Goal: Information Seeking & Learning: Learn about a topic

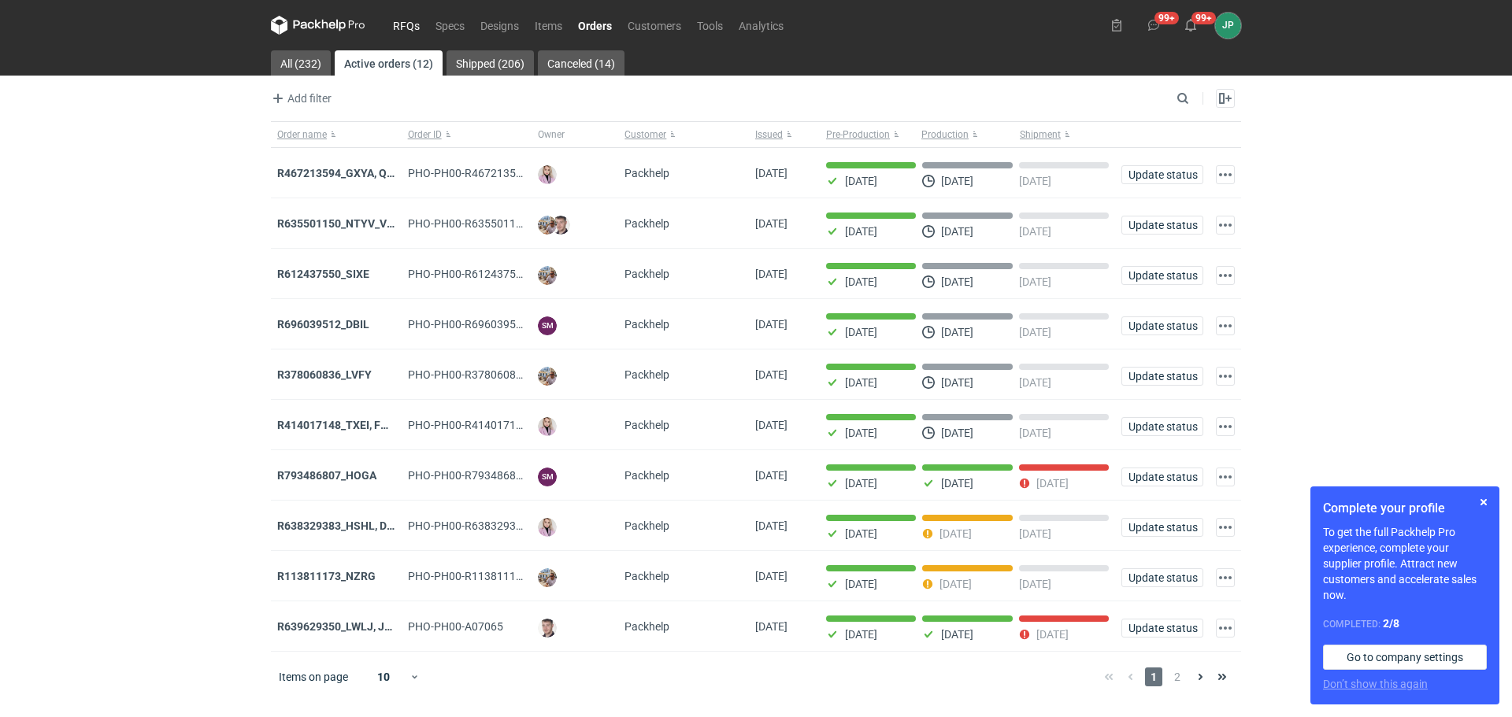
click at [414, 21] on link "RFQs" at bounding box center [406, 25] width 43 height 19
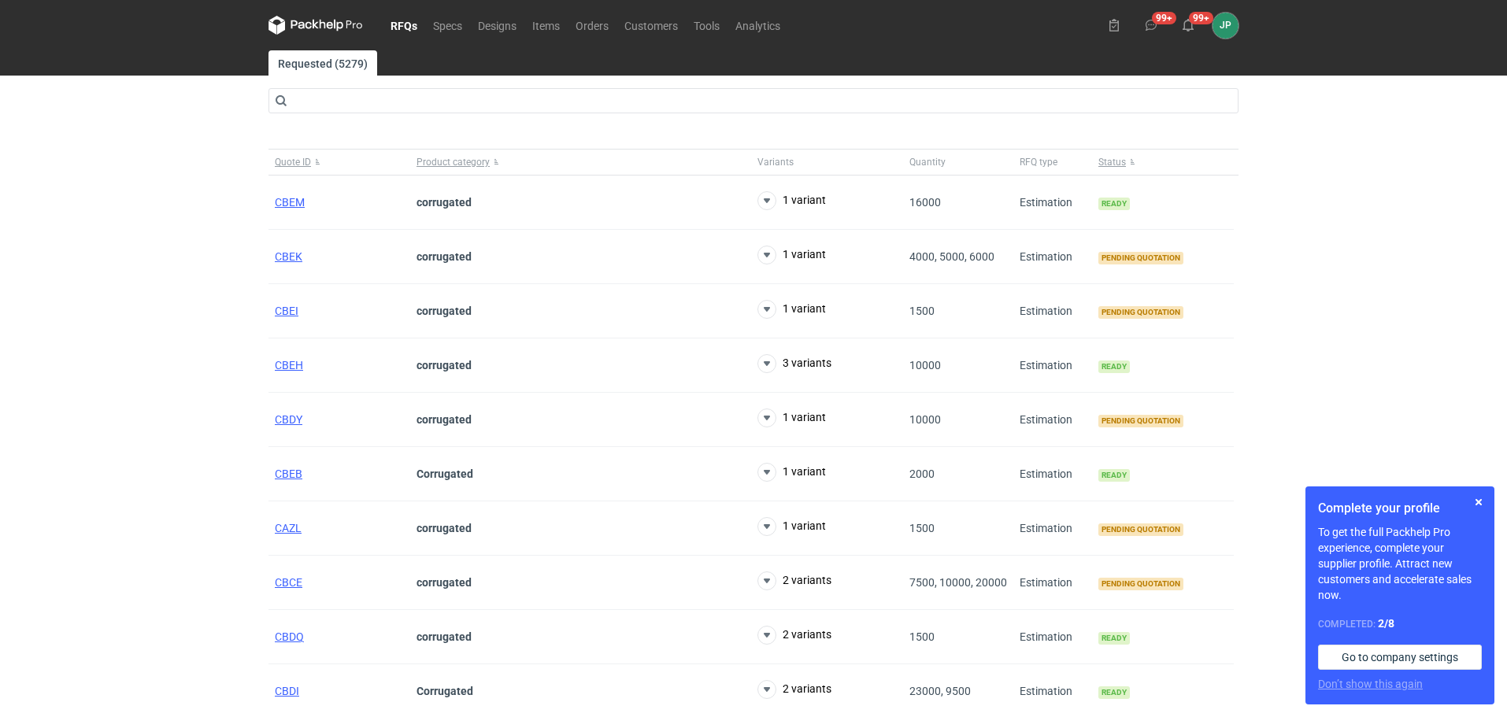
click at [186, 365] on div "RFQs Specs Designs Items Orders Customers Tools Analytics 99+ 99+ JP [PERSON_NA…" at bounding box center [753, 358] width 1507 height 717
click at [284, 254] on span "CBEK" at bounding box center [289, 256] width 28 height 13
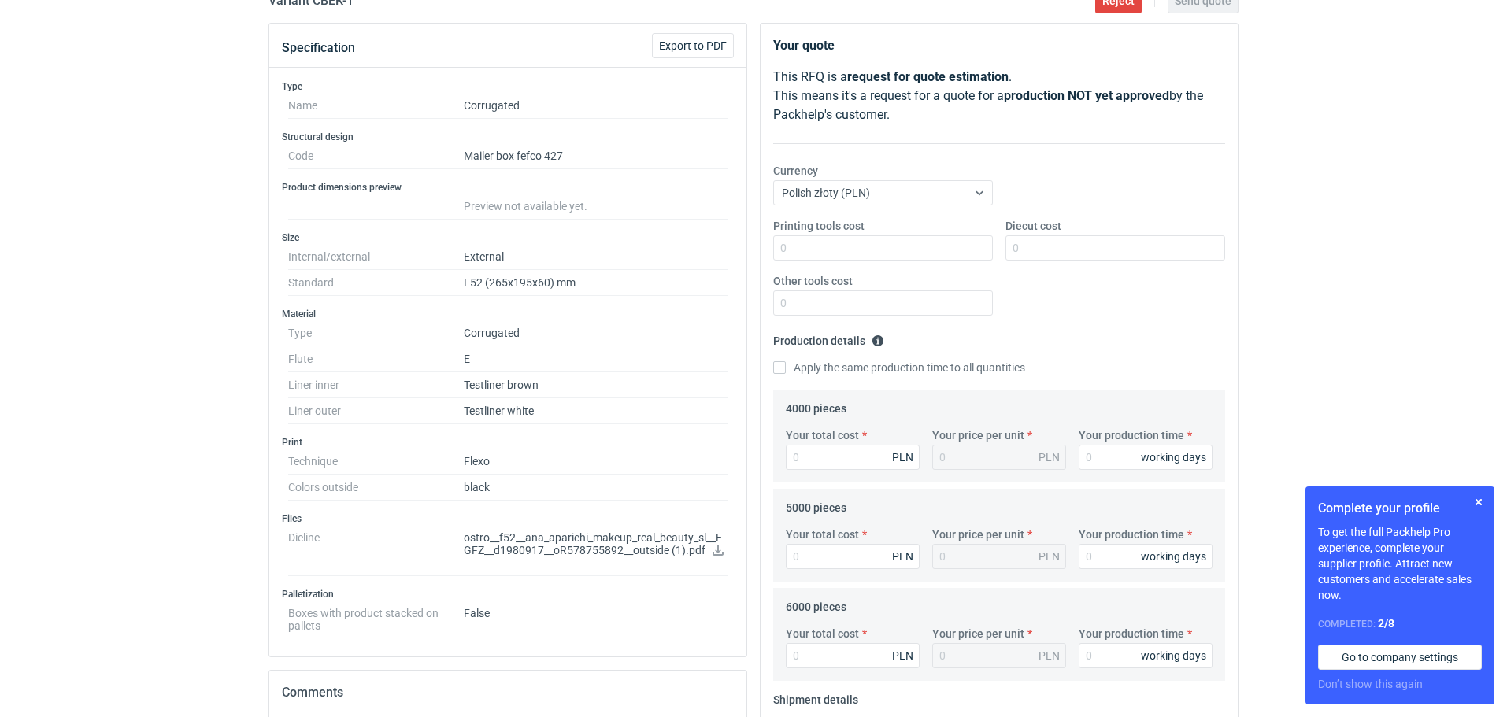
scroll to position [315, 0]
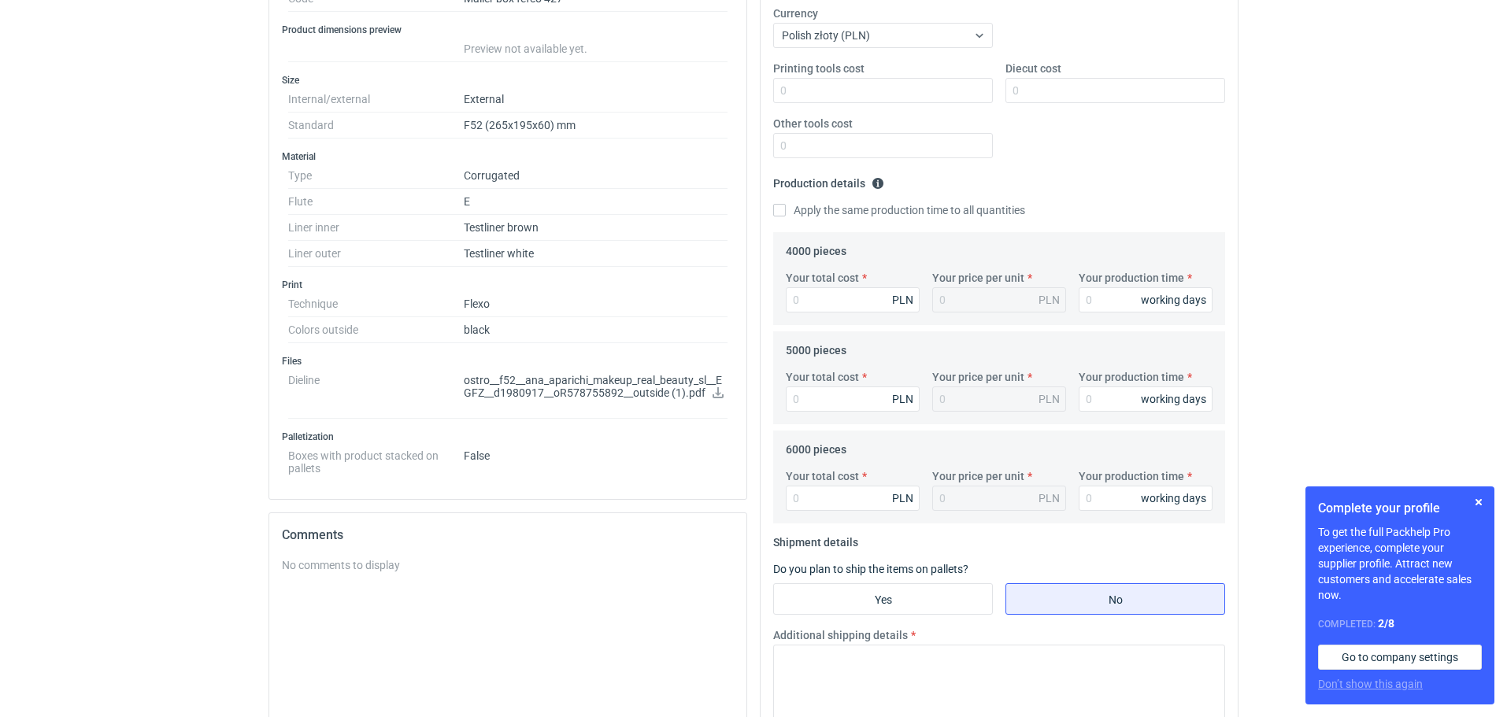
click at [717, 392] on icon at bounding box center [718, 392] width 11 height 11
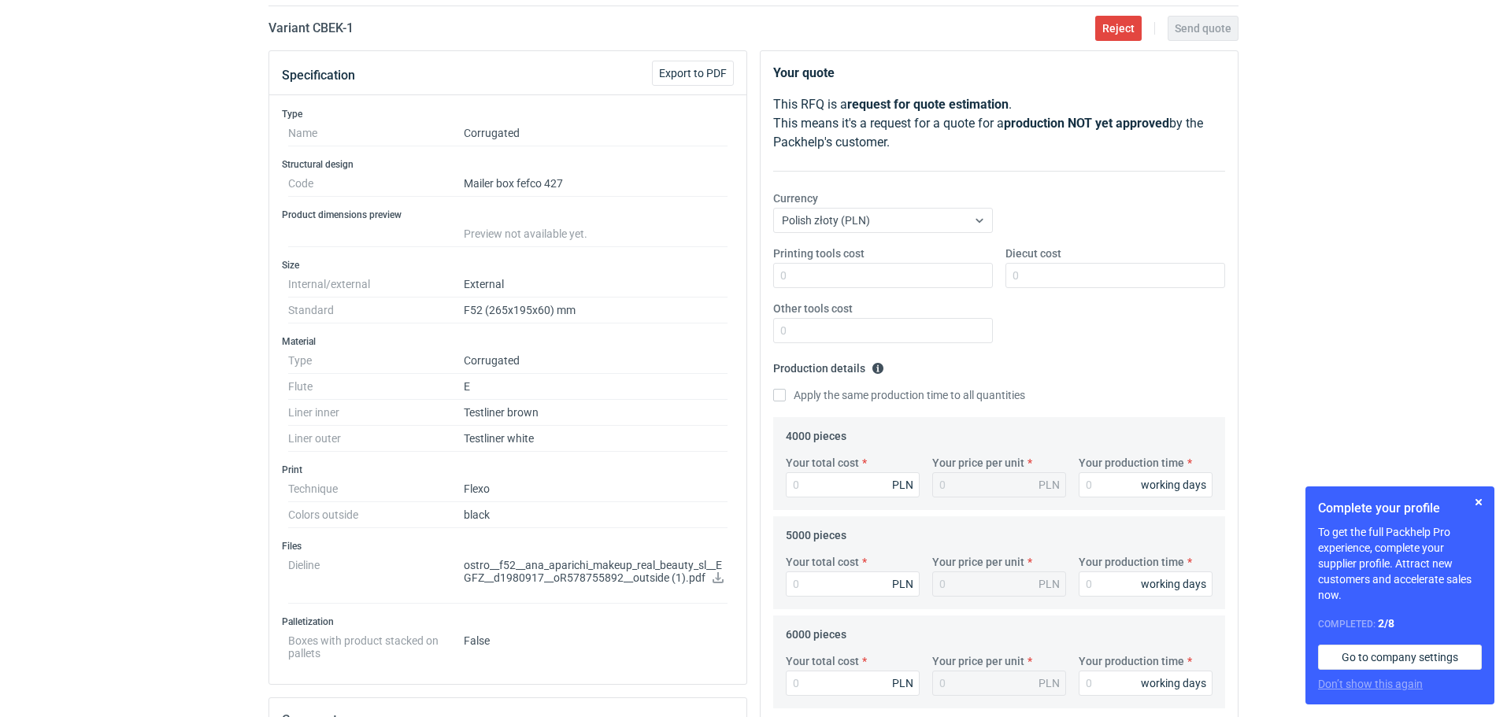
scroll to position [158, 0]
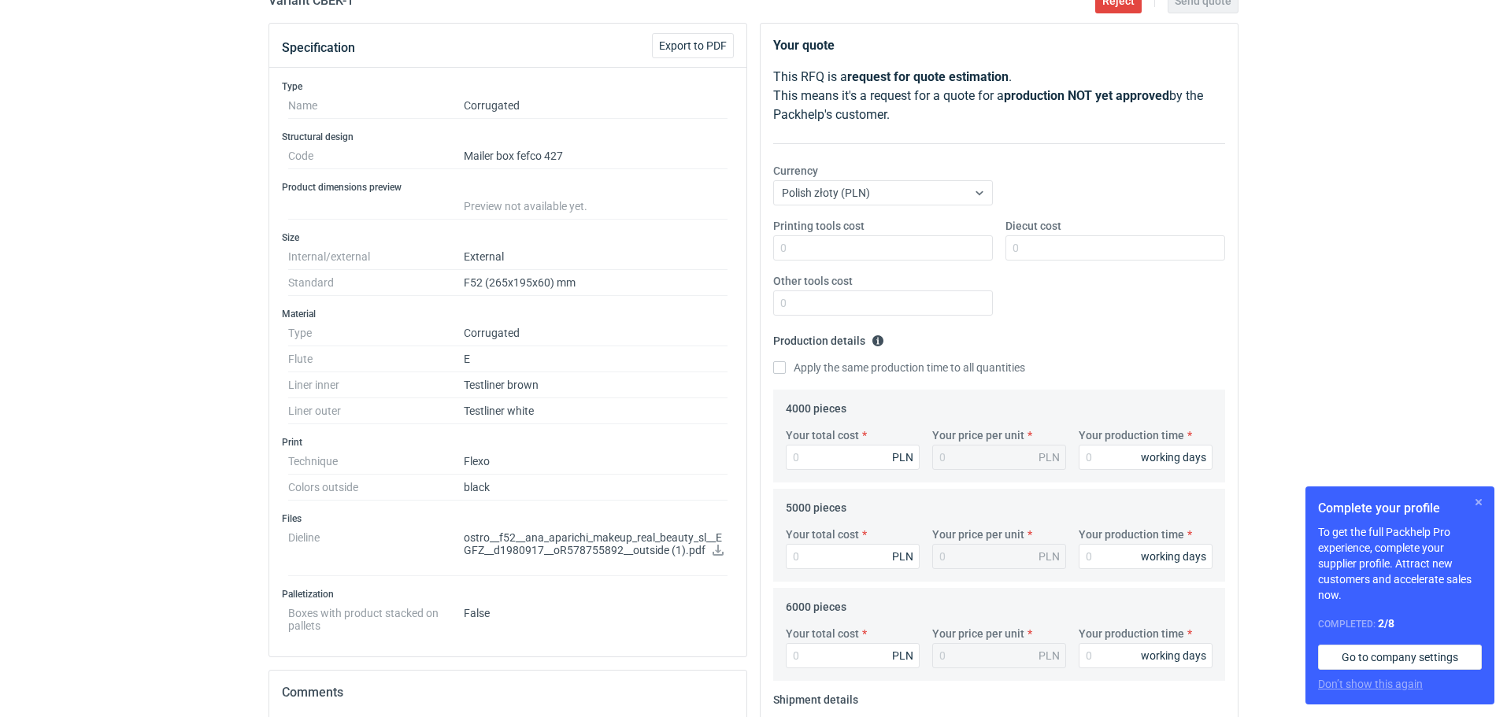
click at [1479, 507] on button "button" at bounding box center [1479, 502] width 19 height 19
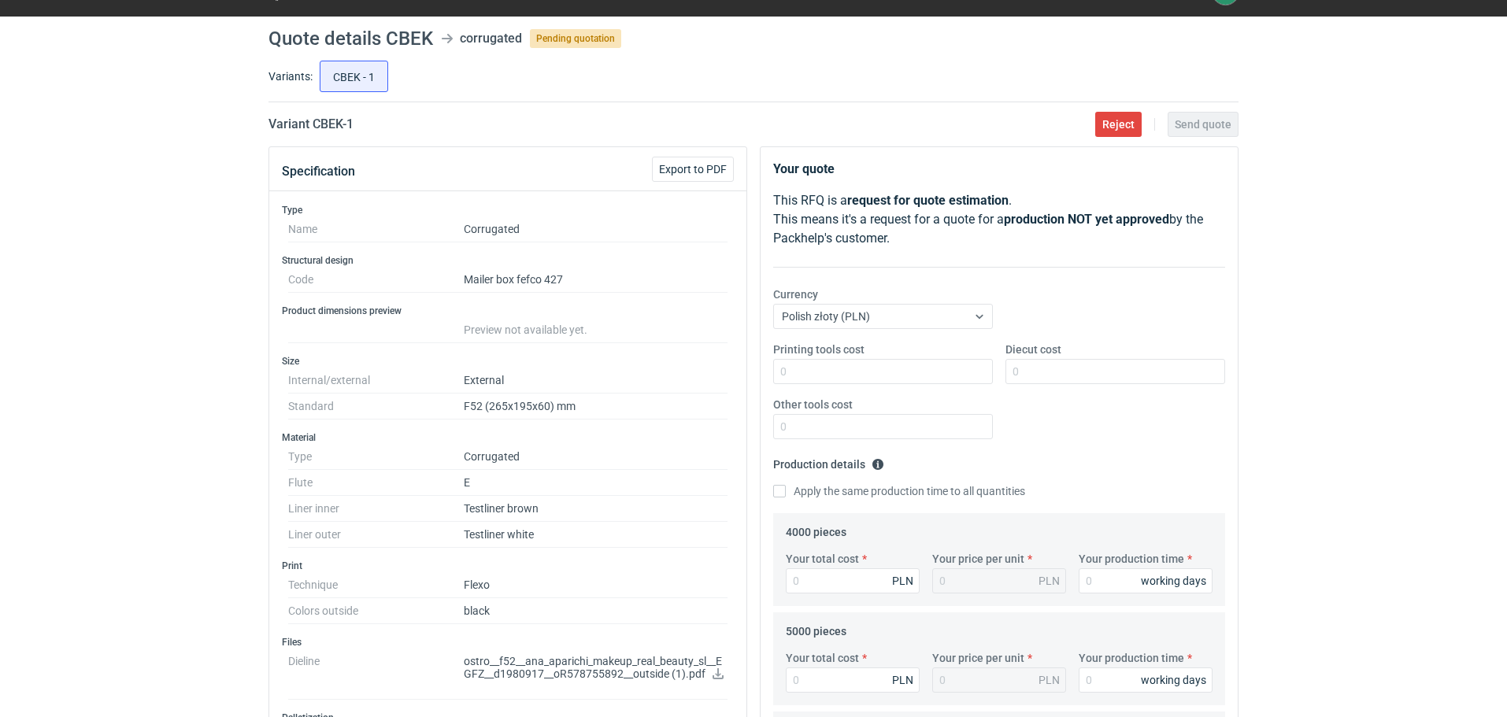
scroll to position [0, 0]
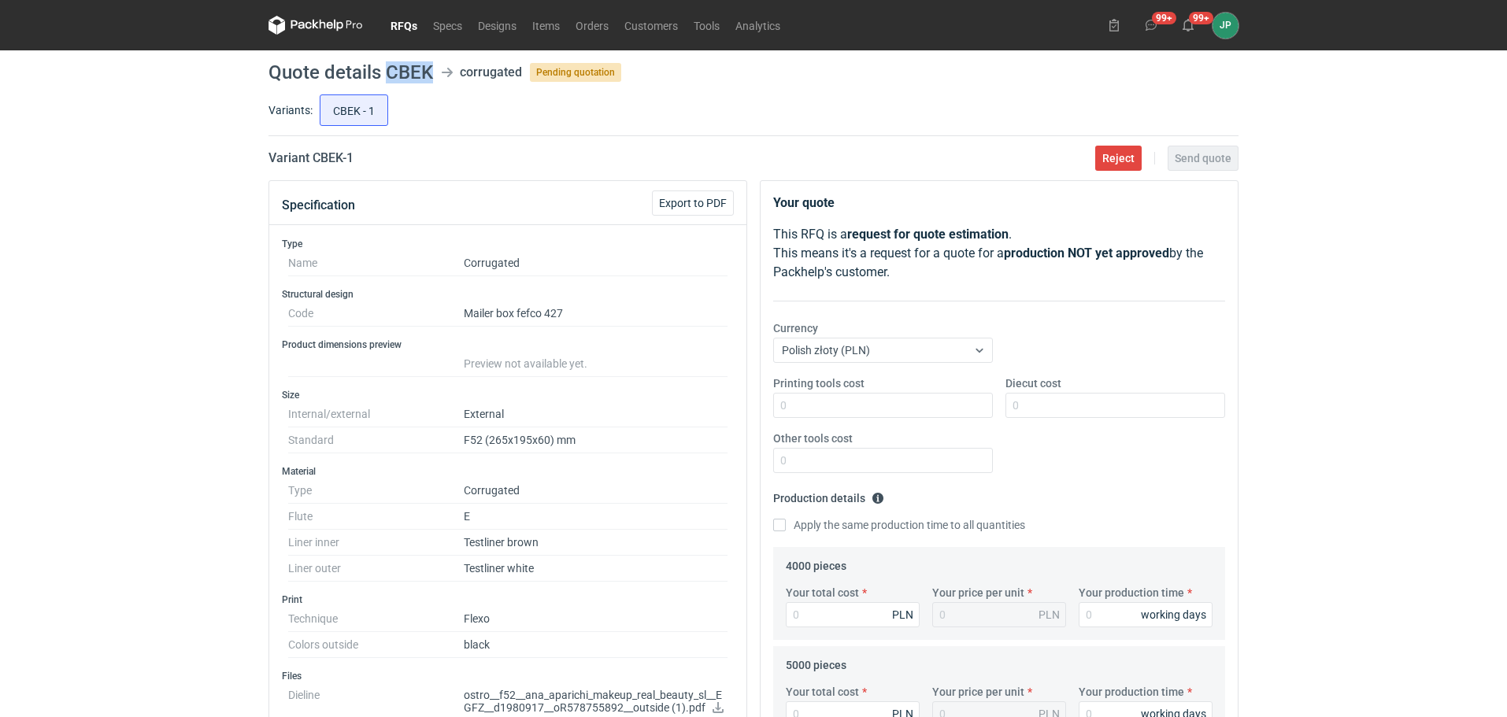
drag, startPoint x: 388, startPoint y: 73, endPoint x: 430, endPoint y: 80, distance: 42.2
click at [430, 80] on h1 "Quote details CBEK" at bounding box center [351, 72] width 165 height 19
copy h1 "CBEK"
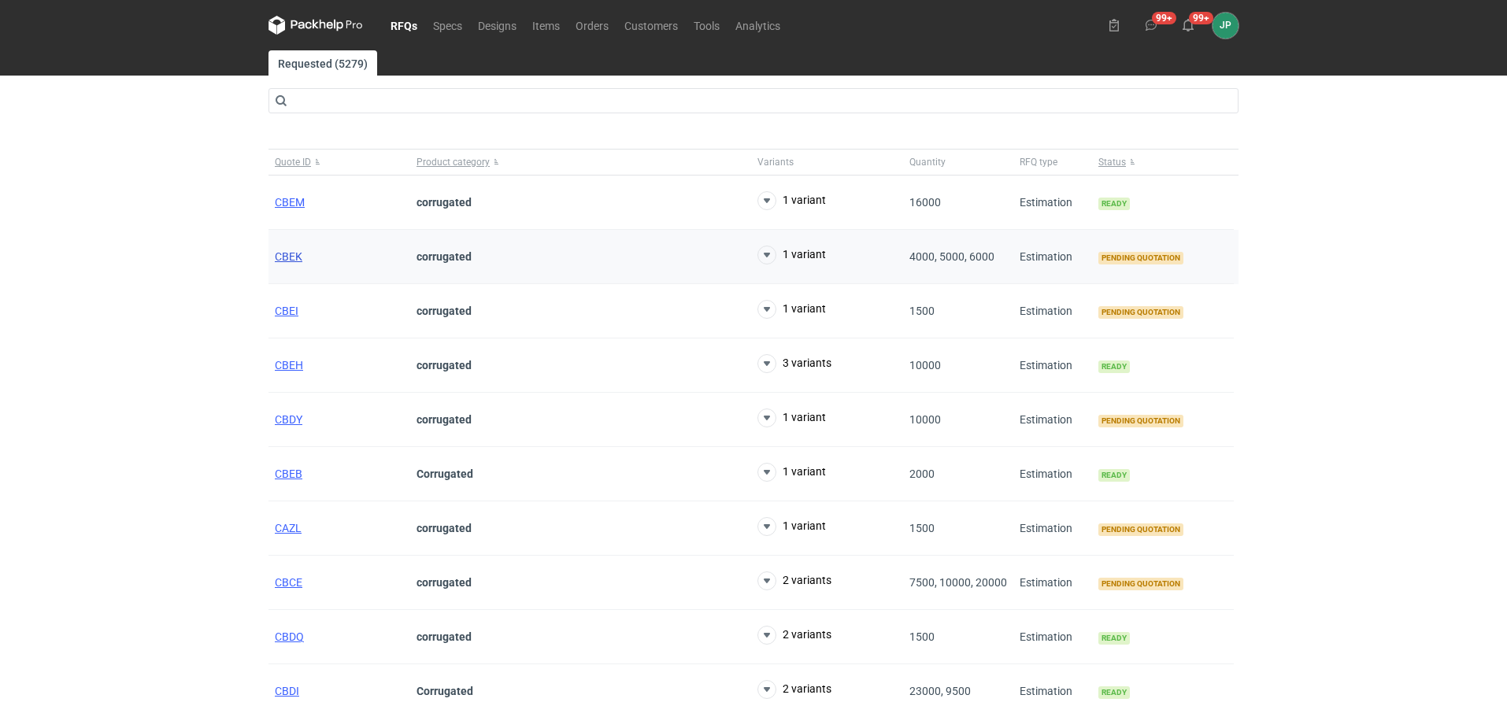
click at [297, 258] on span "CBEK" at bounding box center [289, 256] width 28 height 13
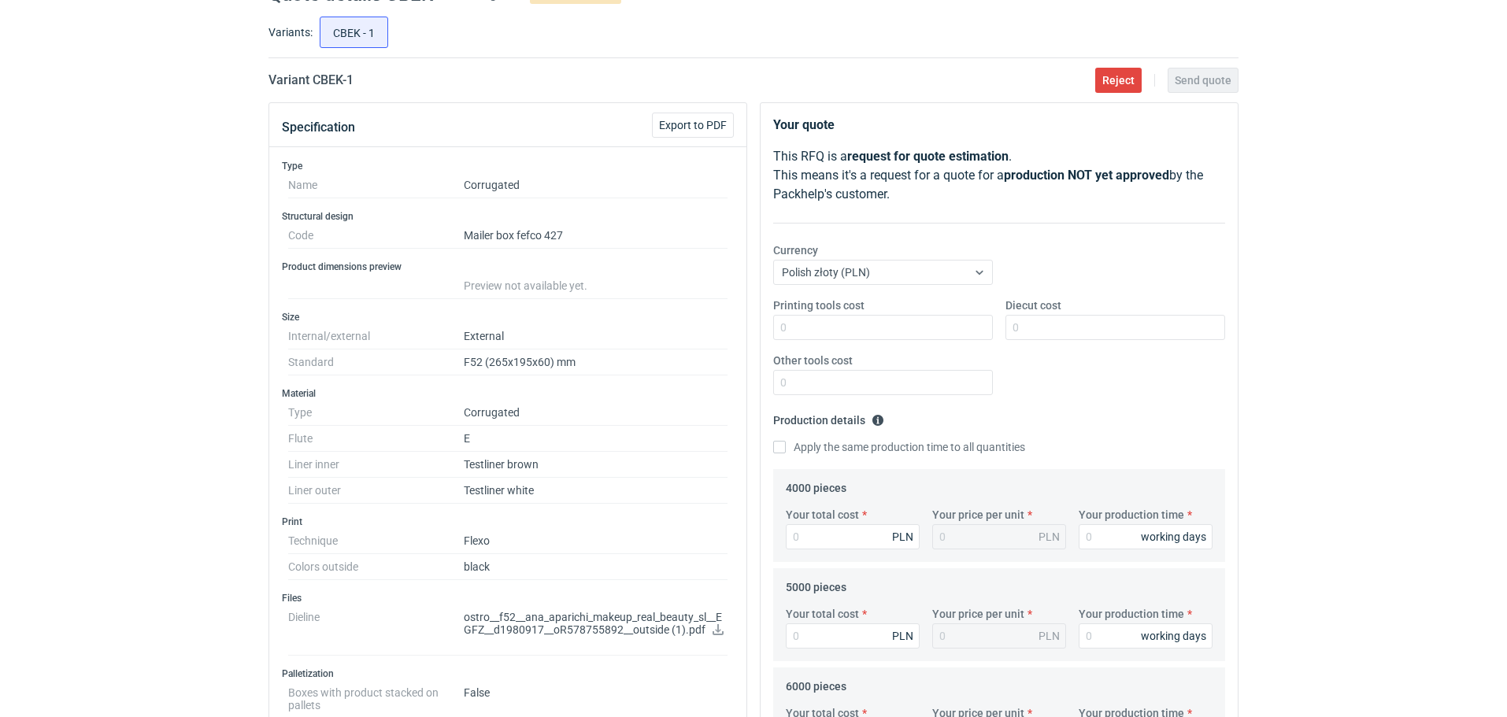
scroll to position [79, 0]
click at [565, 636] on p "ostro__f52__ana_aparichi_makeup_real_beauty_sl__EGFZ__d1980917__oR578755892__ou…" at bounding box center [596, 623] width 264 height 27
click at [559, 624] on p "ostro__f52__ana_aparichi_makeup_real_beauty_sl__EGFZ__d1980917__oR578755892__ou…" at bounding box center [596, 623] width 264 height 27
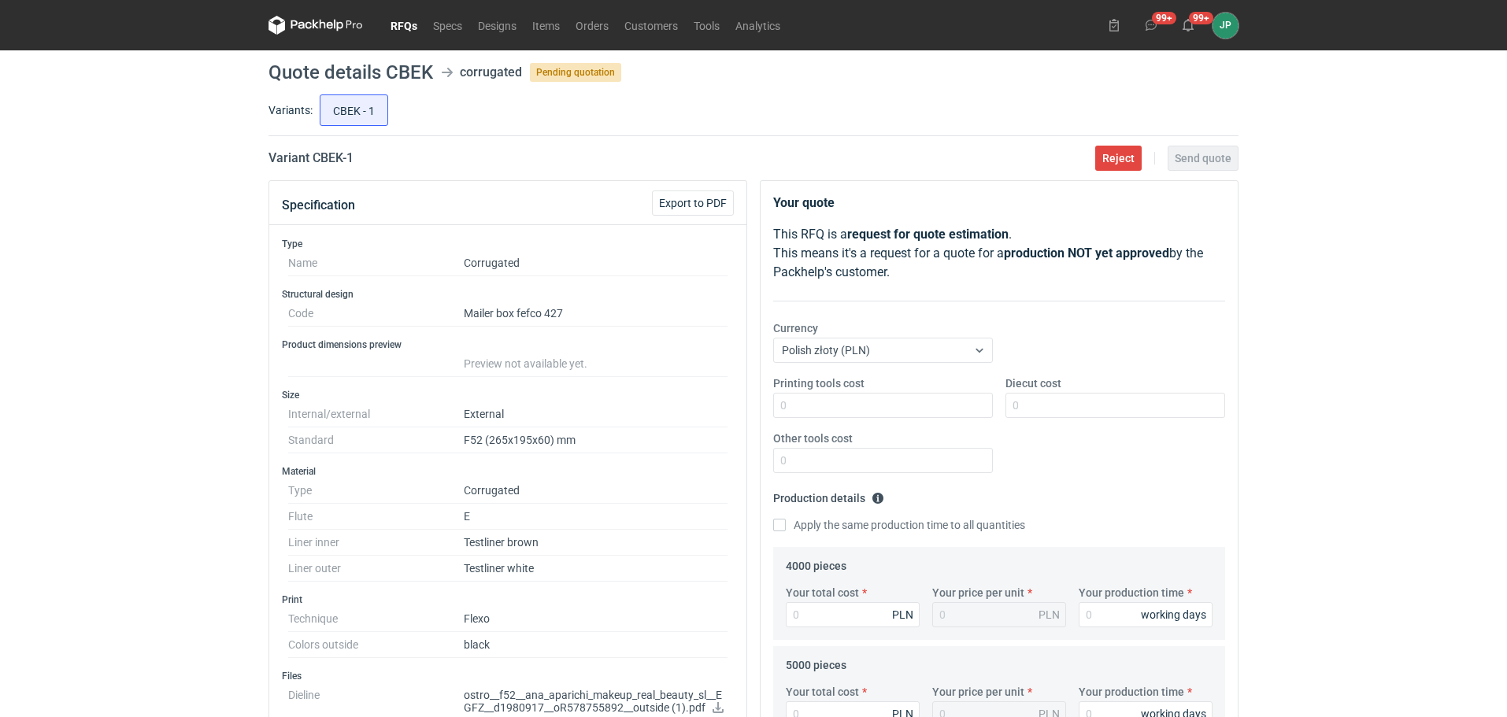
click at [404, 26] on link "RFQs" at bounding box center [404, 25] width 43 height 19
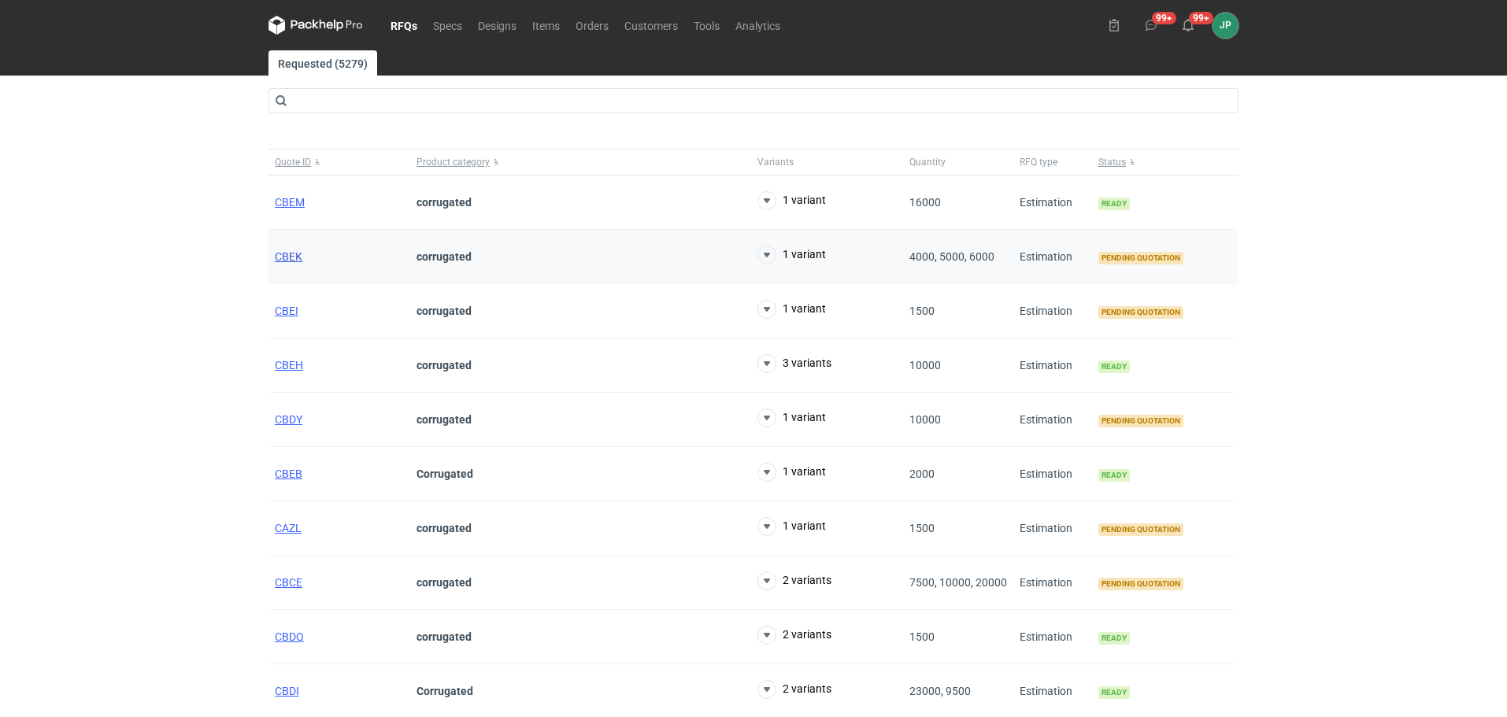
click at [280, 254] on span "CBEK" at bounding box center [289, 256] width 28 height 13
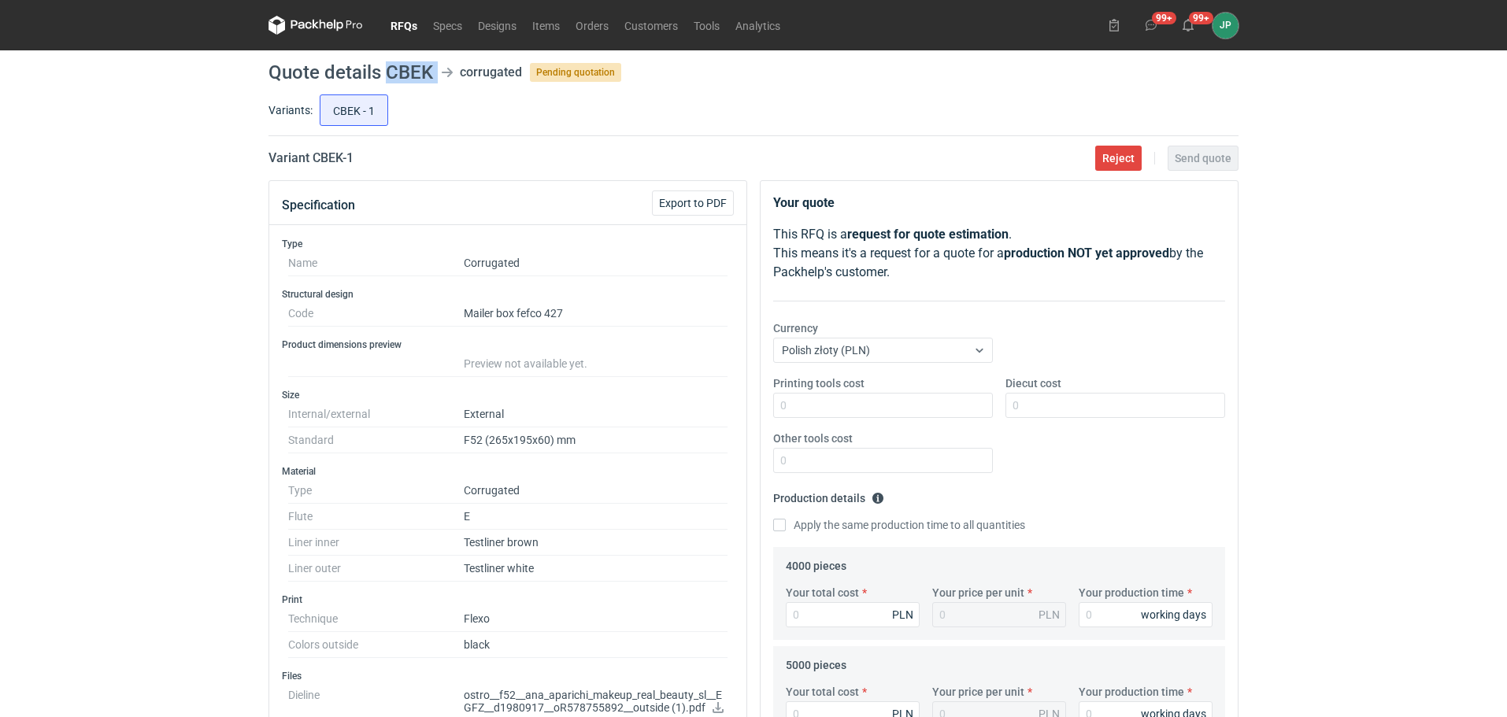
drag, startPoint x: 386, startPoint y: 72, endPoint x: 436, endPoint y: 72, distance: 50.4
click at [436, 72] on header "Quote details CBEK corrugated Pending quotation" at bounding box center [754, 72] width 970 height 19
copy header "CBEK"
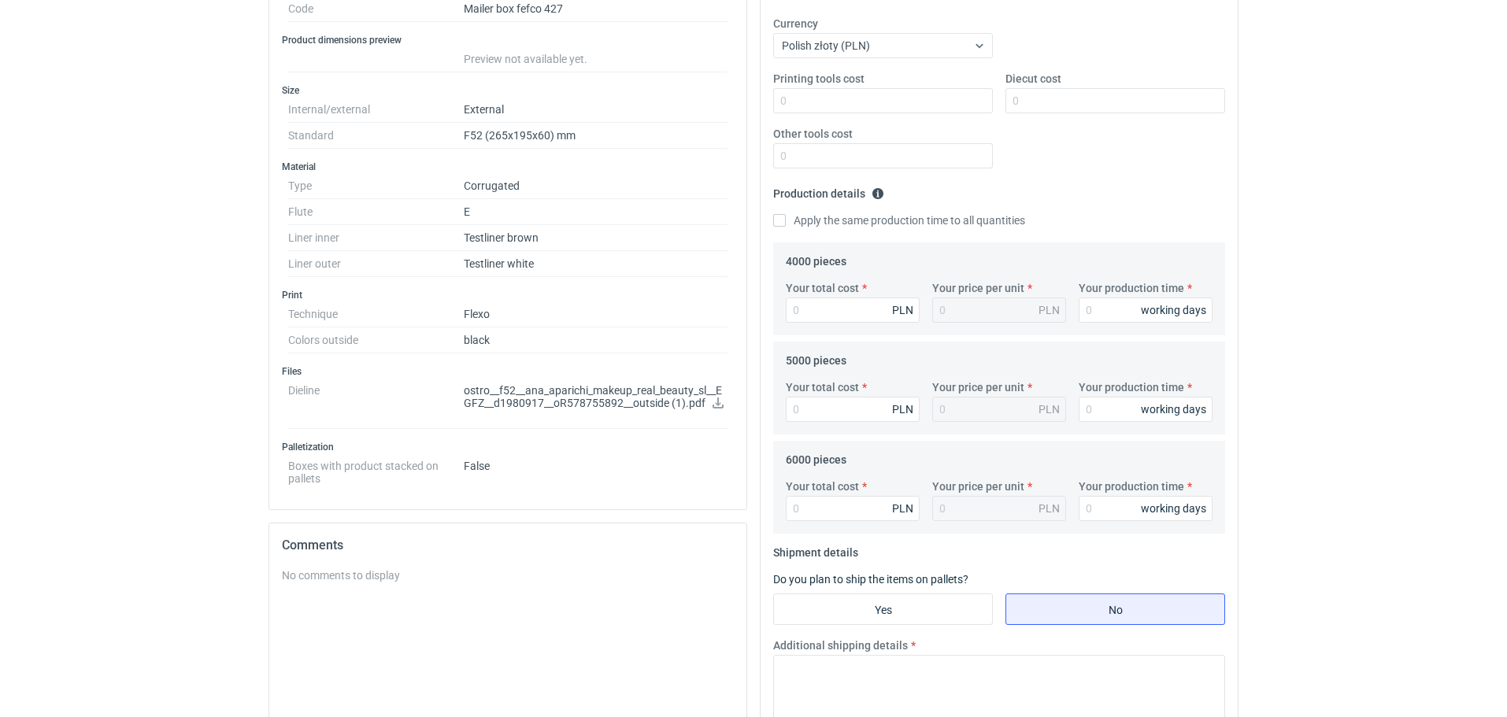
scroll to position [394, 0]
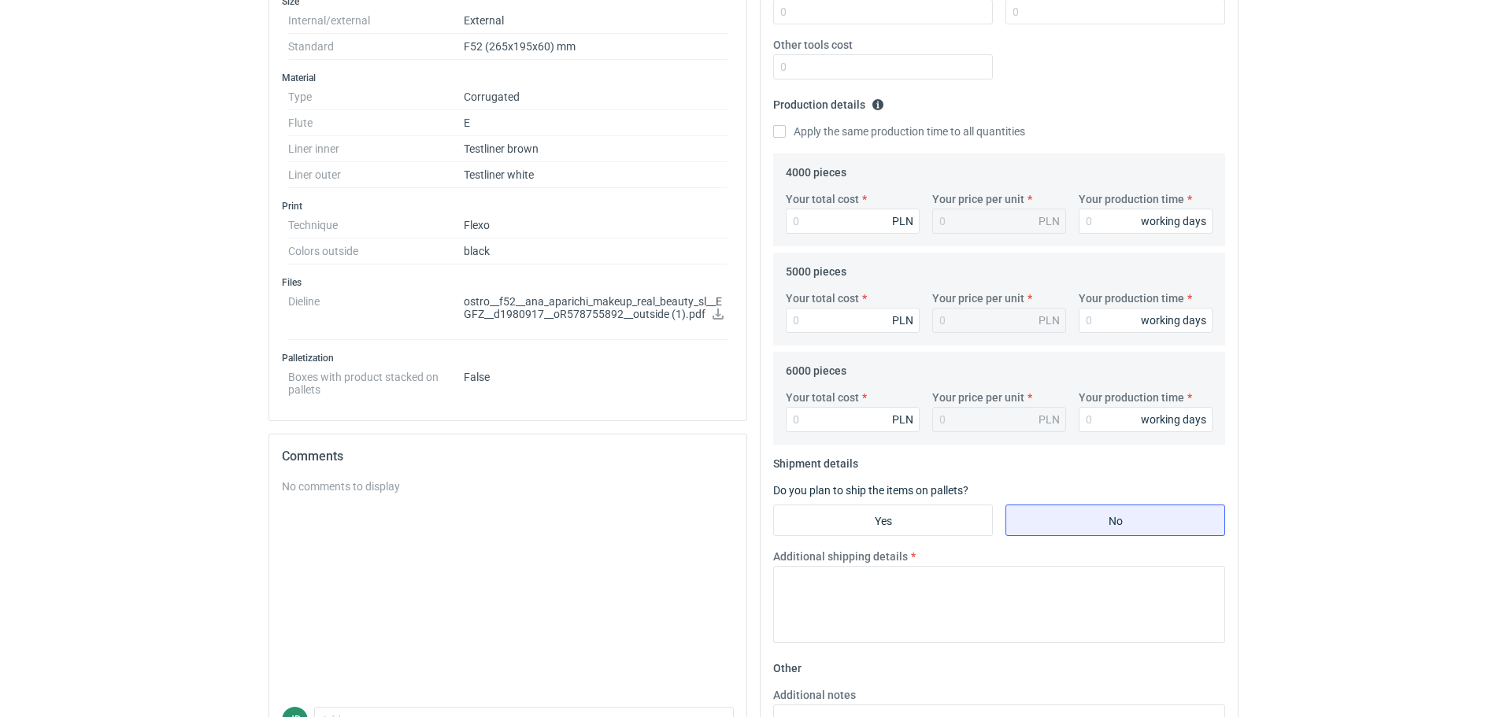
click at [721, 316] on icon at bounding box center [718, 314] width 13 height 11
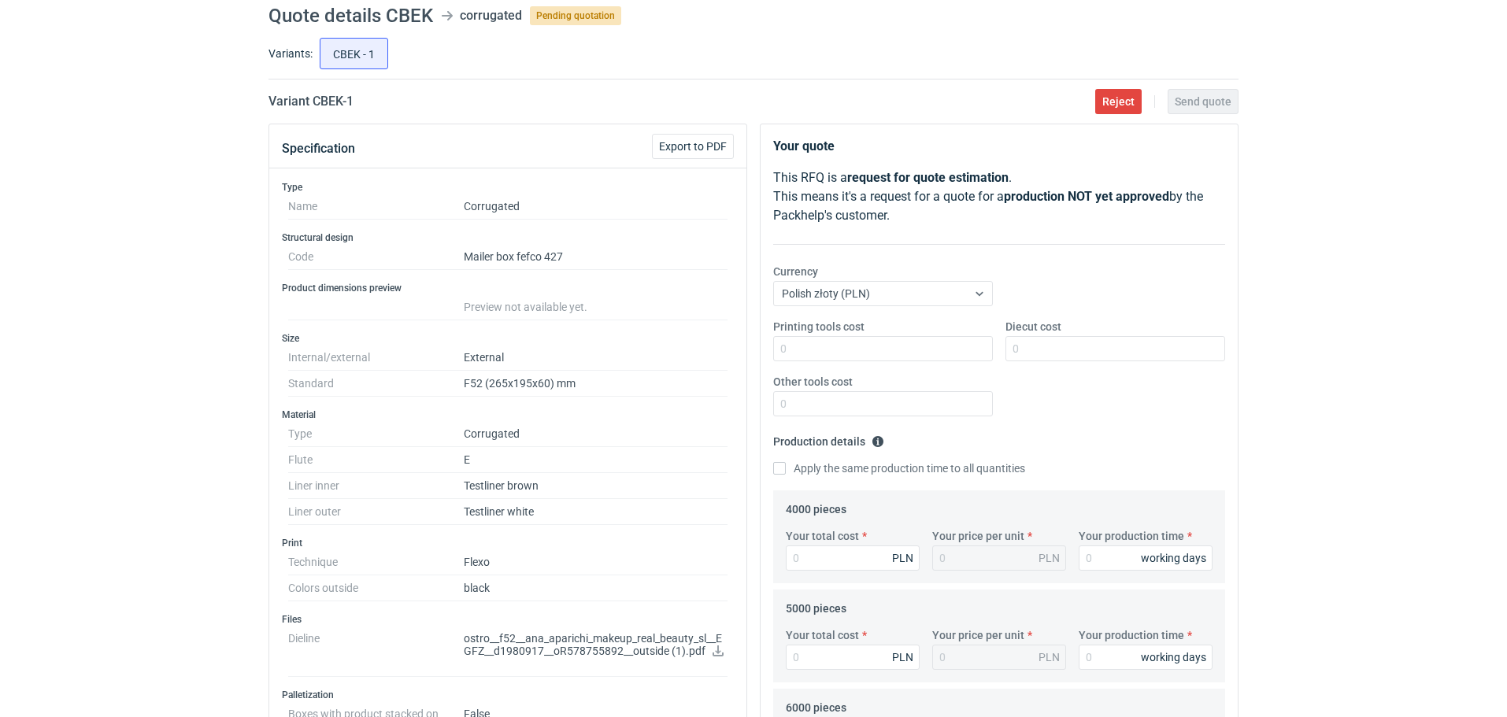
scroll to position [0, 0]
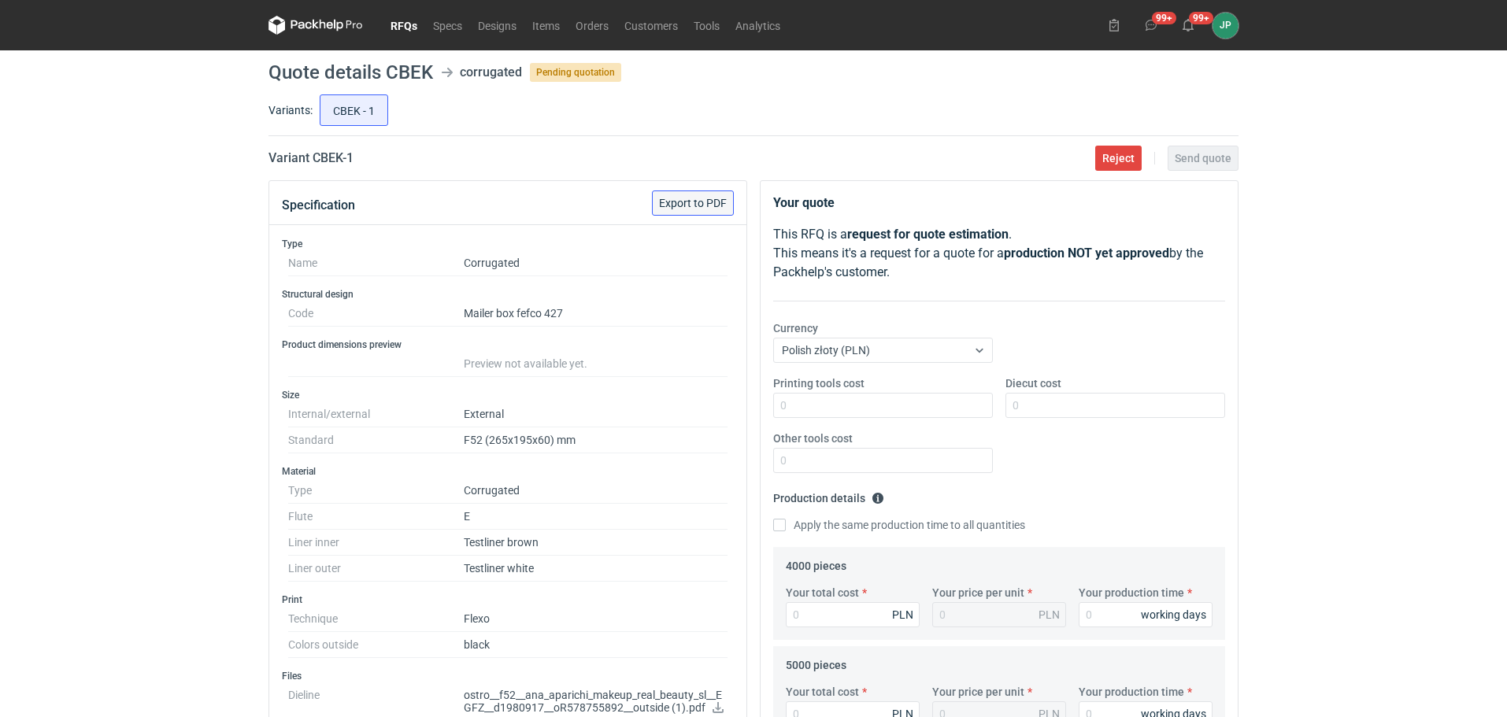
click at [699, 208] on span "Export to PDF" at bounding box center [693, 203] width 68 height 11
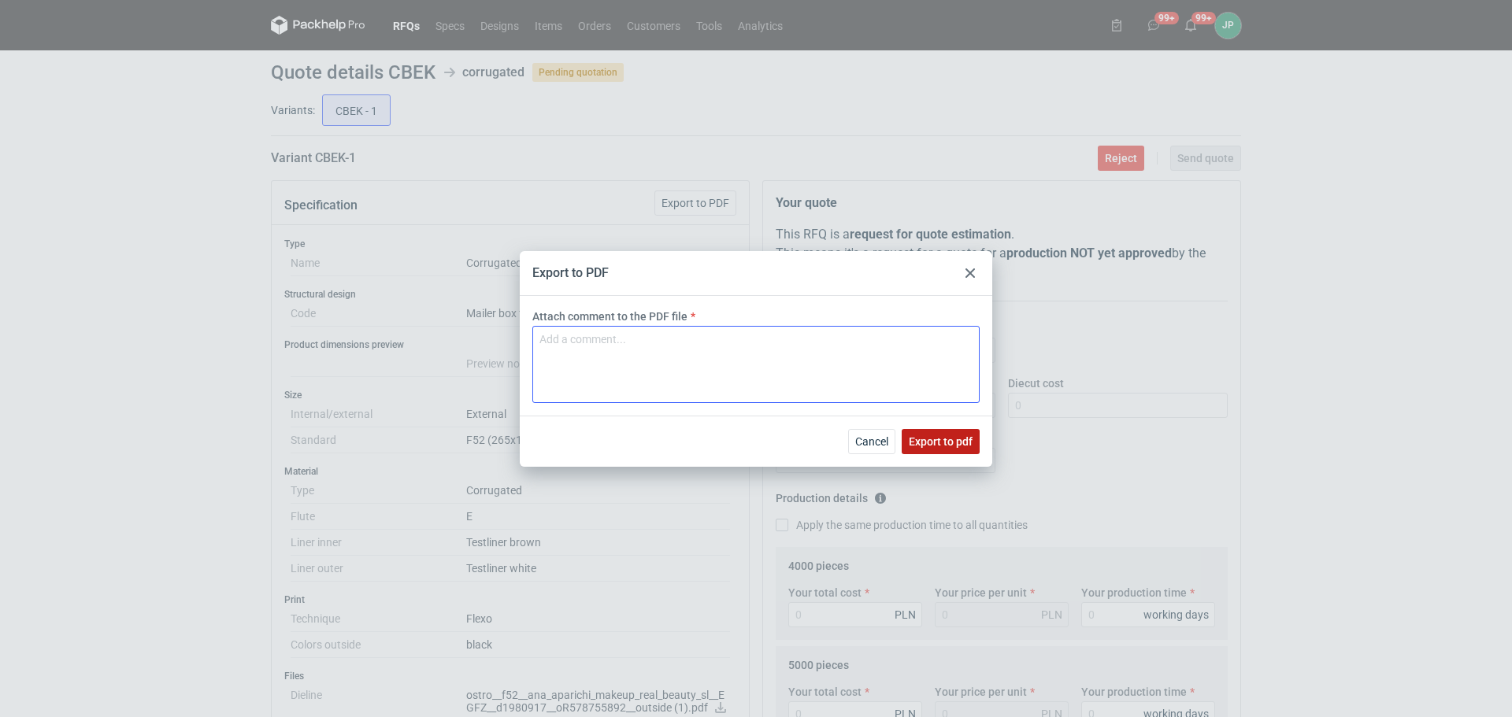
click at [942, 439] on span "Export to pdf" at bounding box center [941, 441] width 64 height 11
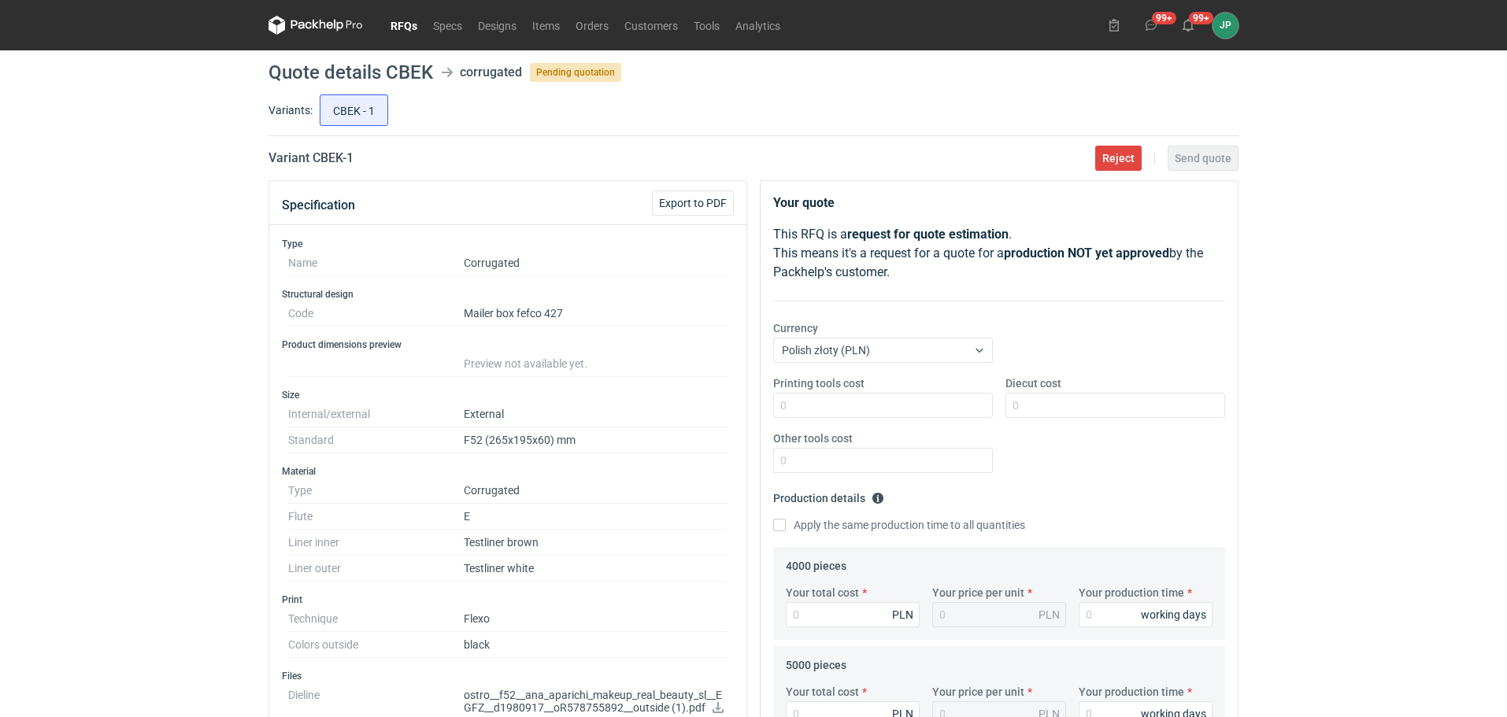
click at [412, 27] on link "RFQs" at bounding box center [404, 25] width 43 height 19
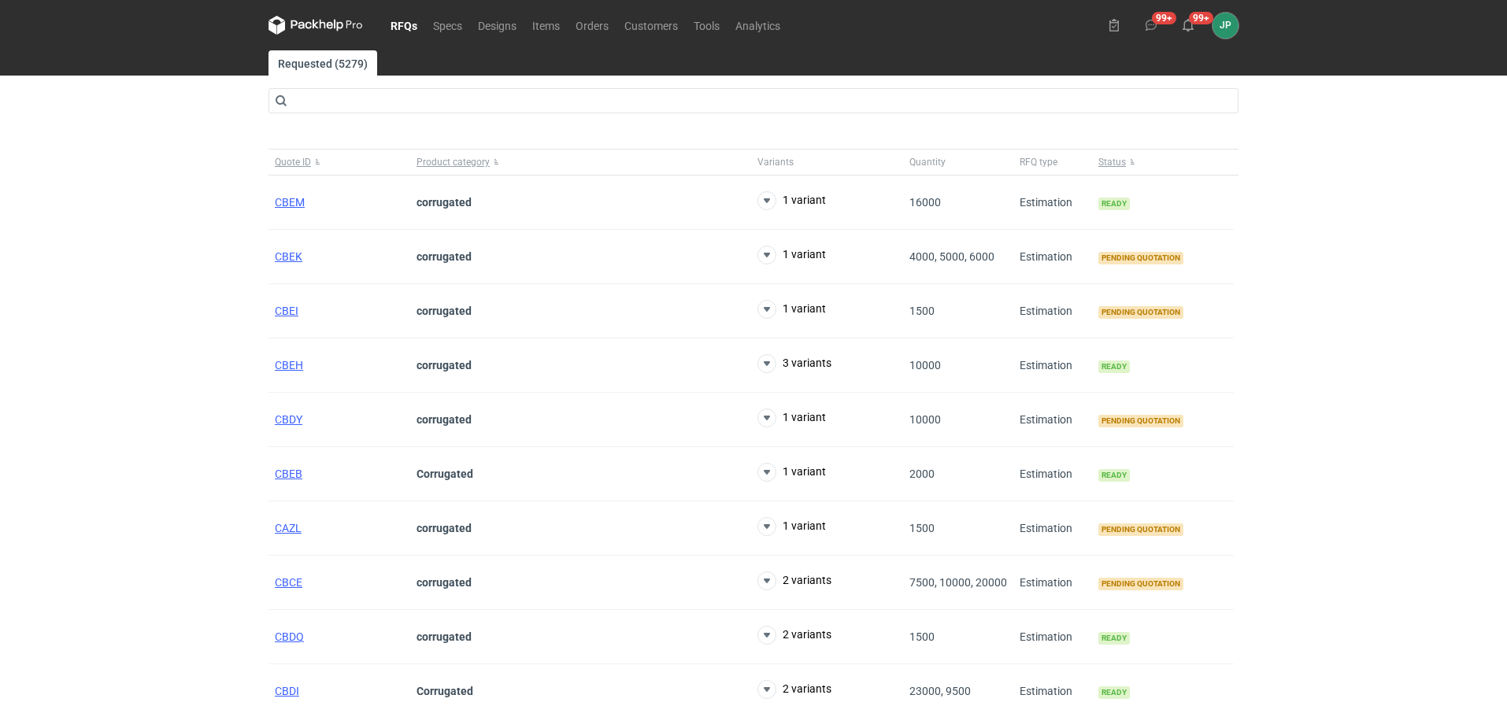
click at [28, 505] on div "RFQs Specs Designs Items Orders Customers Tools Analytics 99+ 99+ JP [PERSON_NA…" at bounding box center [753, 358] width 1507 height 717
click at [114, 442] on div "RFQs Specs Designs Items Orders Customers Tools Analytics 99+ 99+ JP [PERSON_NA…" at bounding box center [753, 358] width 1507 height 717
click at [447, 413] on strong "corrugated" at bounding box center [444, 419] width 55 height 13
click at [287, 421] on span "CBDY" at bounding box center [289, 419] width 28 height 13
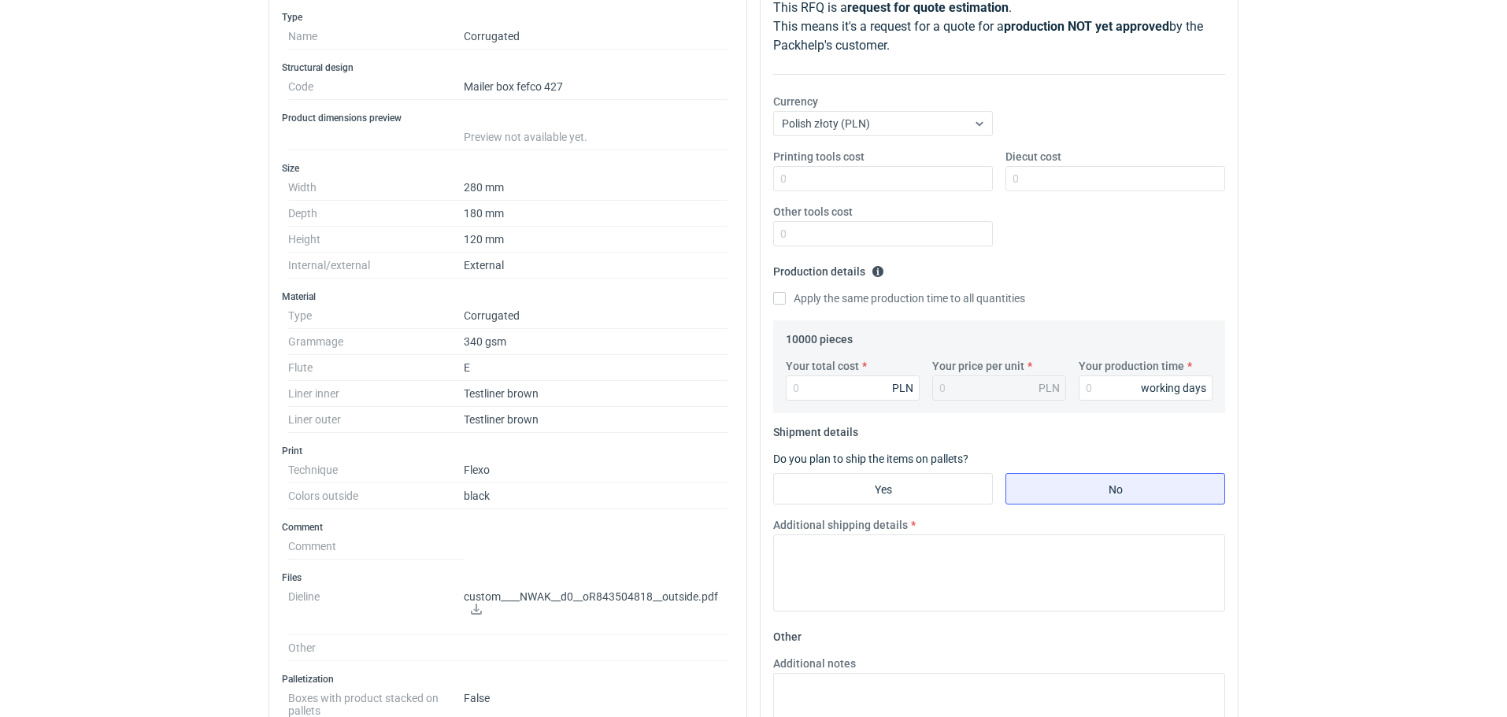
scroll to position [315, 0]
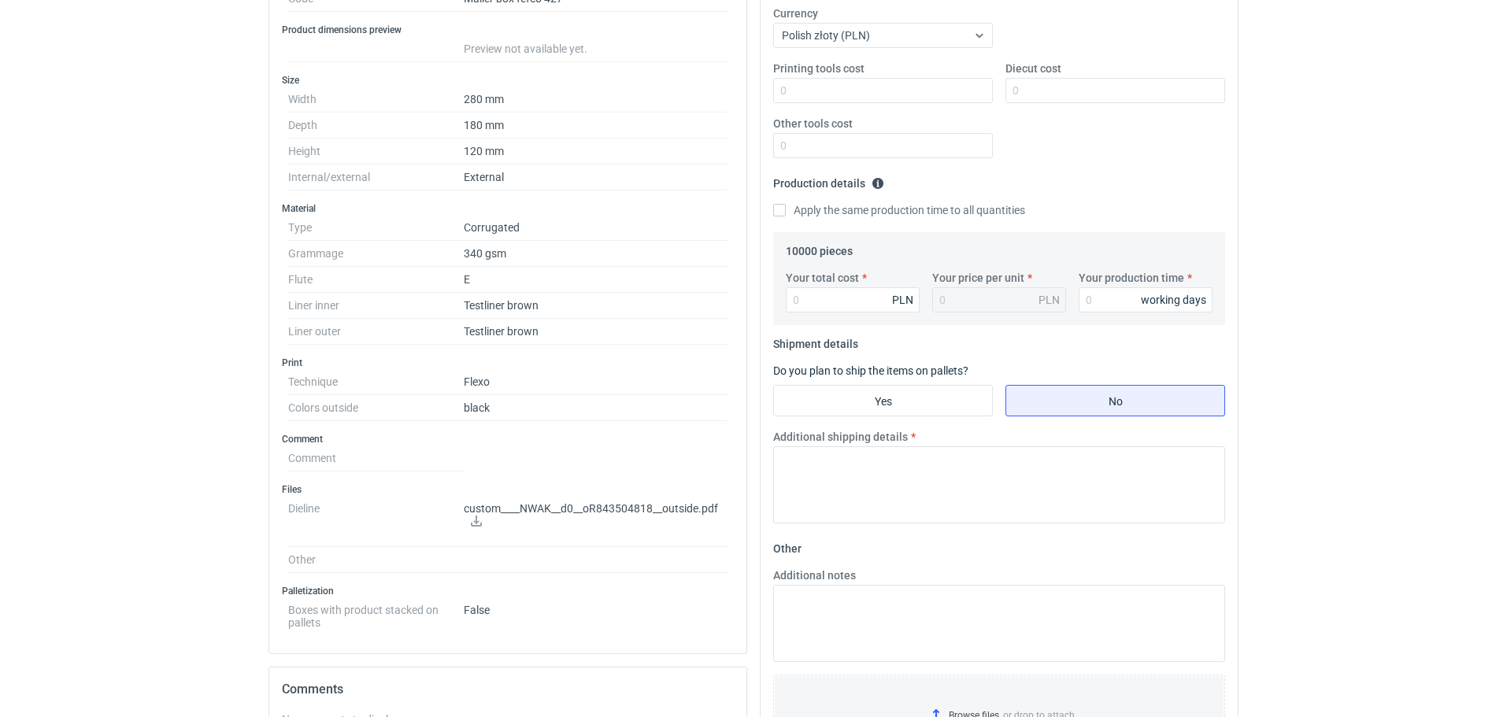
click at [476, 522] on icon at bounding box center [476, 521] width 11 height 11
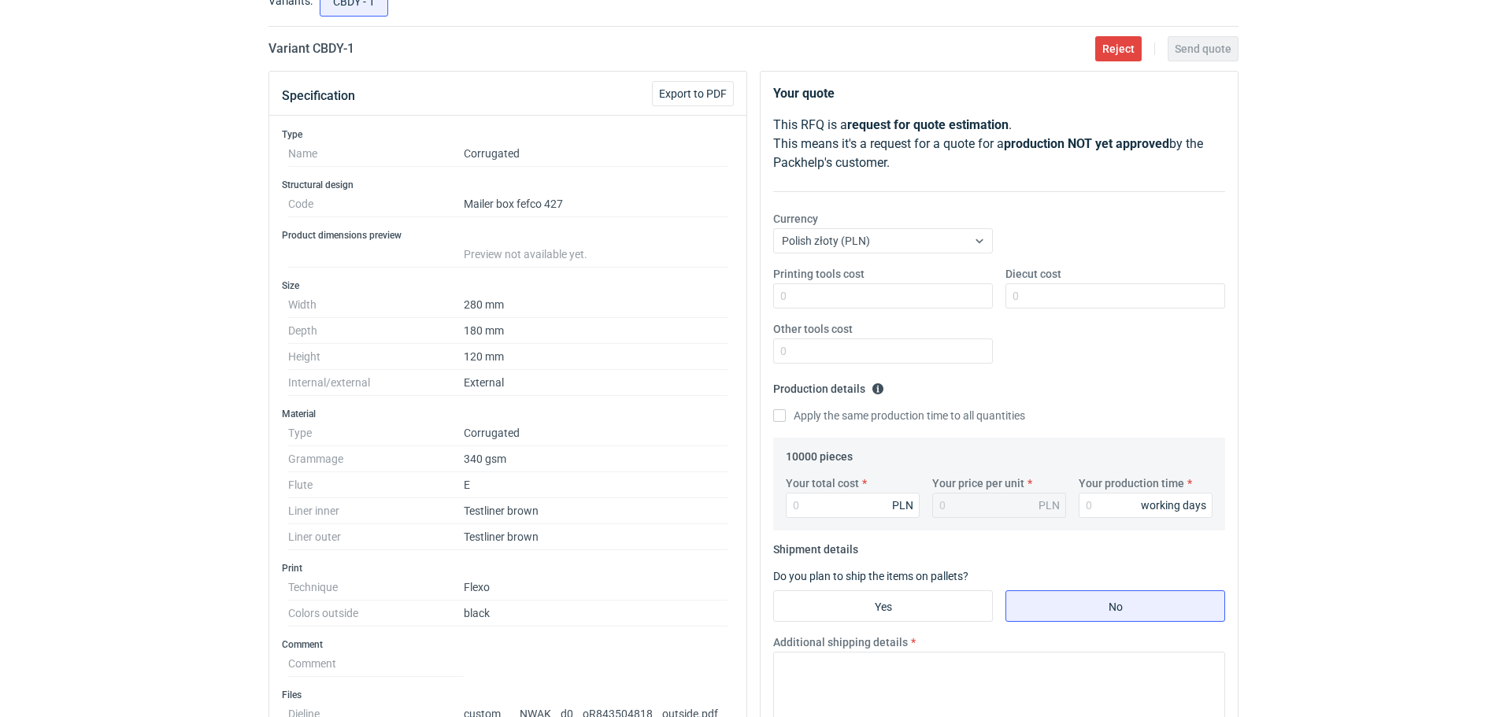
scroll to position [0, 0]
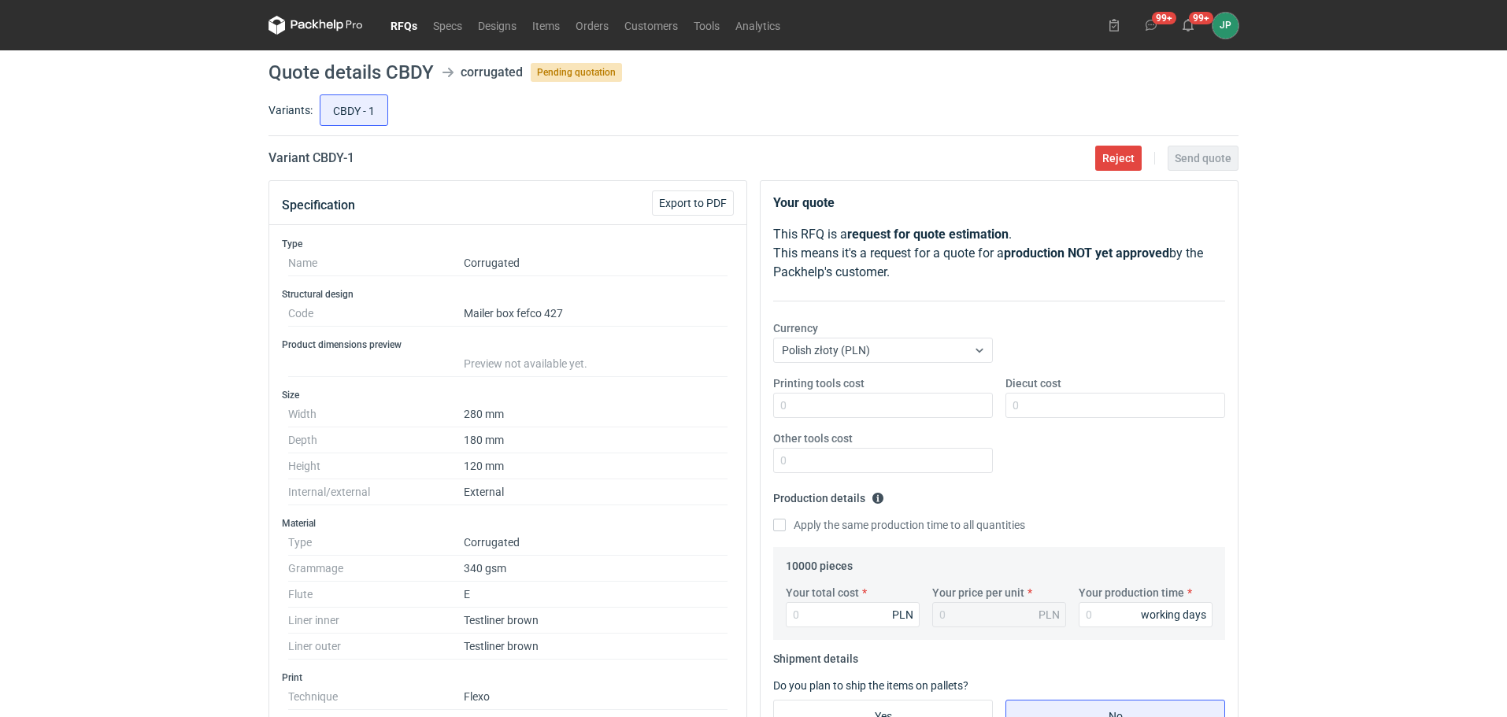
click at [0, 462] on div "RFQs Specs Designs Items Orders Customers Tools Analytics 99+ 99+ JP [PERSON_NA…" at bounding box center [753, 358] width 1507 height 717
drag, startPoint x: 390, startPoint y: 75, endPoint x: 432, endPoint y: 75, distance: 41.7
click at [432, 75] on h1 "Quote details CBDY" at bounding box center [351, 72] width 165 height 19
copy h1 "CBDY"
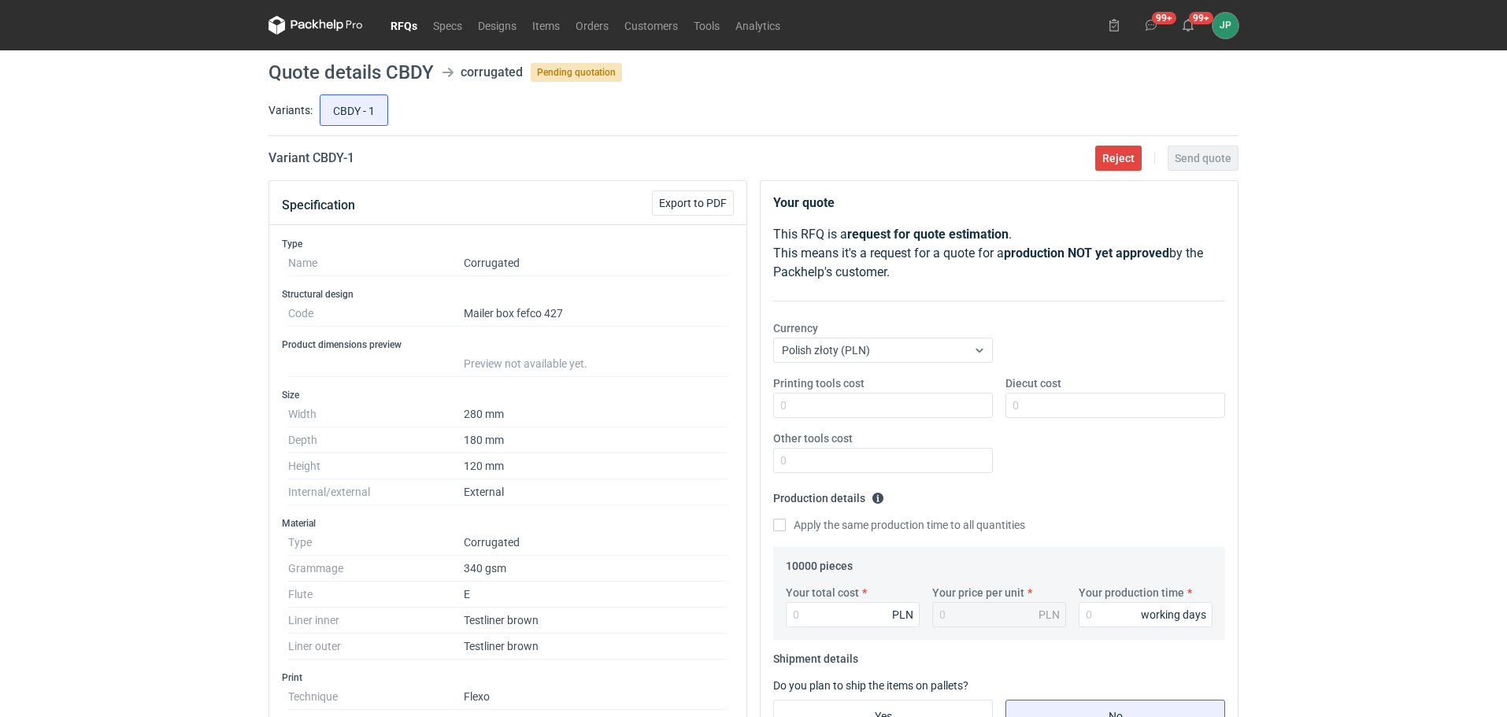
click at [705, 217] on div "Specification Export to PDF" at bounding box center [507, 203] width 477 height 44
click at [714, 205] on span "Export to PDF" at bounding box center [693, 203] width 68 height 11
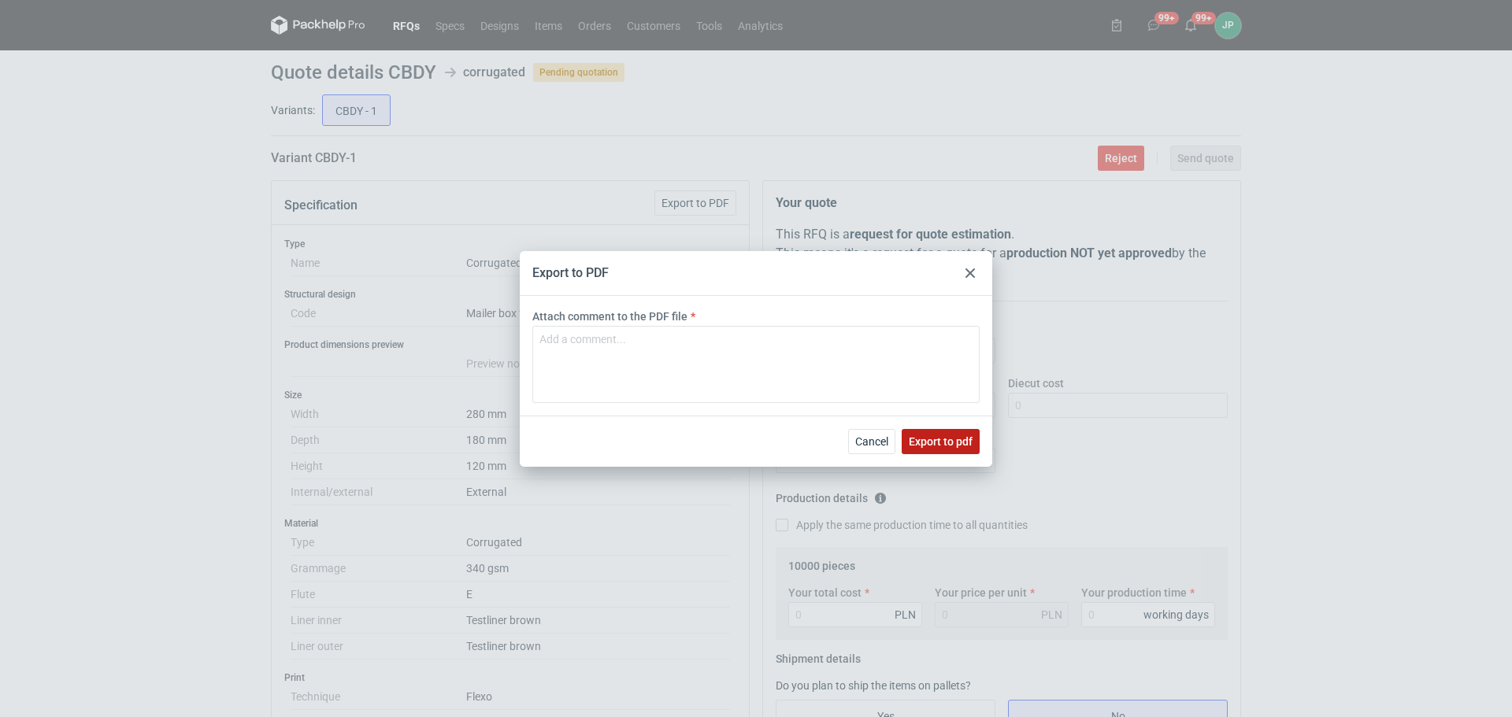
click at [952, 443] on span "Export to pdf" at bounding box center [941, 441] width 64 height 11
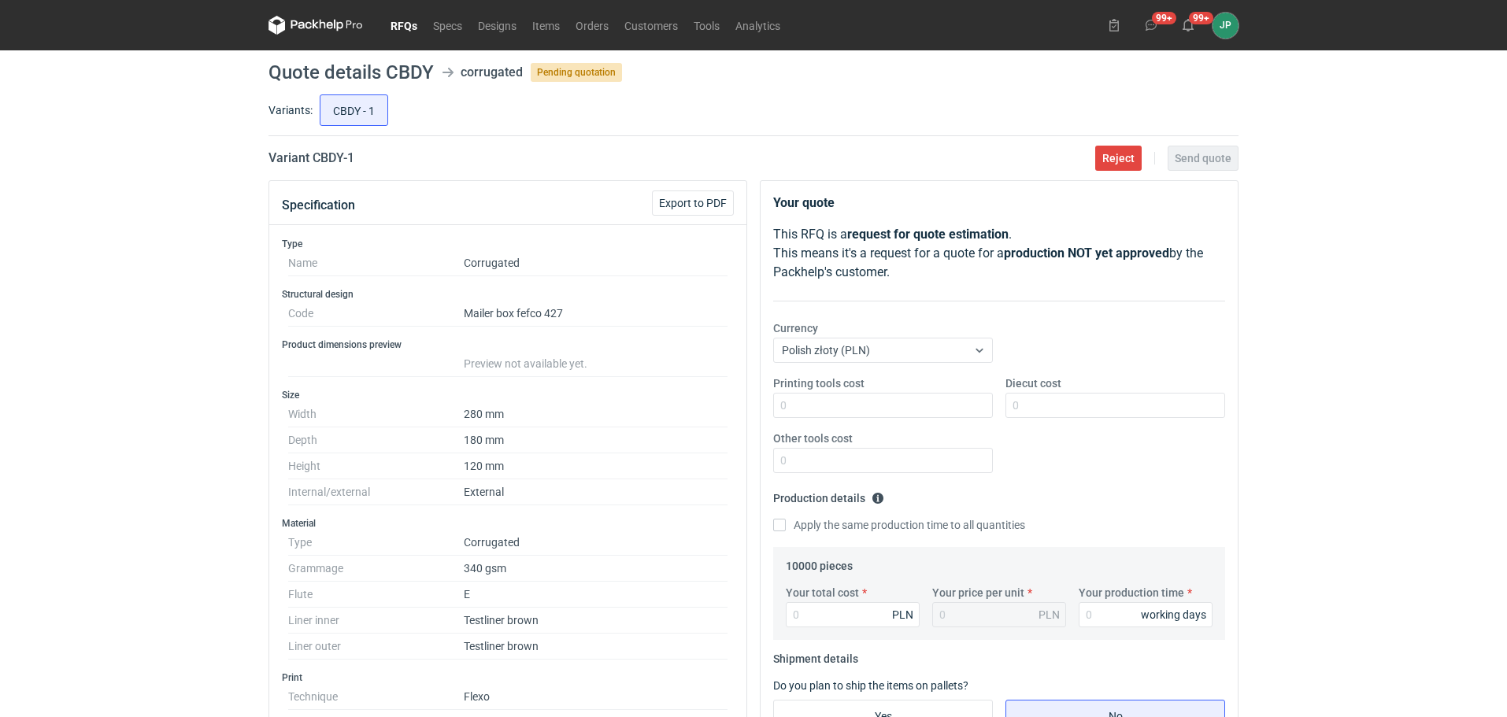
click at [406, 28] on link "RFQs" at bounding box center [404, 25] width 43 height 19
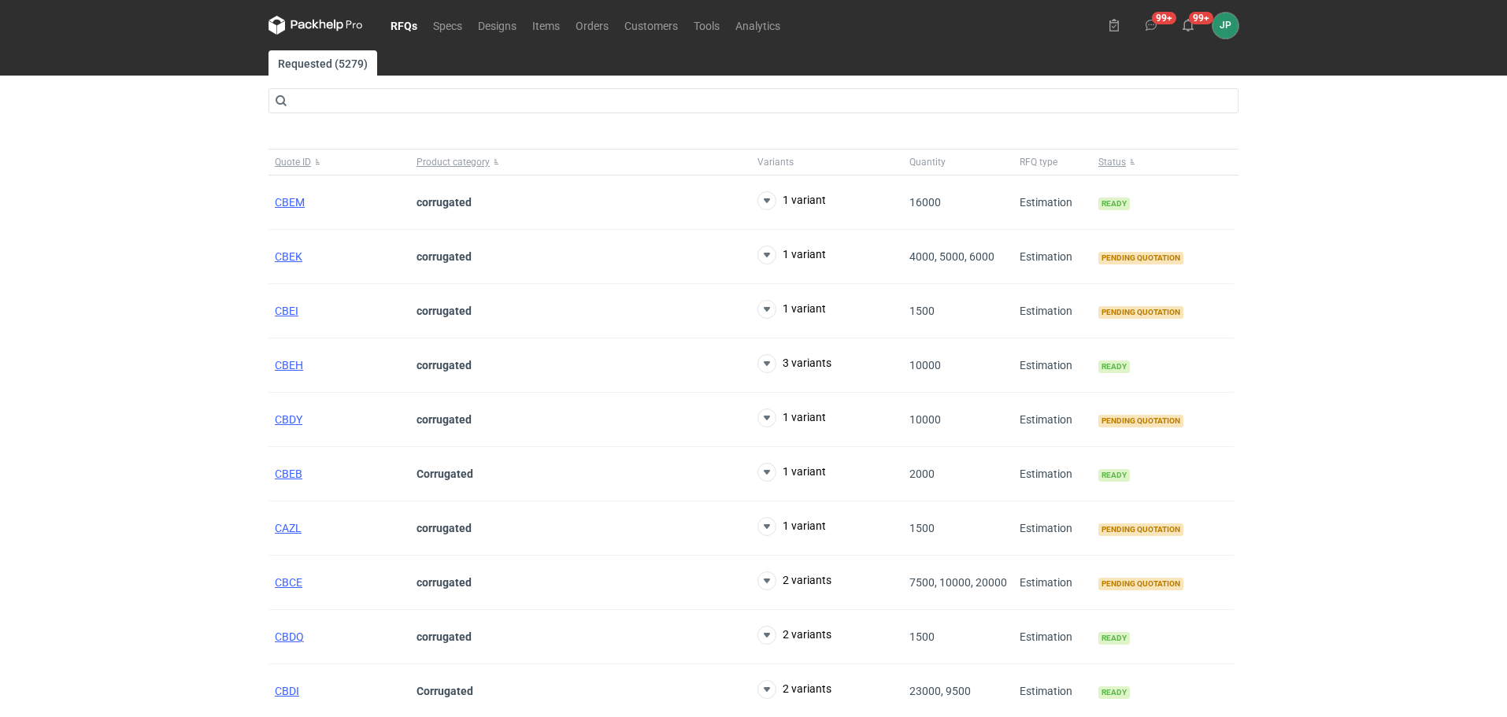
click at [167, 437] on div "RFQs Specs Designs Items Orders Customers Tools Analytics 99+ 99+ JP [PERSON_NA…" at bounding box center [753, 358] width 1507 height 717
click at [276, 305] on span "CBEI" at bounding box center [287, 311] width 24 height 13
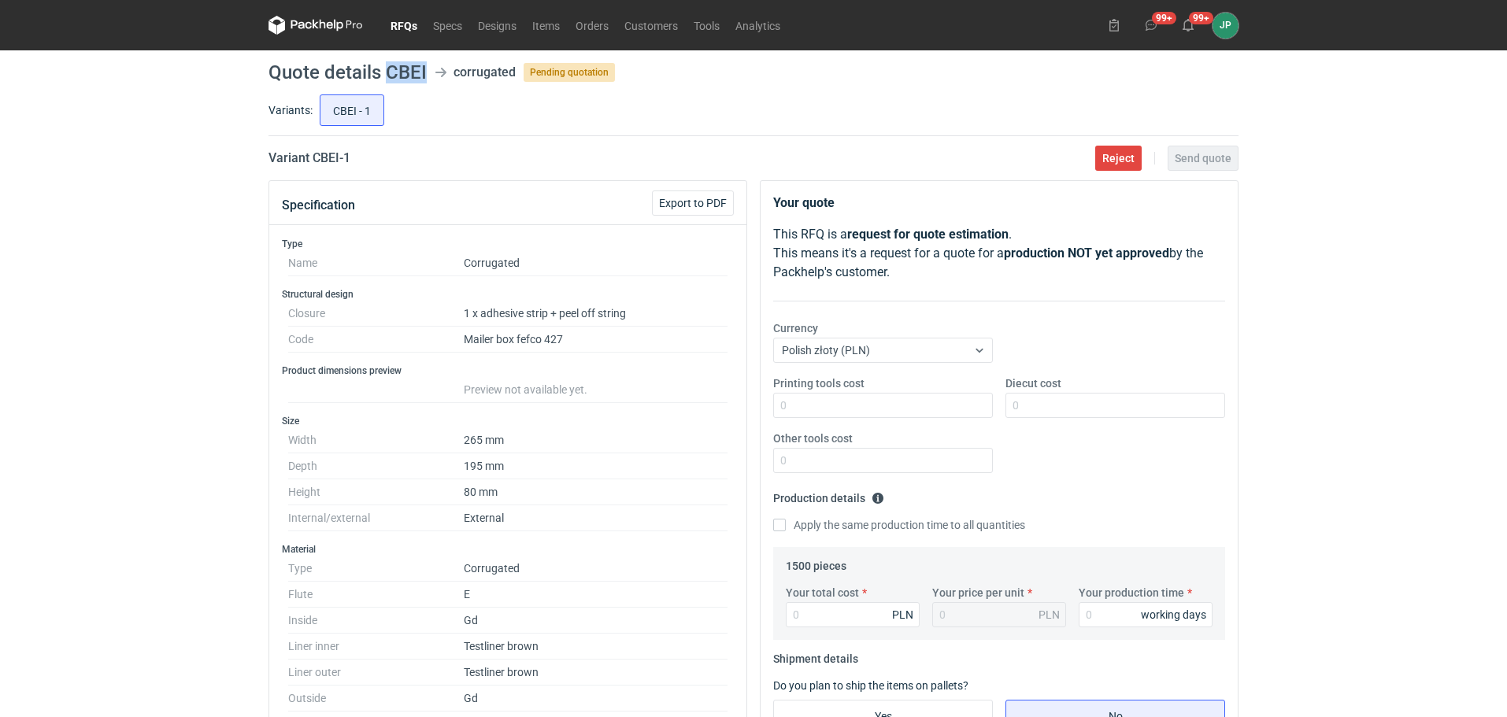
drag, startPoint x: 394, startPoint y: 69, endPoint x: 423, endPoint y: 70, distance: 29.2
click at [423, 70] on h1 "Quote details CBEI" at bounding box center [348, 72] width 158 height 19
copy h1 "CBEI"
click at [402, 13] on nav "RFQs Specs Designs Items Orders Customers Tools Analytics" at bounding box center [529, 25] width 520 height 50
click at [413, 22] on link "RFQs" at bounding box center [404, 25] width 43 height 19
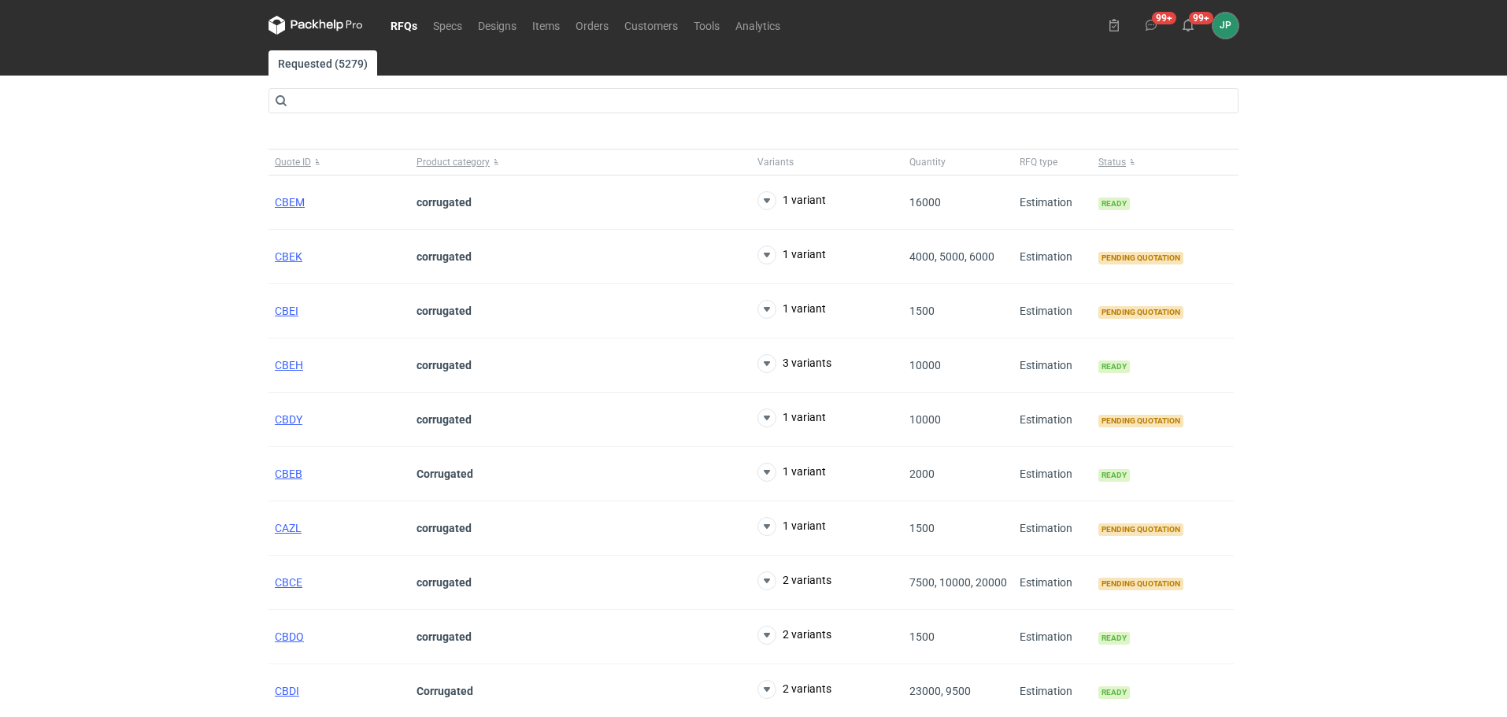
click at [22, 417] on div "RFQs Specs Designs Items Orders Customers Tools Analytics 99+ 99+ JP [PERSON_NA…" at bounding box center [753, 358] width 1507 height 717
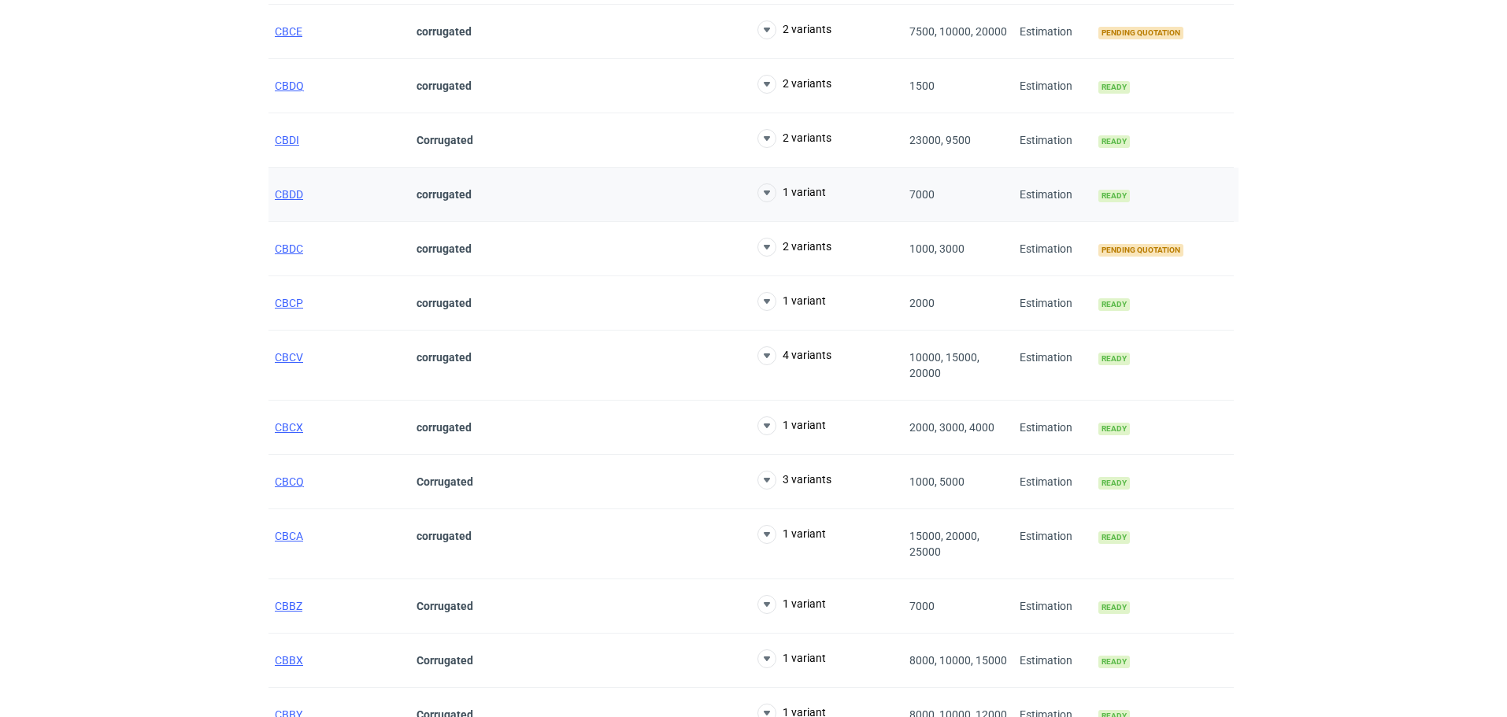
scroll to position [473, 0]
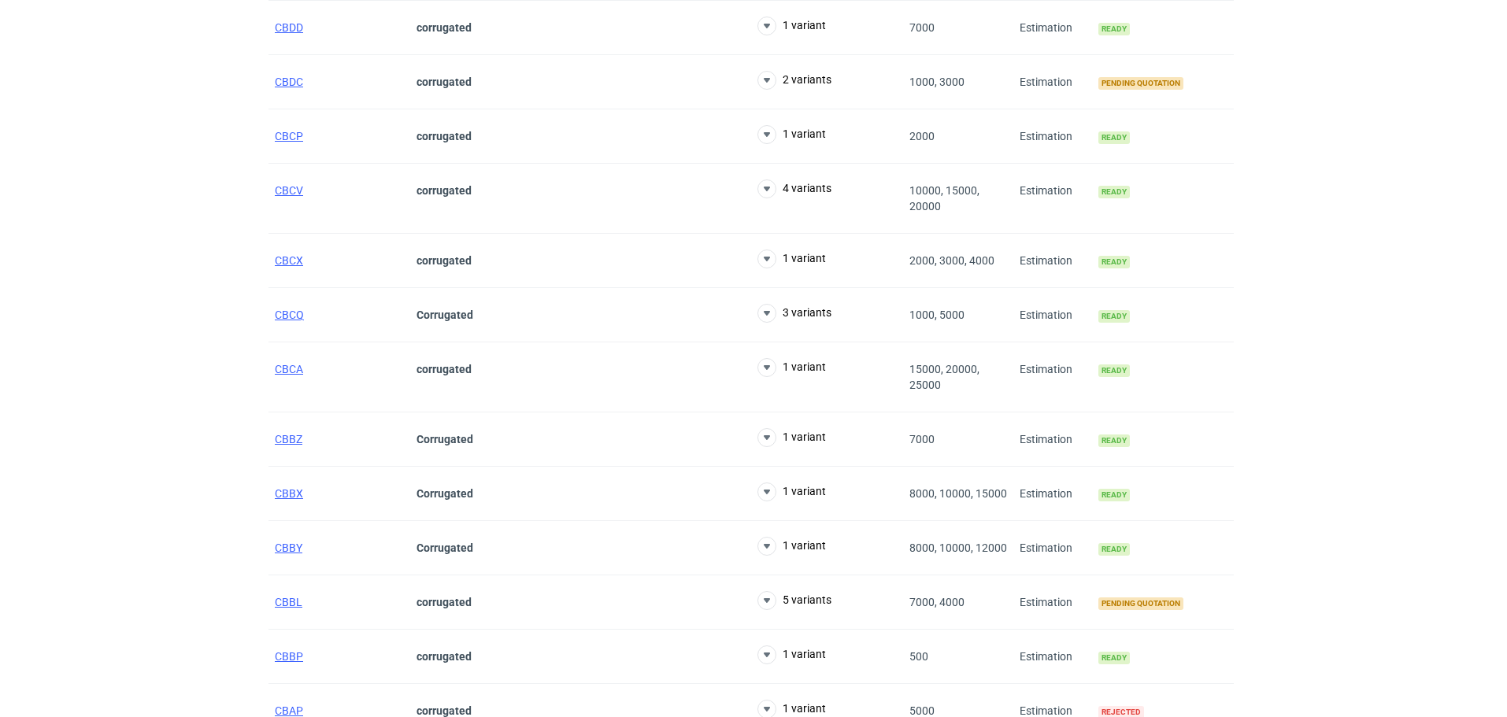
scroll to position [788, 0]
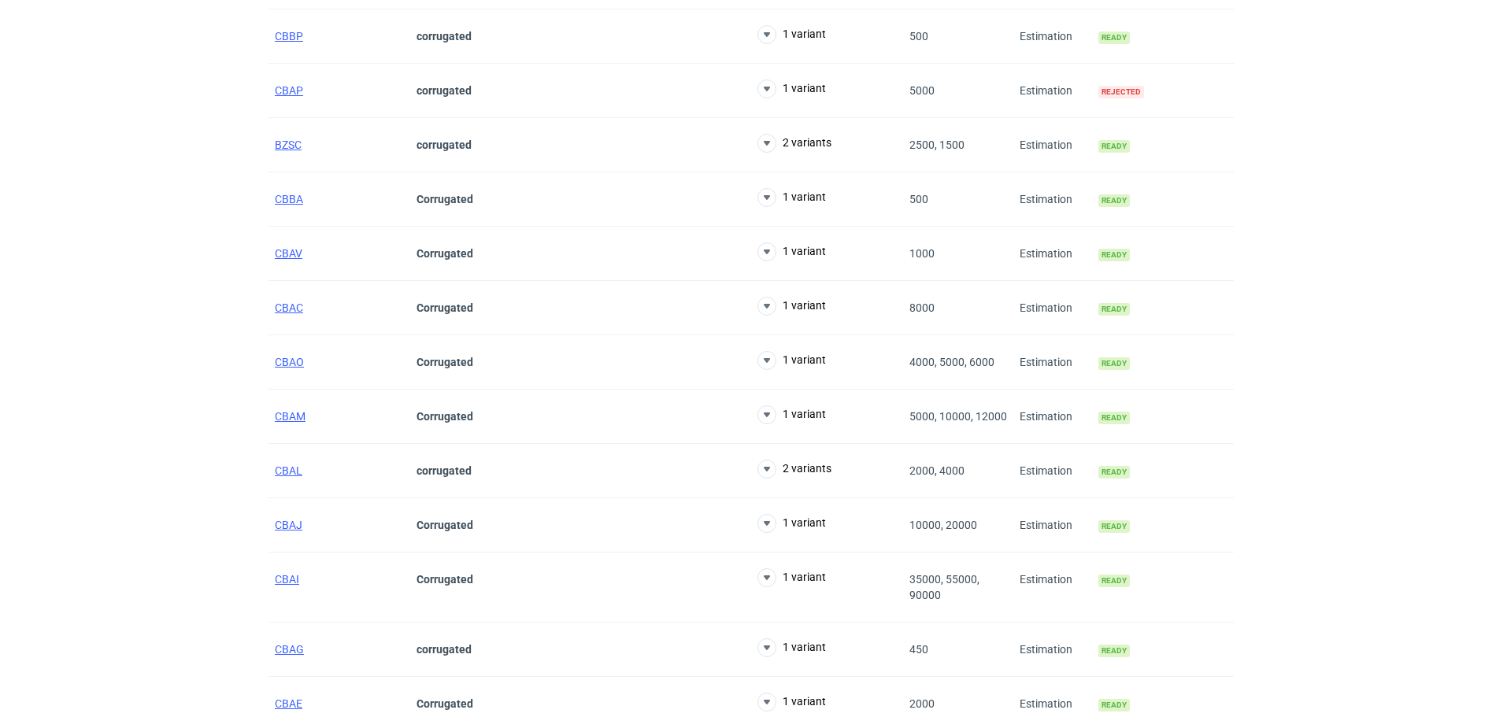
scroll to position [1260, 0]
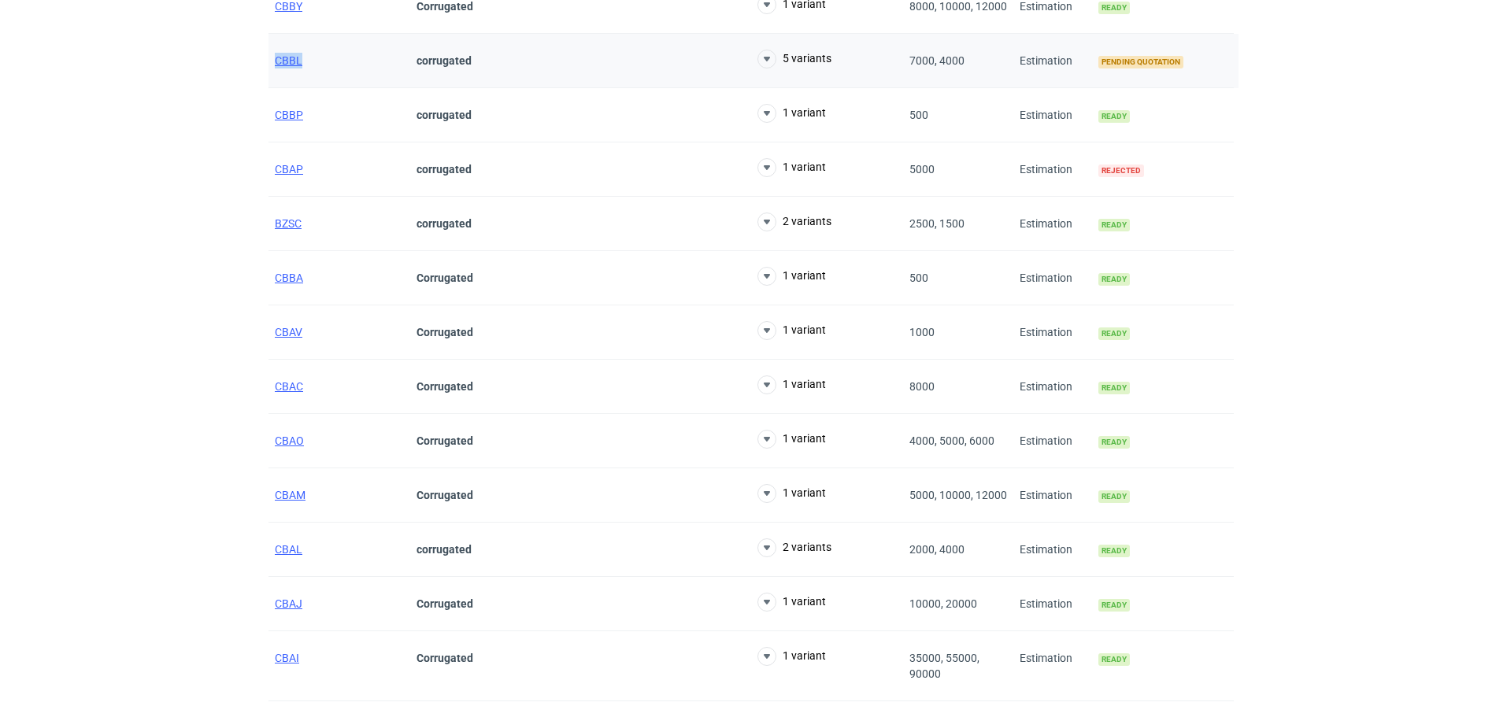
drag, startPoint x: 274, startPoint y: 62, endPoint x: 308, endPoint y: 63, distance: 33.9
click at [311, 63] on div "CBBL" at bounding box center [340, 61] width 142 height 54
copy span "CBBL"
click at [288, 56] on span "CBBL" at bounding box center [289, 60] width 28 height 13
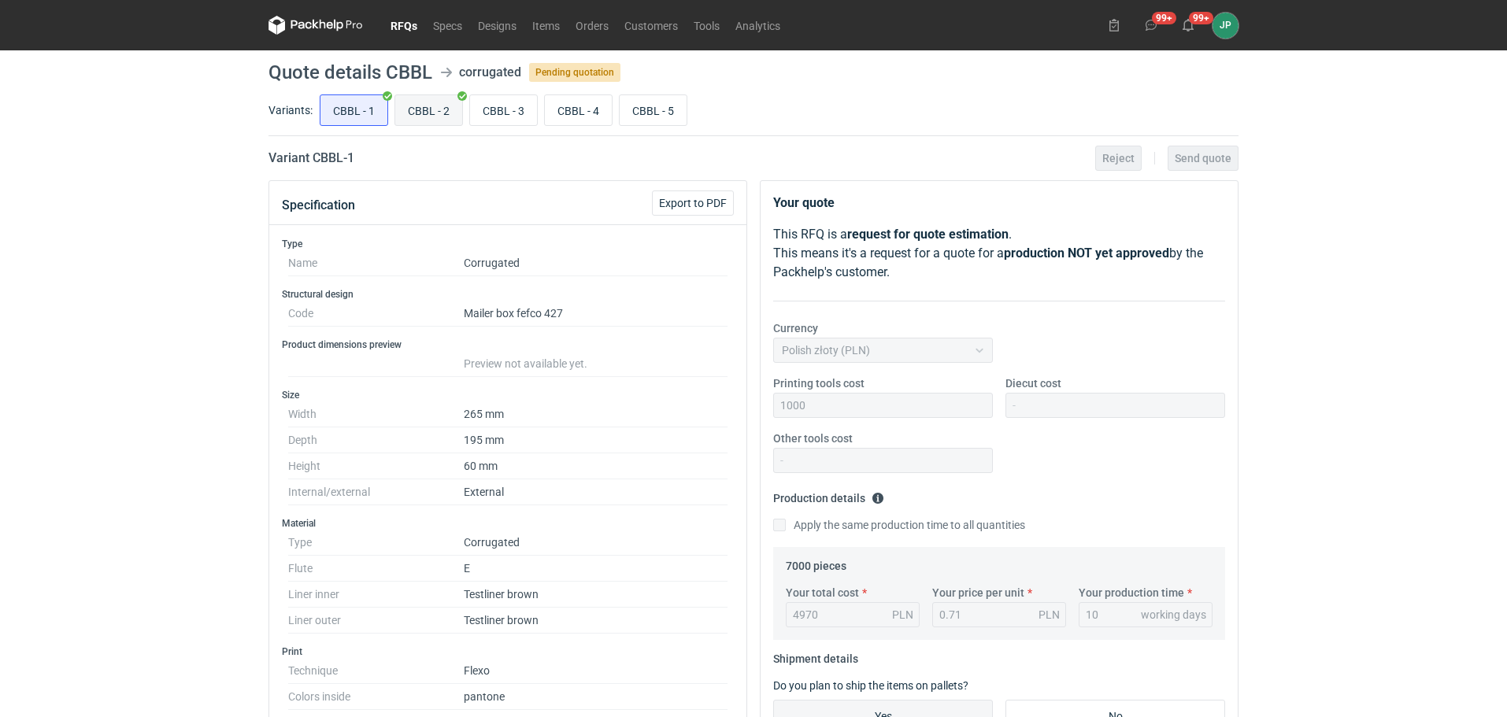
click at [414, 121] on input "CBBL - 2" at bounding box center [428, 110] width 67 height 30
radio input "true"
click at [474, 113] on input "CBBL - 3" at bounding box center [503, 110] width 67 height 30
radio input "true"
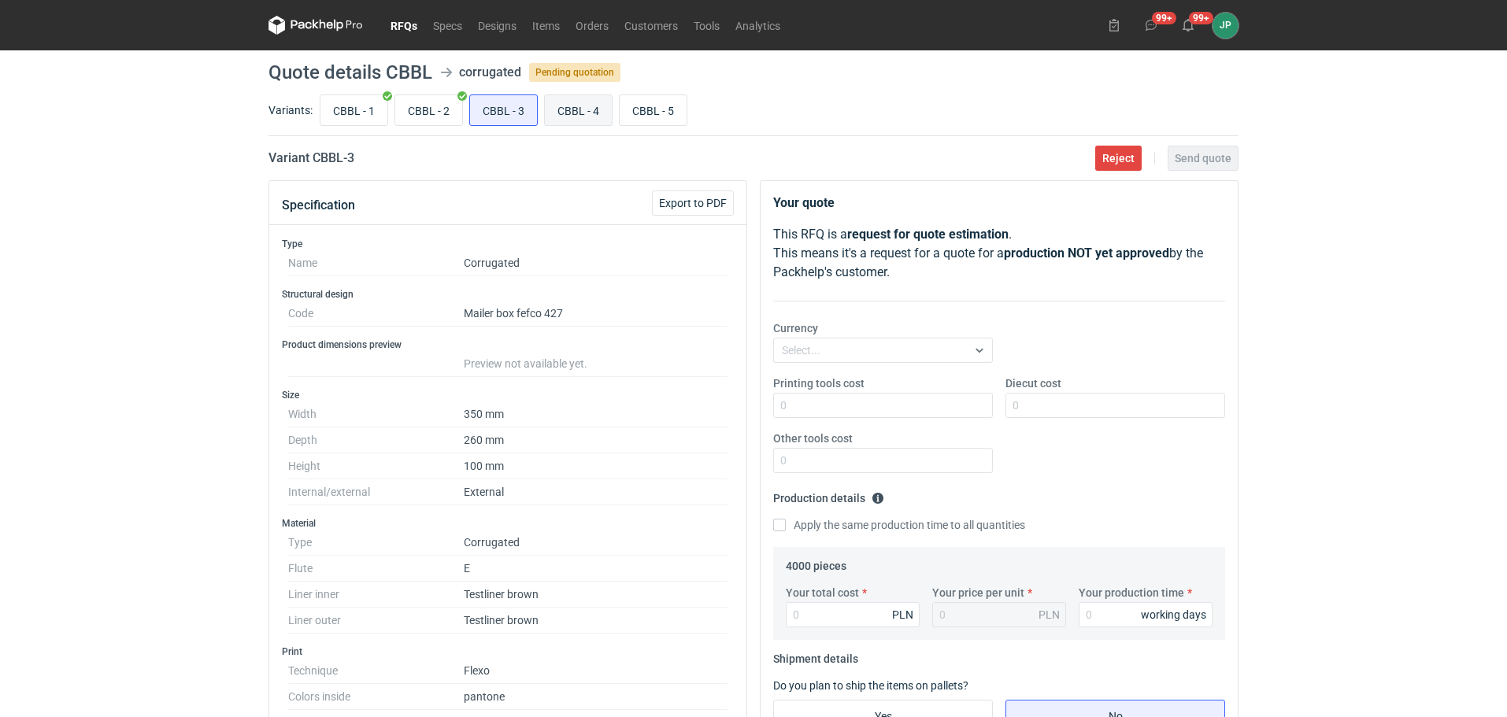
click at [558, 113] on input "CBBL - 4" at bounding box center [578, 110] width 67 height 30
radio input "true"
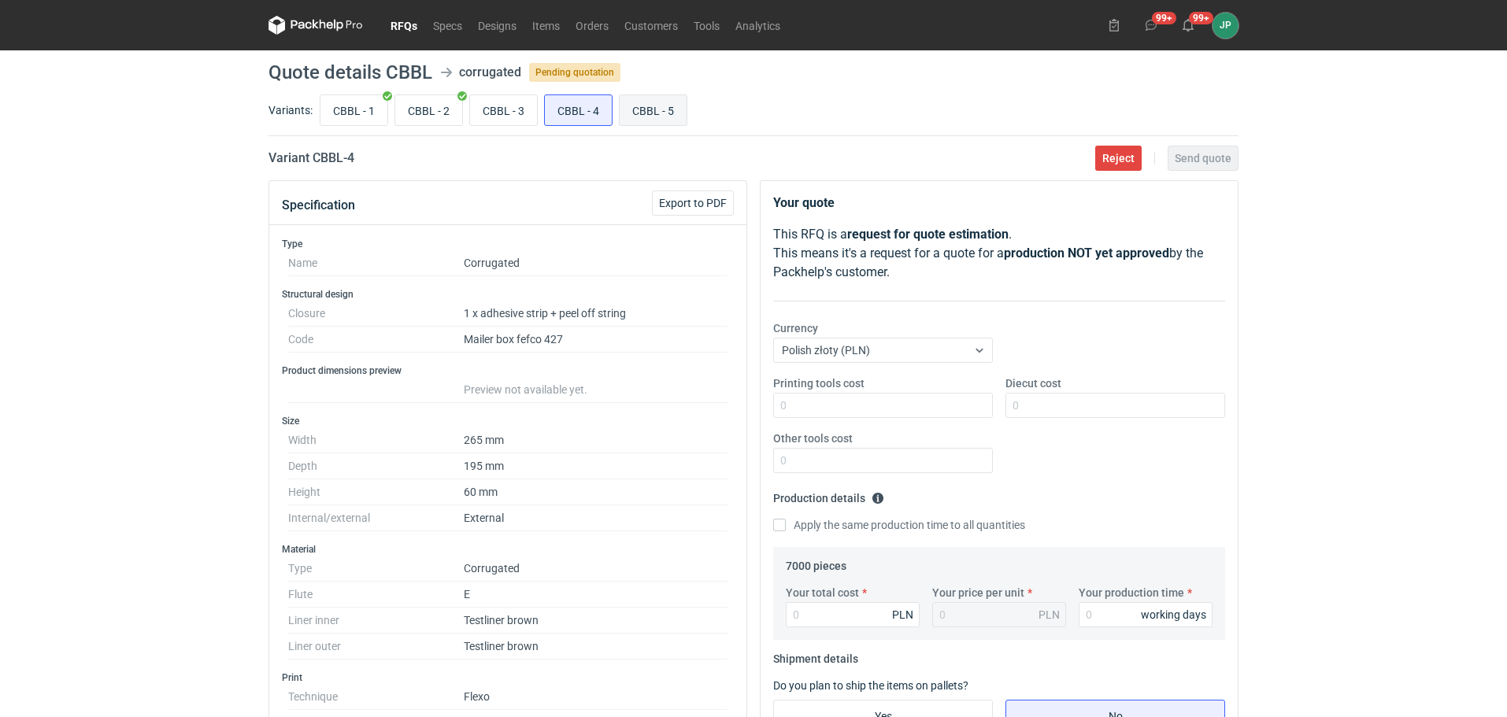
click at [641, 120] on input "CBBL - 5" at bounding box center [653, 110] width 67 height 30
radio input "true"
click at [350, 110] on input "CBBL - 1" at bounding box center [354, 110] width 67 height 30
radio input "true"
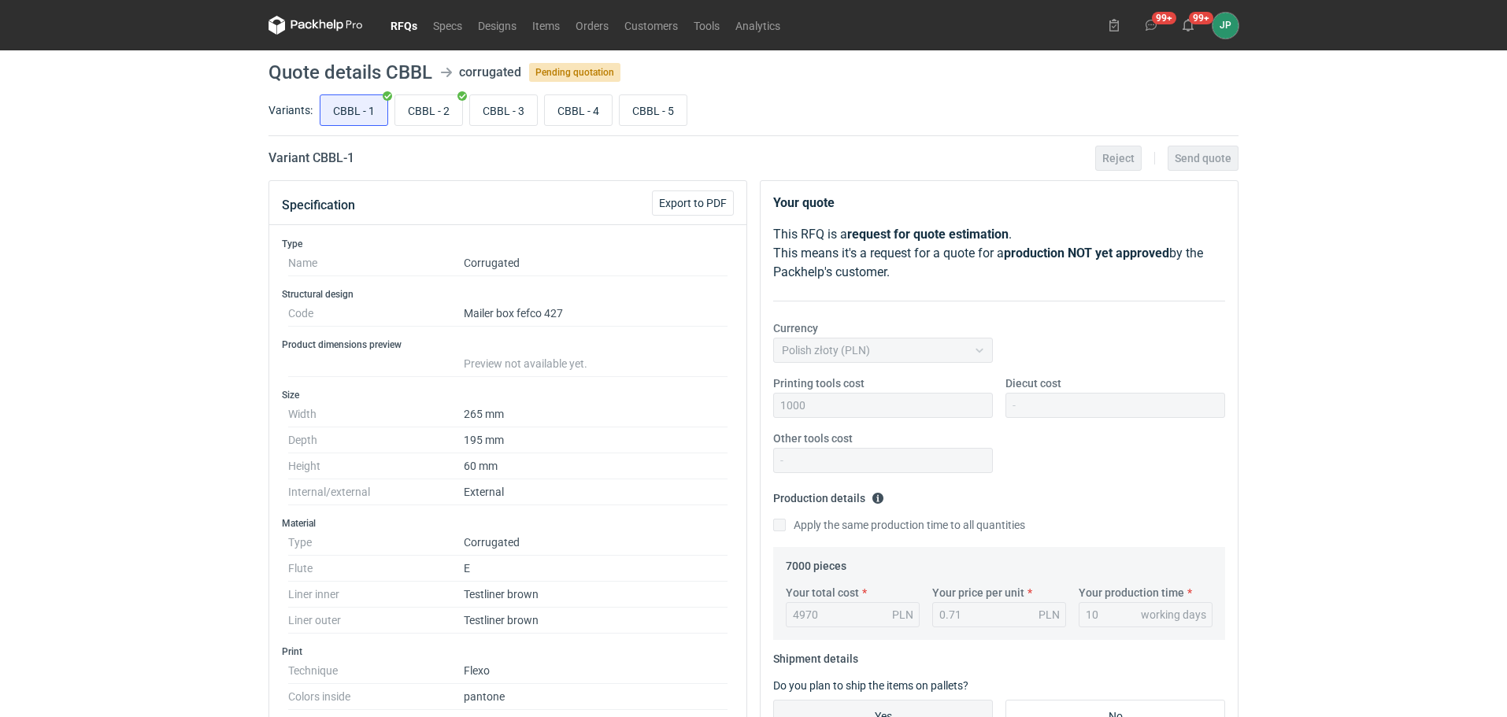
click at [408, 19] on link "RFQs" at bounding box center [404, 25] width 43 height 19
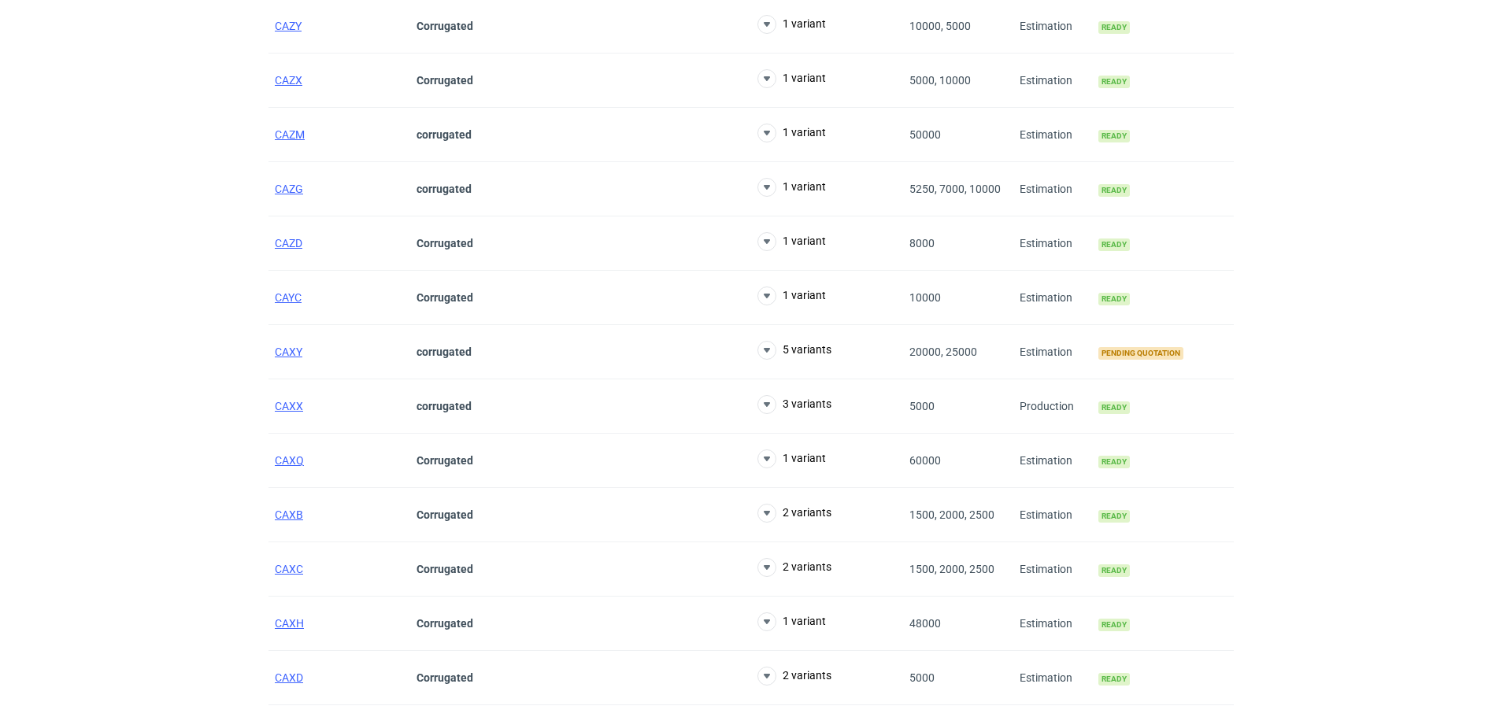
scroll to position [2205, 0]
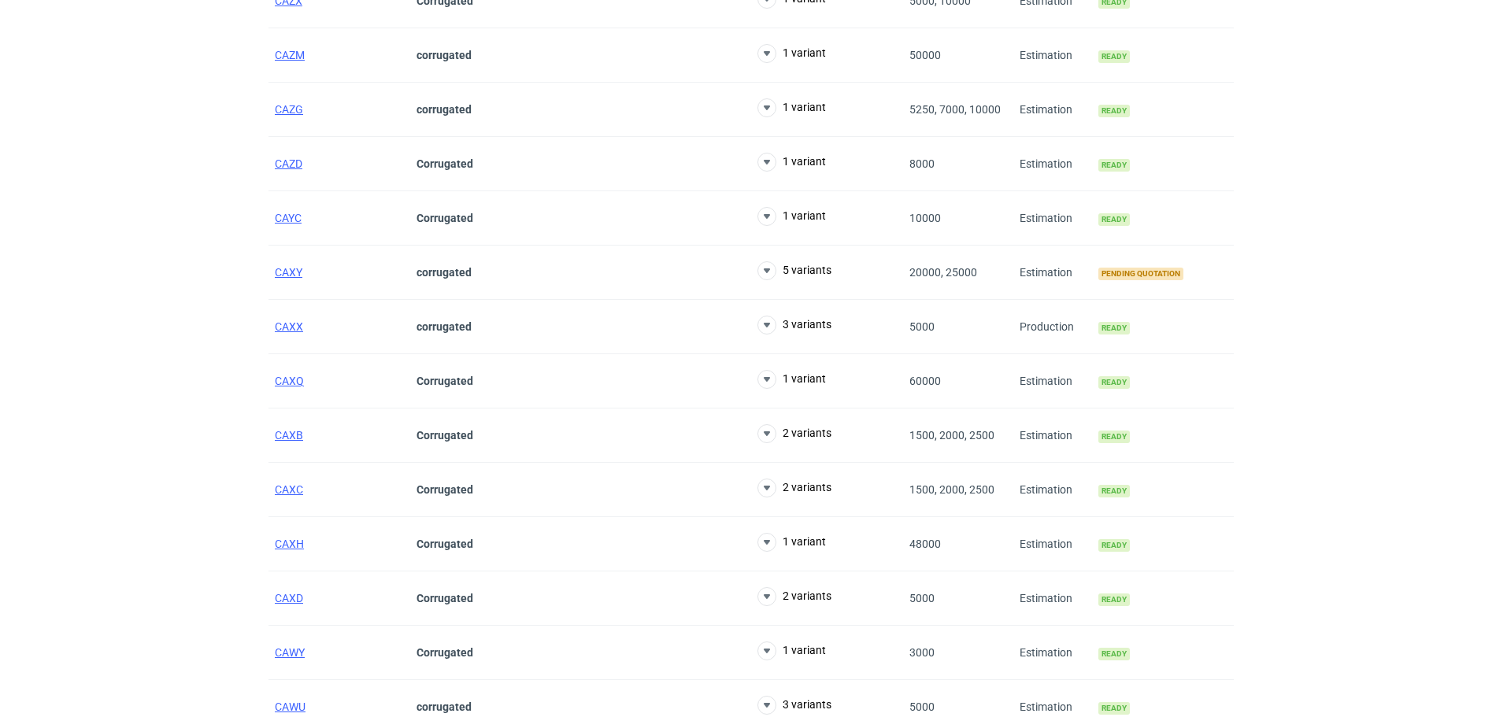
drag, startPoint x: 265, startPoint y: 272, endPoint x: 312, endPoint y: 273, distance: 46.5
copy span "CAXY"
click at [290, 273] on span "CAXY" at bounding box center [289, 272] width 28 height 13
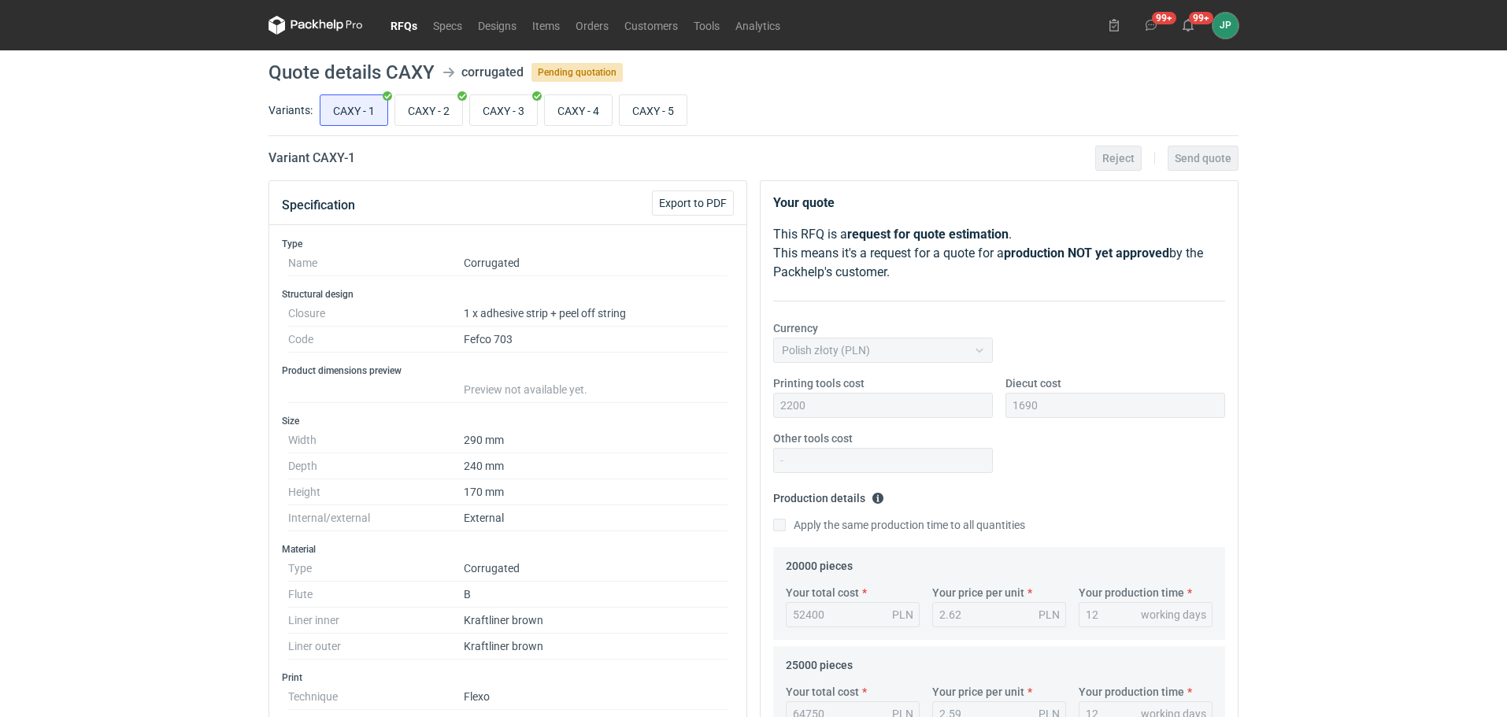
click at [413, 27] on link "RFQs" at bounding box center [404, 25] width 43 height 19
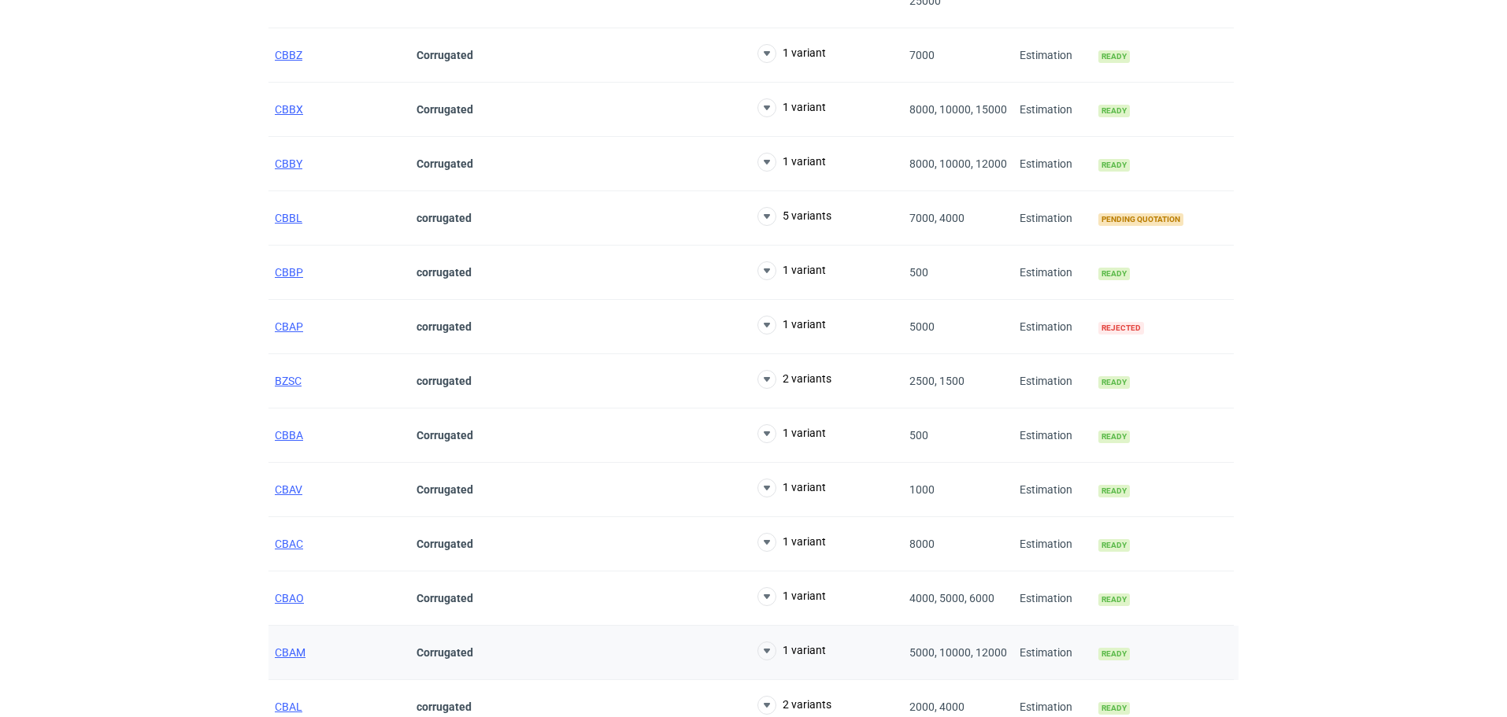
scroll to position [1024, 0]
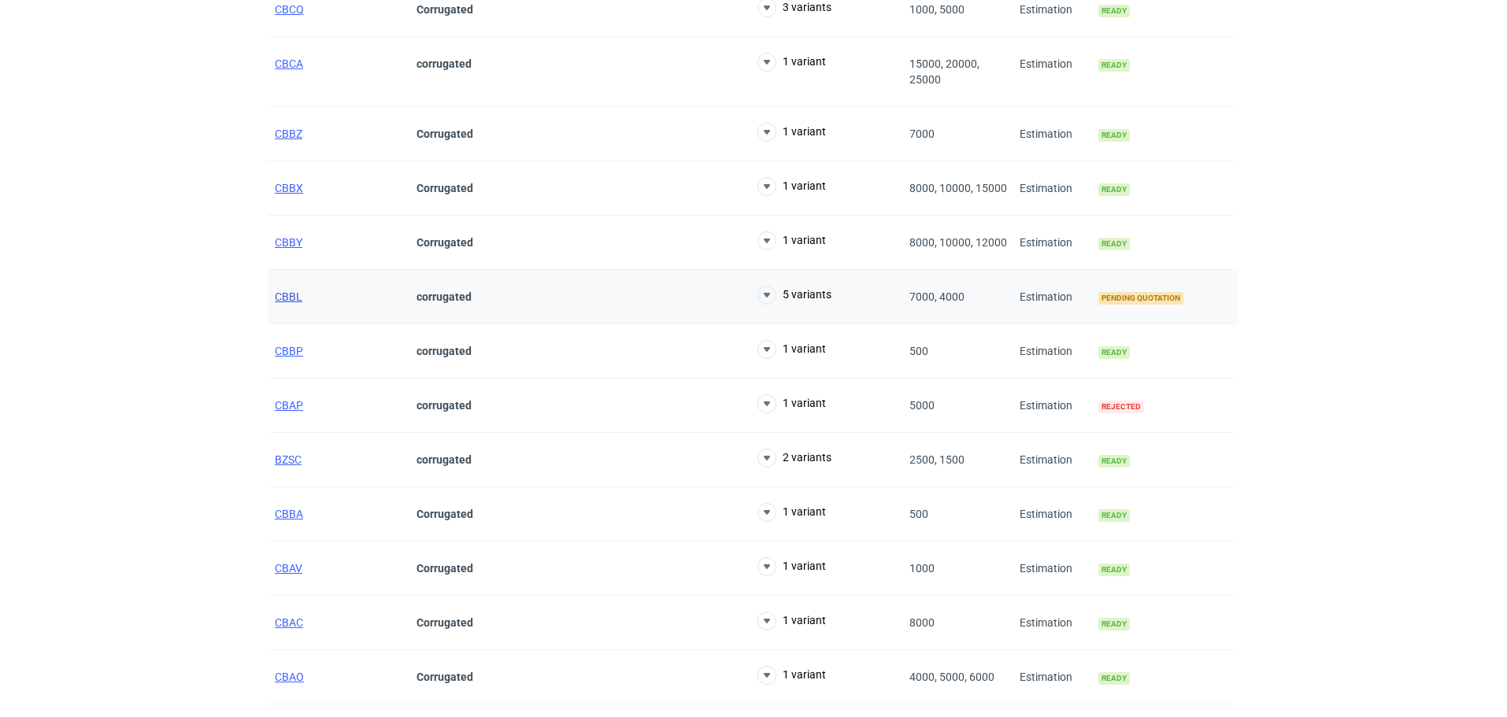
click at [291, 295] on span "CBBL" at bounding box center [289, 297] width 28 height 13
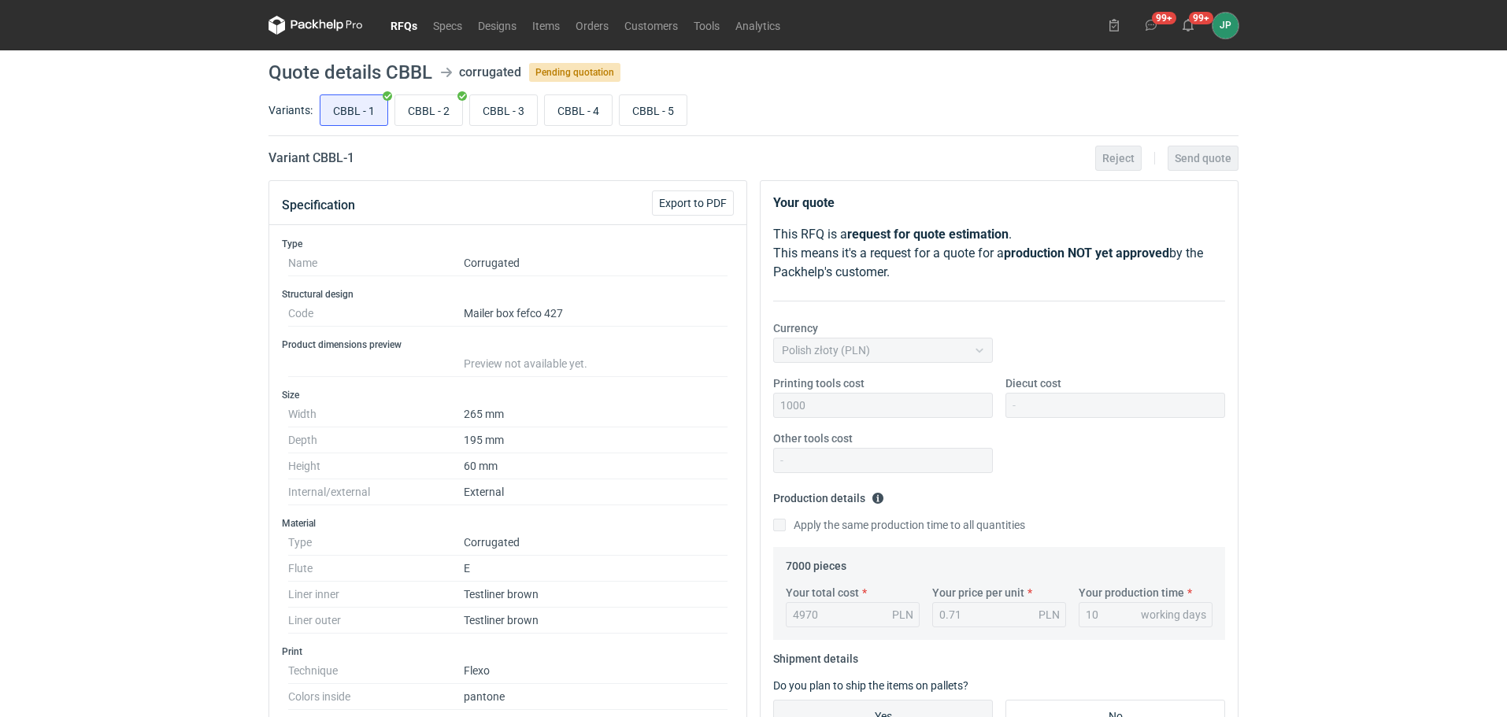
click at [411, 24] on link "RFQs" at bounding box center [404, 25] width 43 height 19
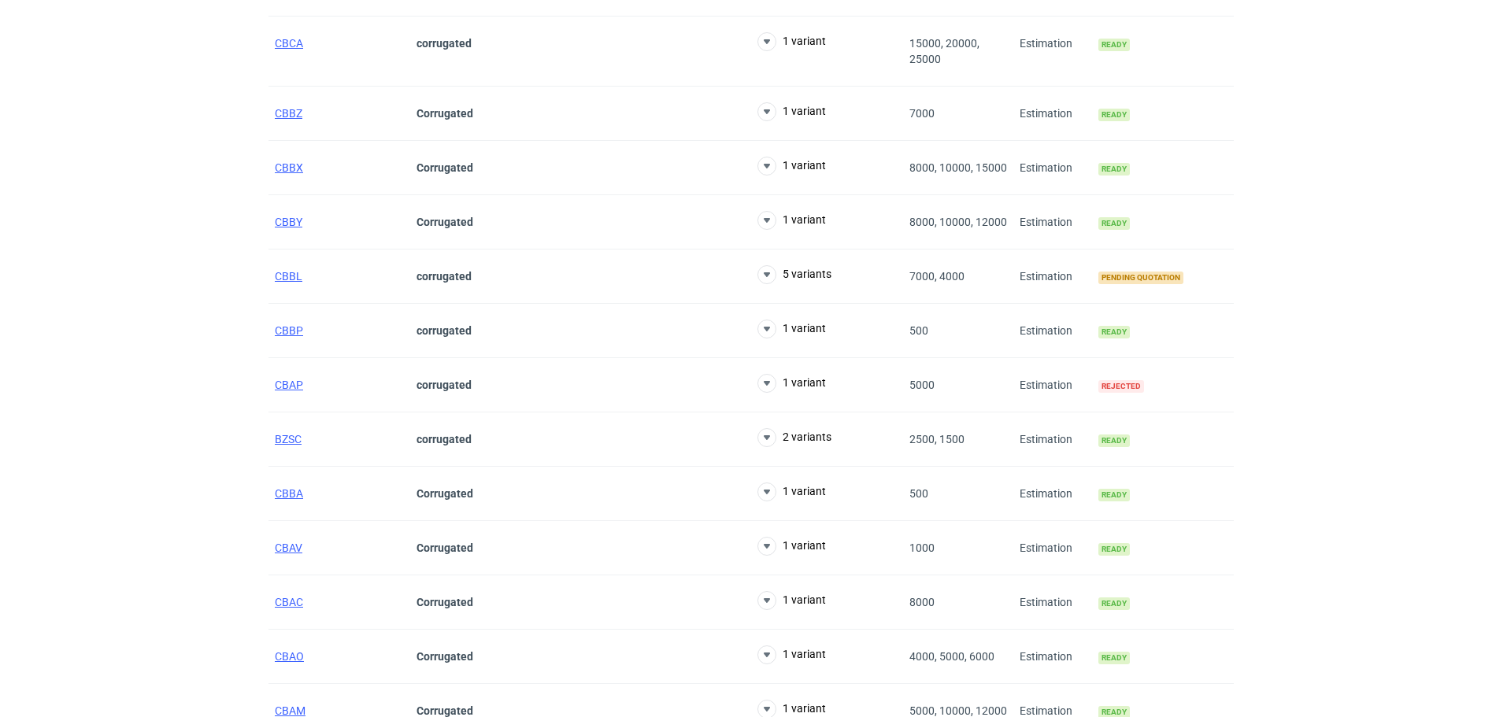
scroll to position [1021, 0]
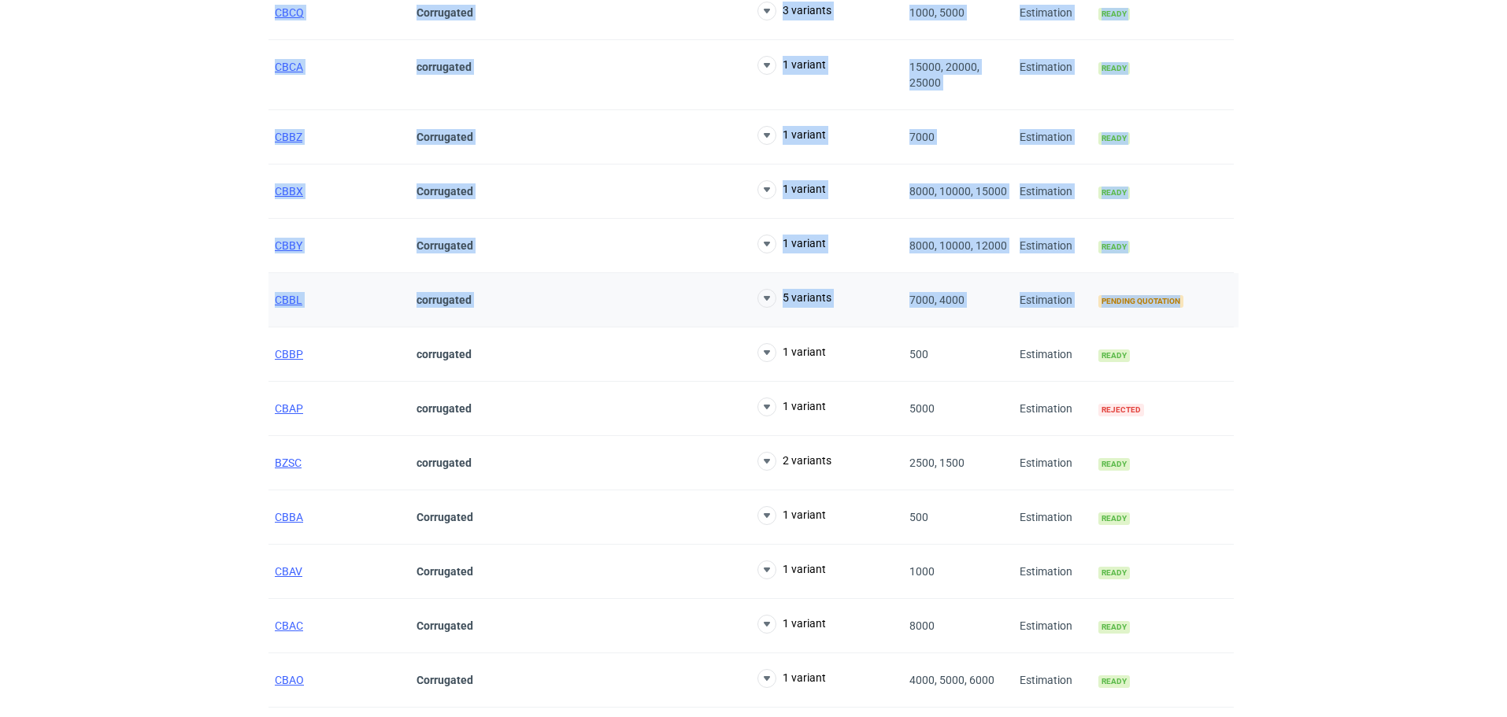
drag, startPoint x: 123, startPoint y: 291, endPoint x: 1230, endPoint y: 316, distance: 1107.6
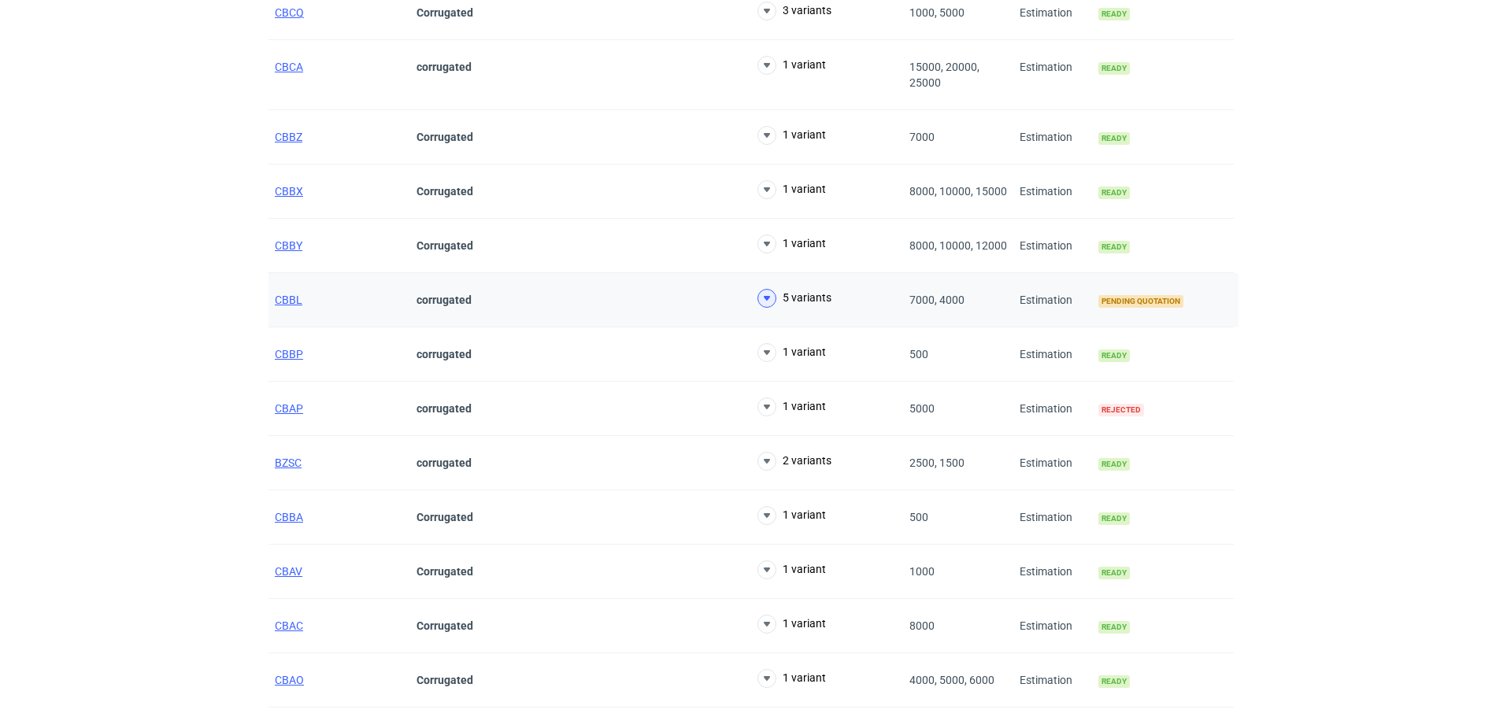
click at [768, 295] on icon at bounding box center [767, 298] width 19 height 19
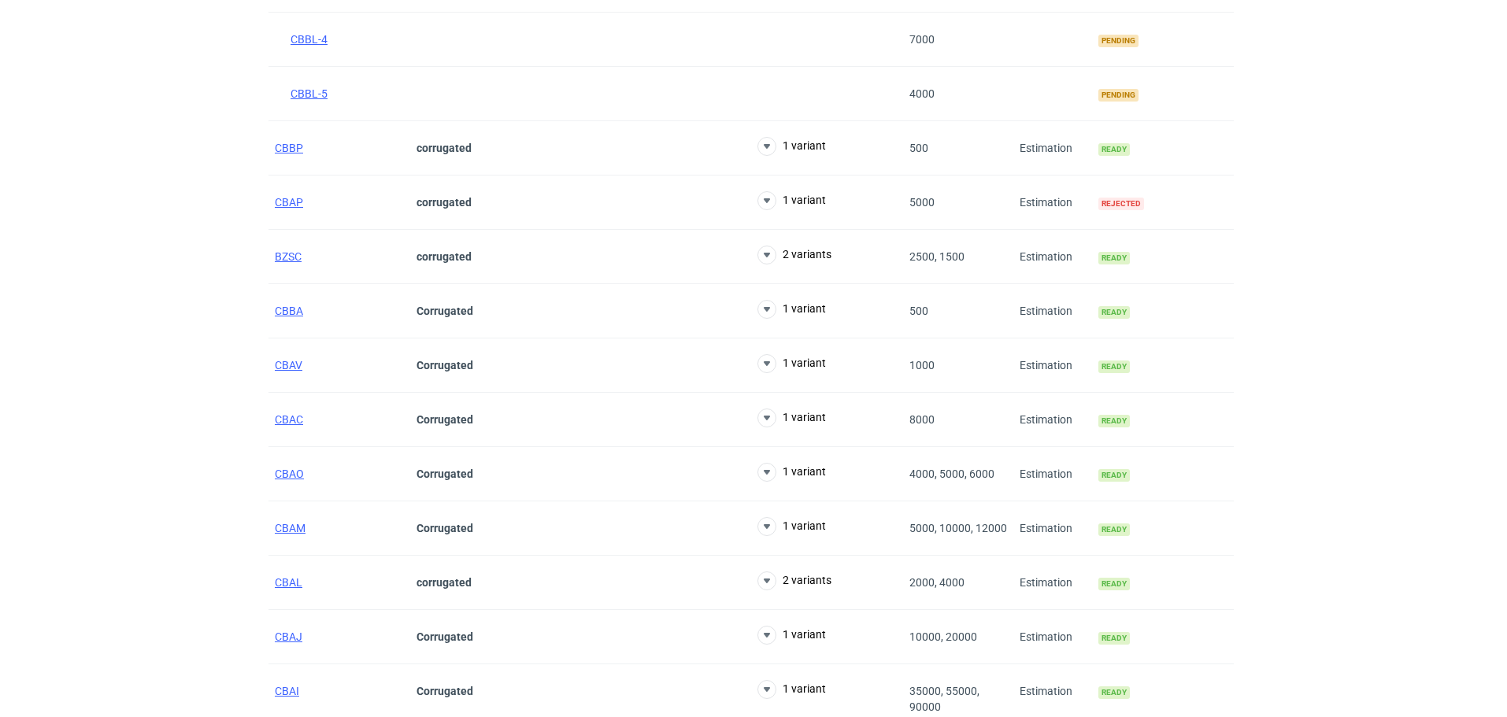
scroll to position [1135, 0]
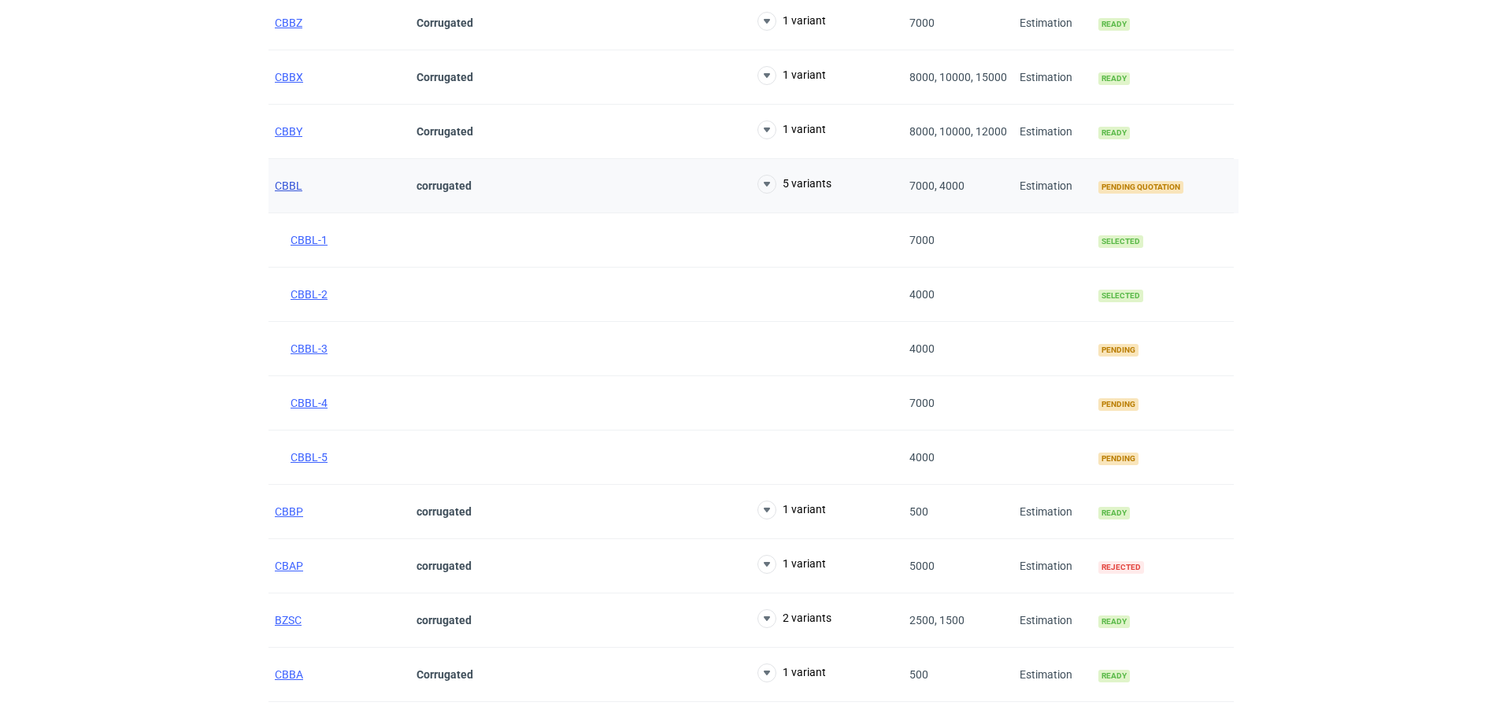
click at [295, 186] on span "CBBL" at bounding box center [289, 186] width 28 height 13
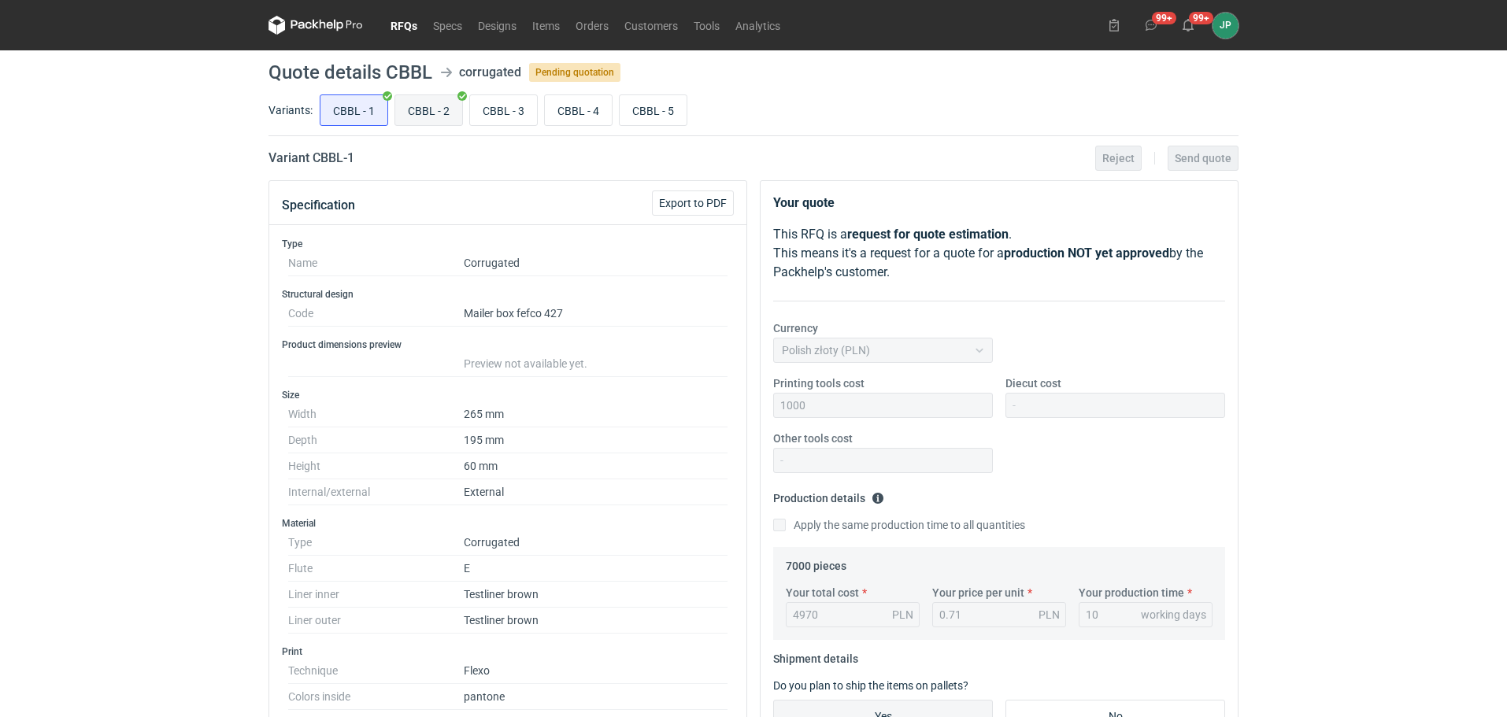
click at [420, 99] on input "CBBL - 2" at bounding box center [428, 110] width 67 height 30
radio input "true"
click at [502, 113] on input "CBBL - 3" at bounding box center [503, 110] width 67 height 30
radio input "true"
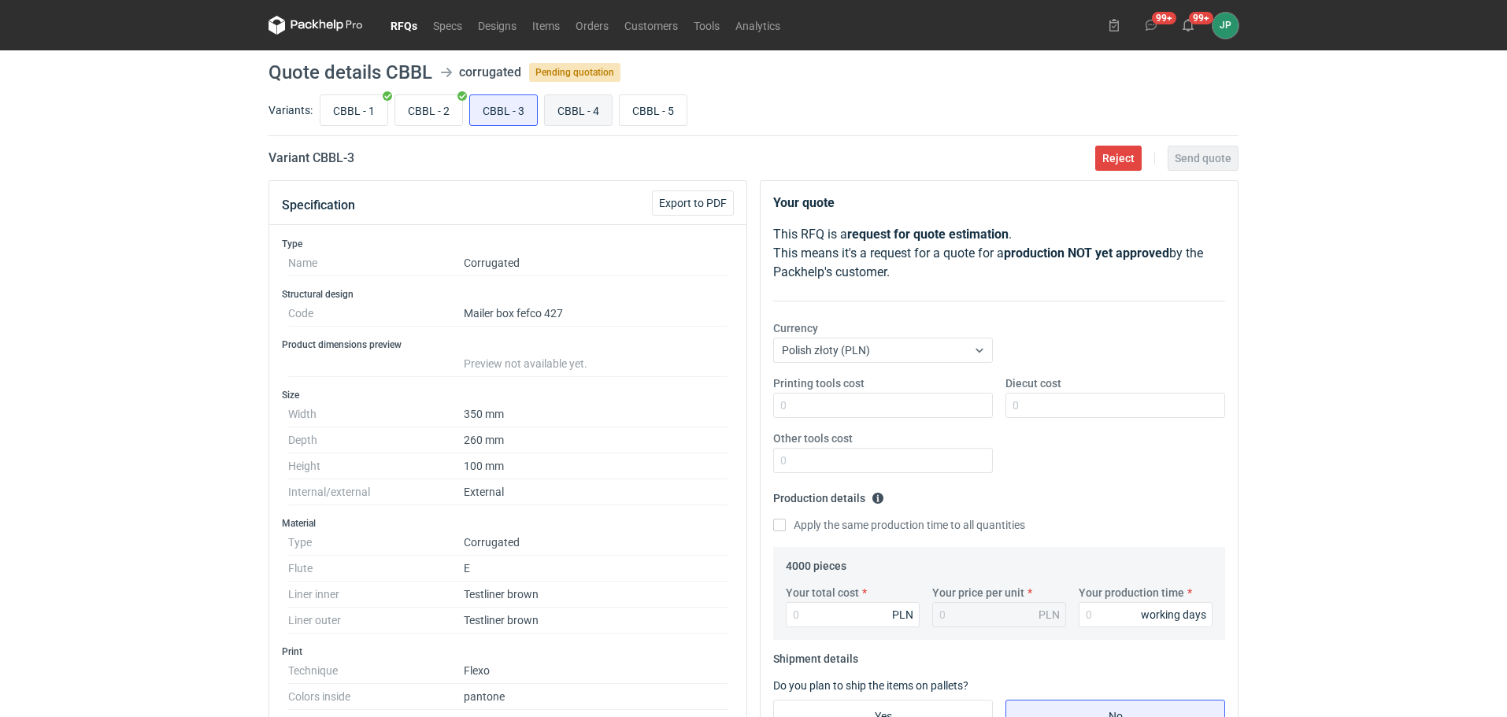
click at [572, 112] on input "CBBL - 4" at bounding box center [578, 110] width 67 height 30
radio input "true"
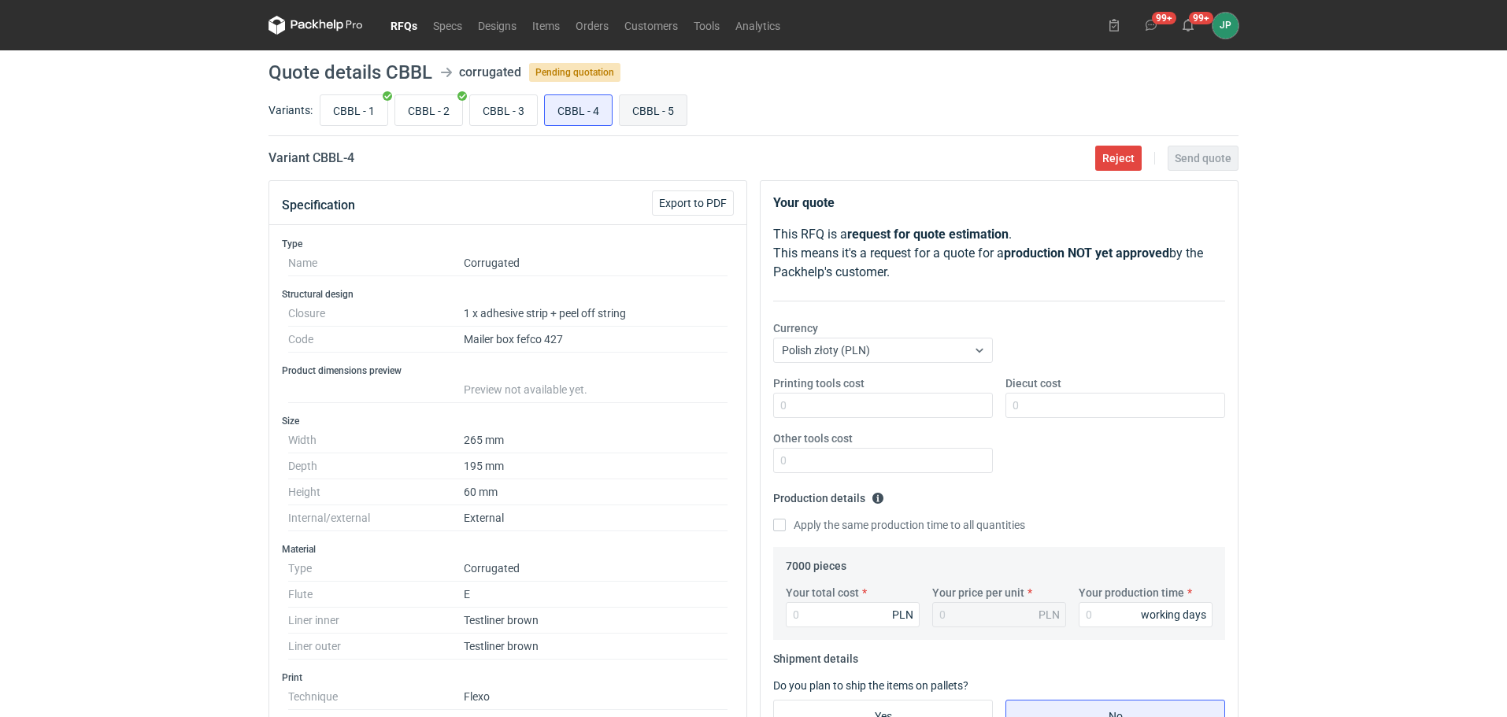
click at [671, 113] on input "CBBL - 5" at bounding box center [653, 110] width 67 height 30
radio input "true"
click at [362, 102] on input "CBBL - 1" at bounding box center [354, 110] width 67 height 30
radio input "true"
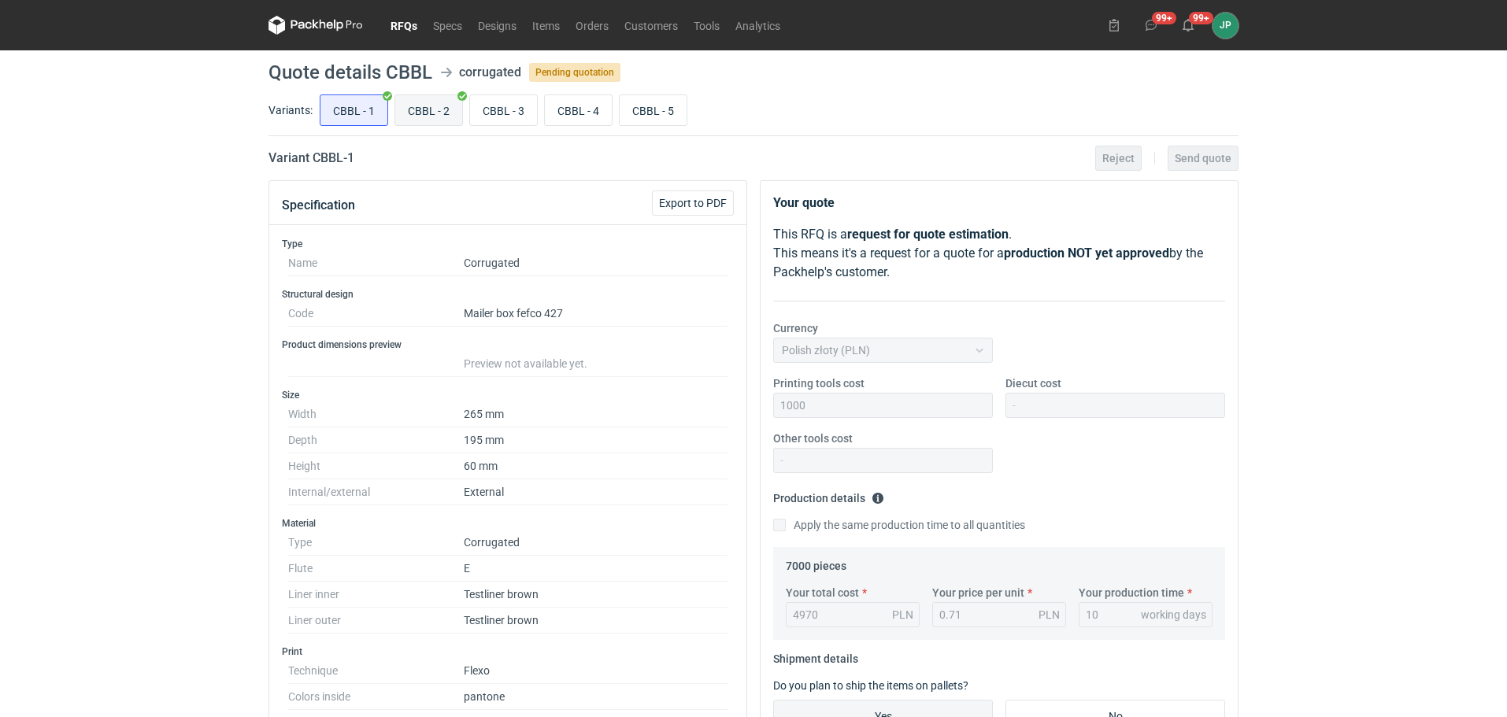
click at [445, 116] on input "CBBL - 2" at bounding box center [428, 110] width 67 height 30
radio input "true"
click at [408, 27] on link "RFQs" at bounding box center [404, 25] width 43 height 19
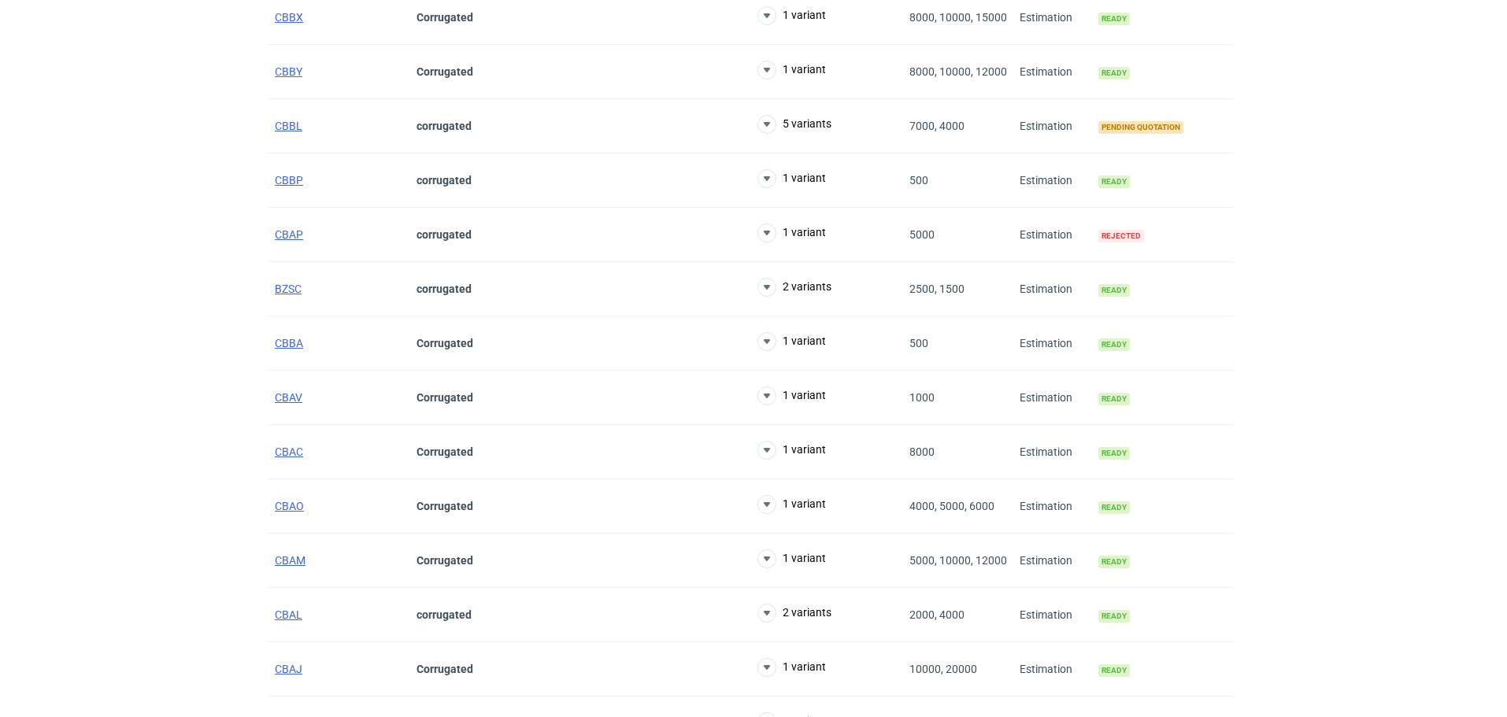
scroll to position [1178, 0]
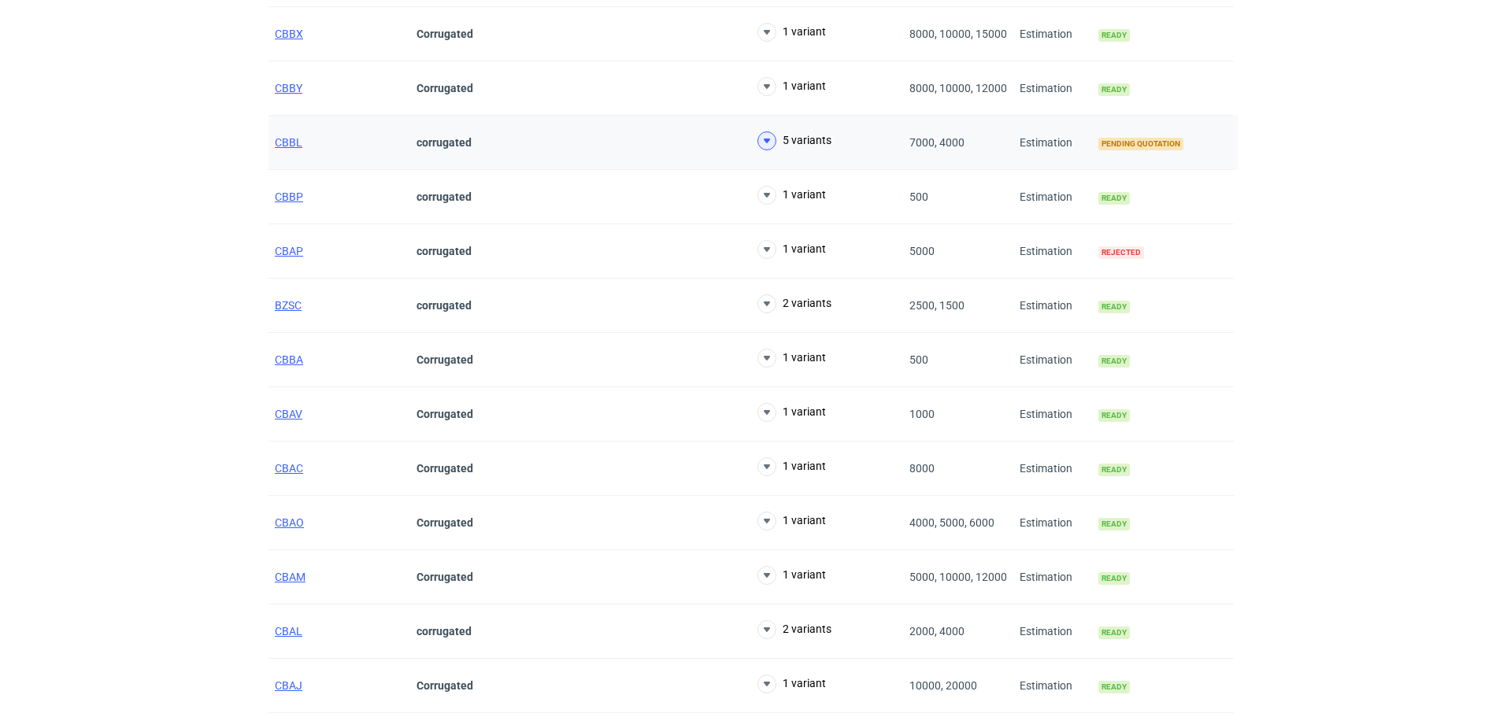
click at [777, 139] on button "5 variants" at bounding box center [795, 141] width 74 height 19
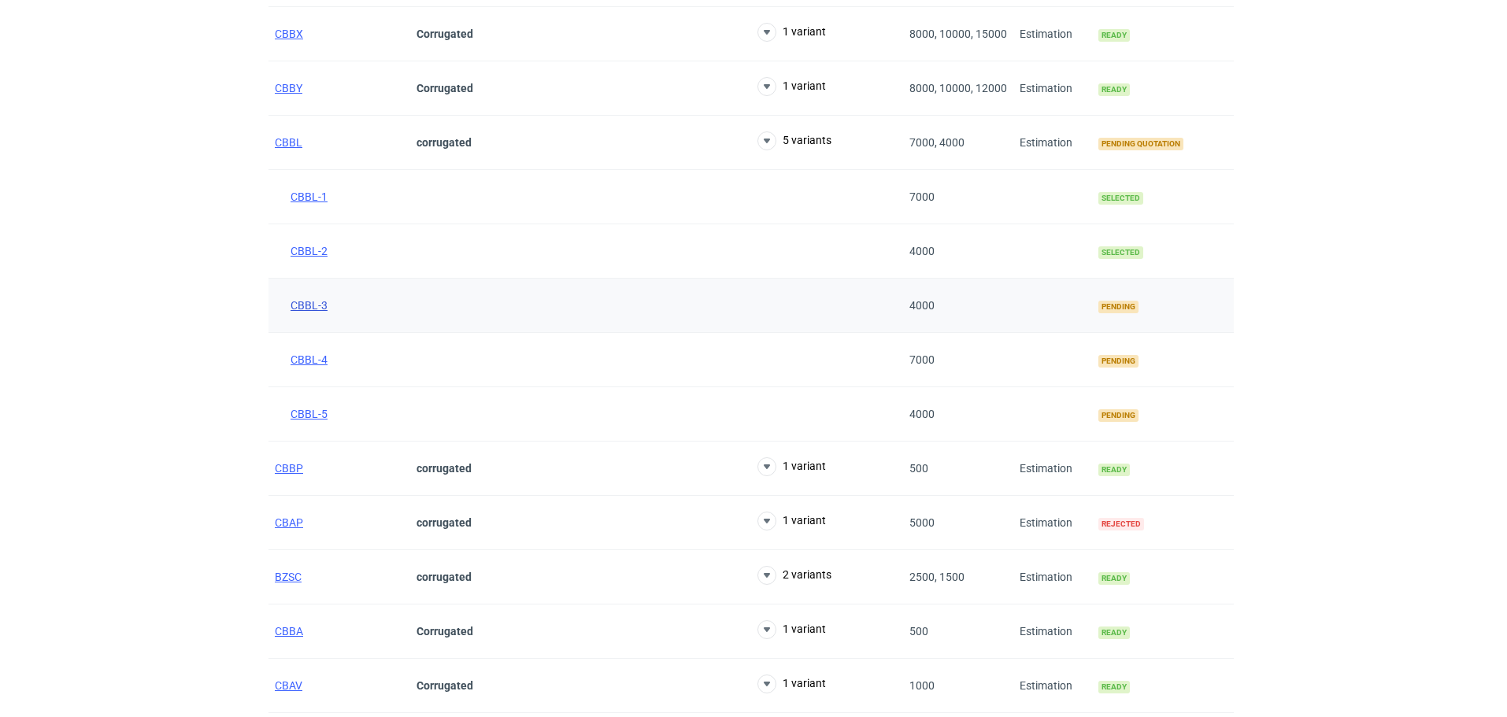
click at [317, 304] on span "CBBL-3" at bounding box center [309, 305] width 37 height 13
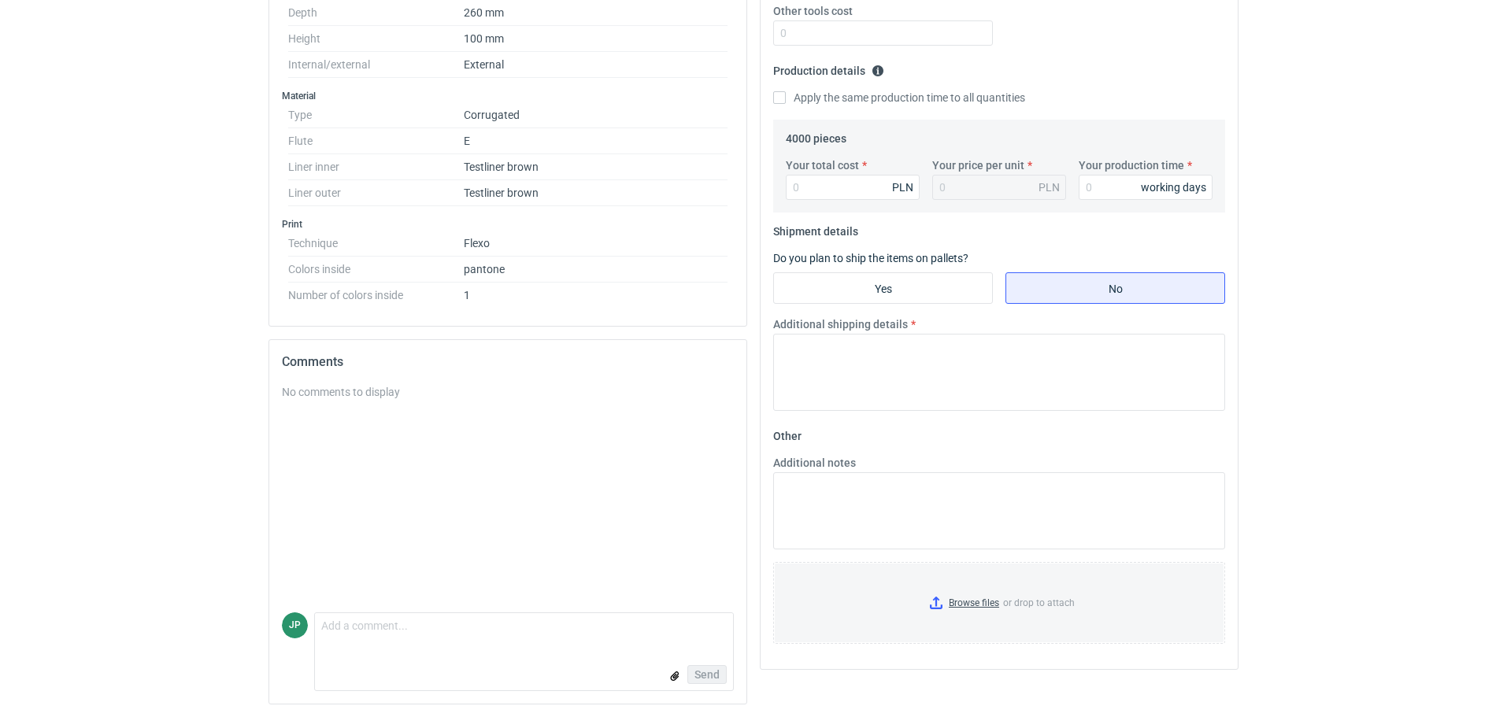
scroll to position [34, 0]
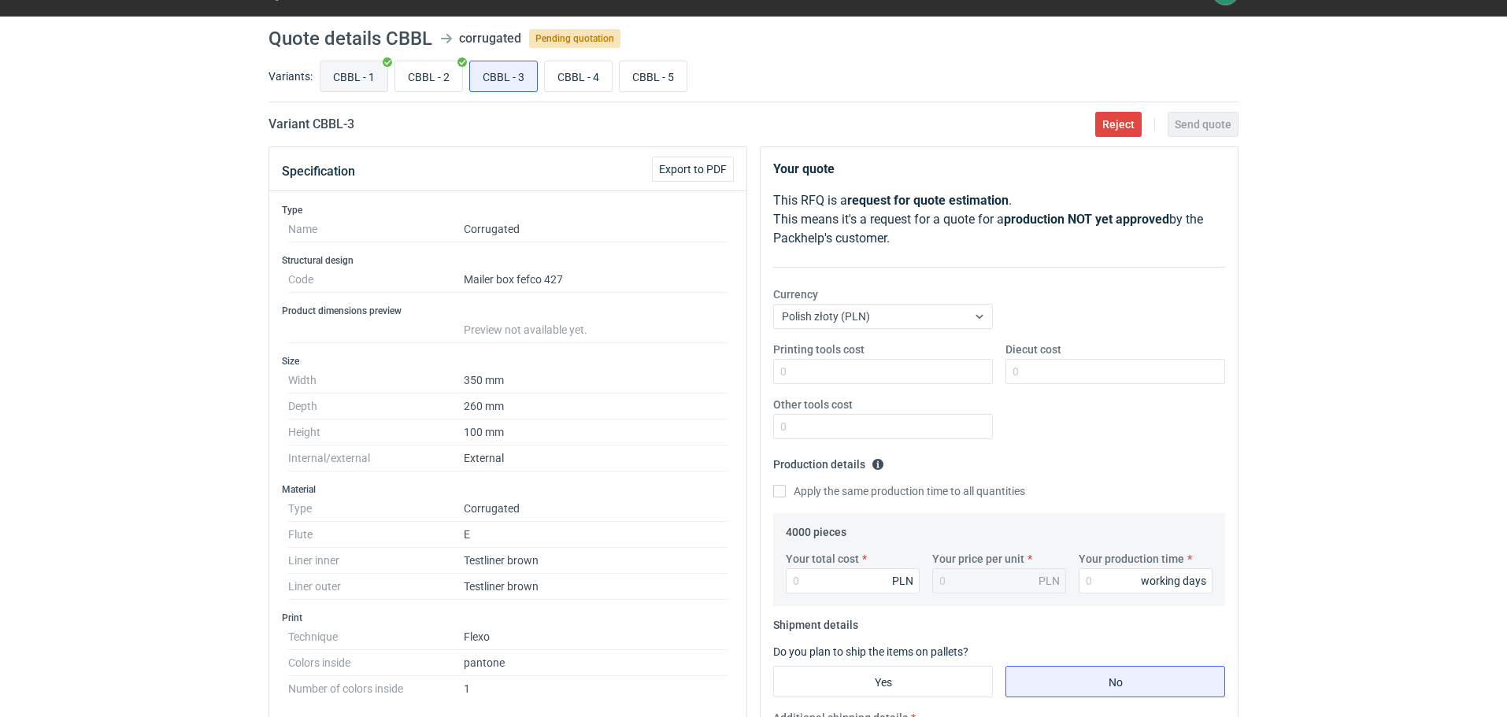
click at [366, 65] on input "CBBL - 1" at bounding box center [354, 76] width 67 height 30
radio input "true"
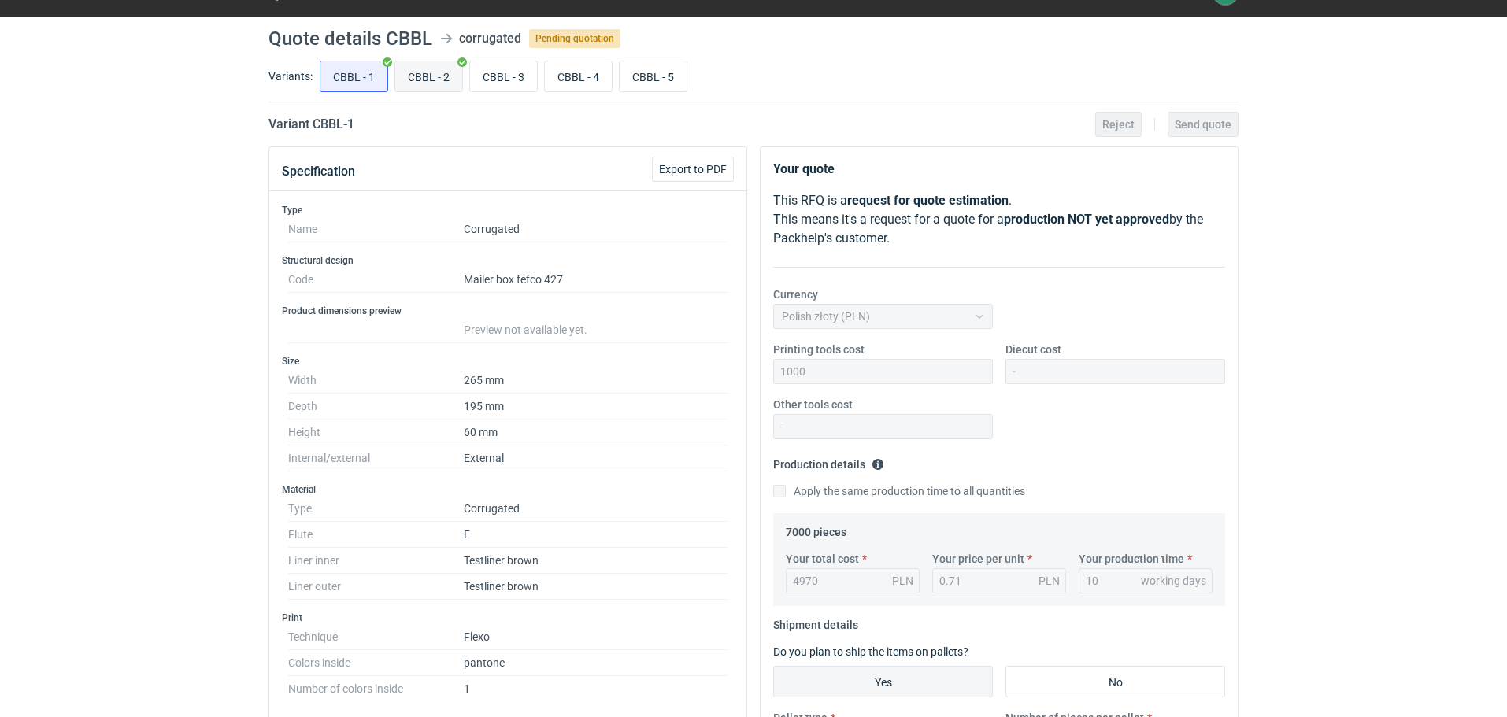
click at [426, 82] on input "CBBL - 2" at bounding box center [428, 76] width 67 height 30
radio input "true"
click at [491, 72] on input "CBBL - 3" at bounding box center [503, 76] width 67 height 30
radio input "true"
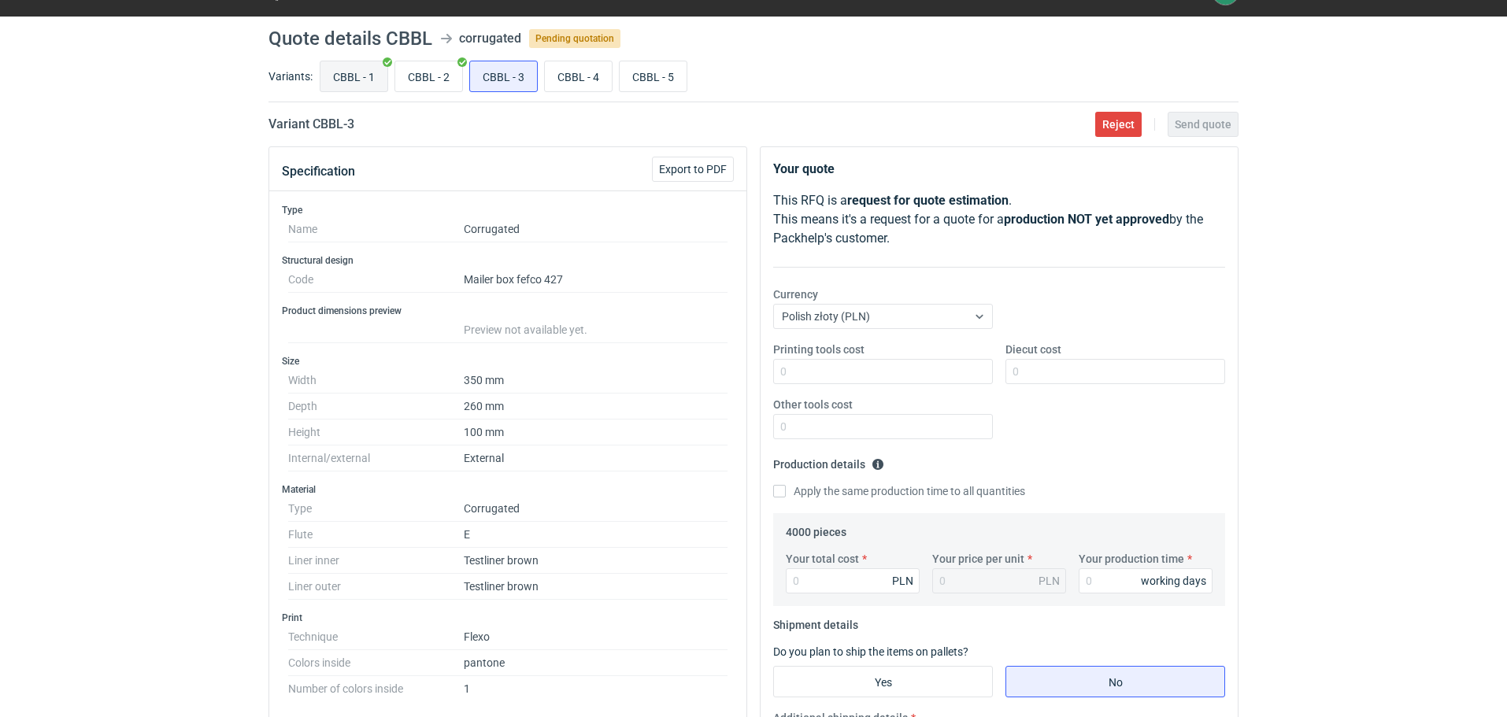
click at [358, 70] on input "CBBL - 1" at bounding box center [354, 76] width 67 height 30
radio input "true"
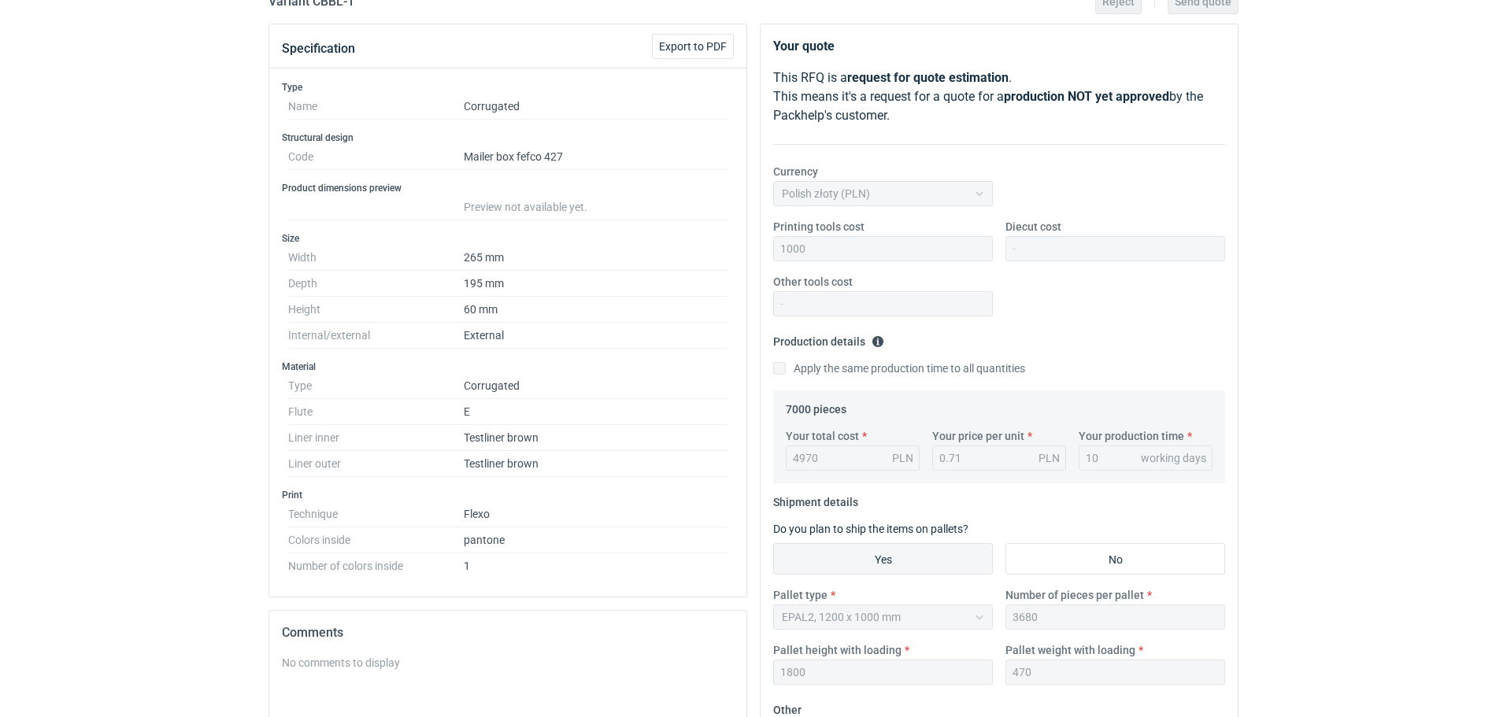
scroll to position [349, 0]
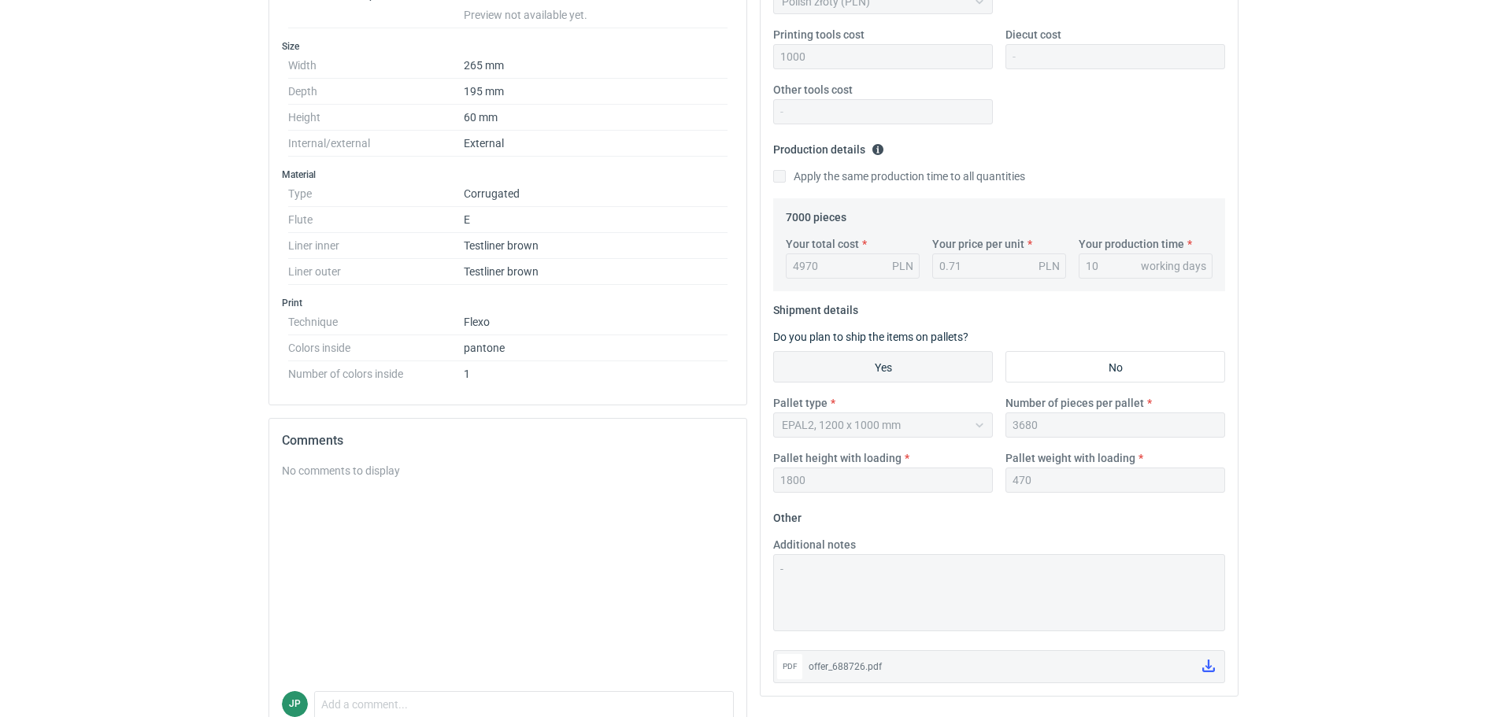
drag, startPoint x: 152, startPoint y: 576, endPoint x: 34, endPoint y: 499, distance: 141.1
click at [34, 369] on html "RFQs Specs Designs Items Orders Customers Tools Analytics 99+ 99+ JP [PERSON_NA…" at bounding box center [753, 9] width 1507 height 717
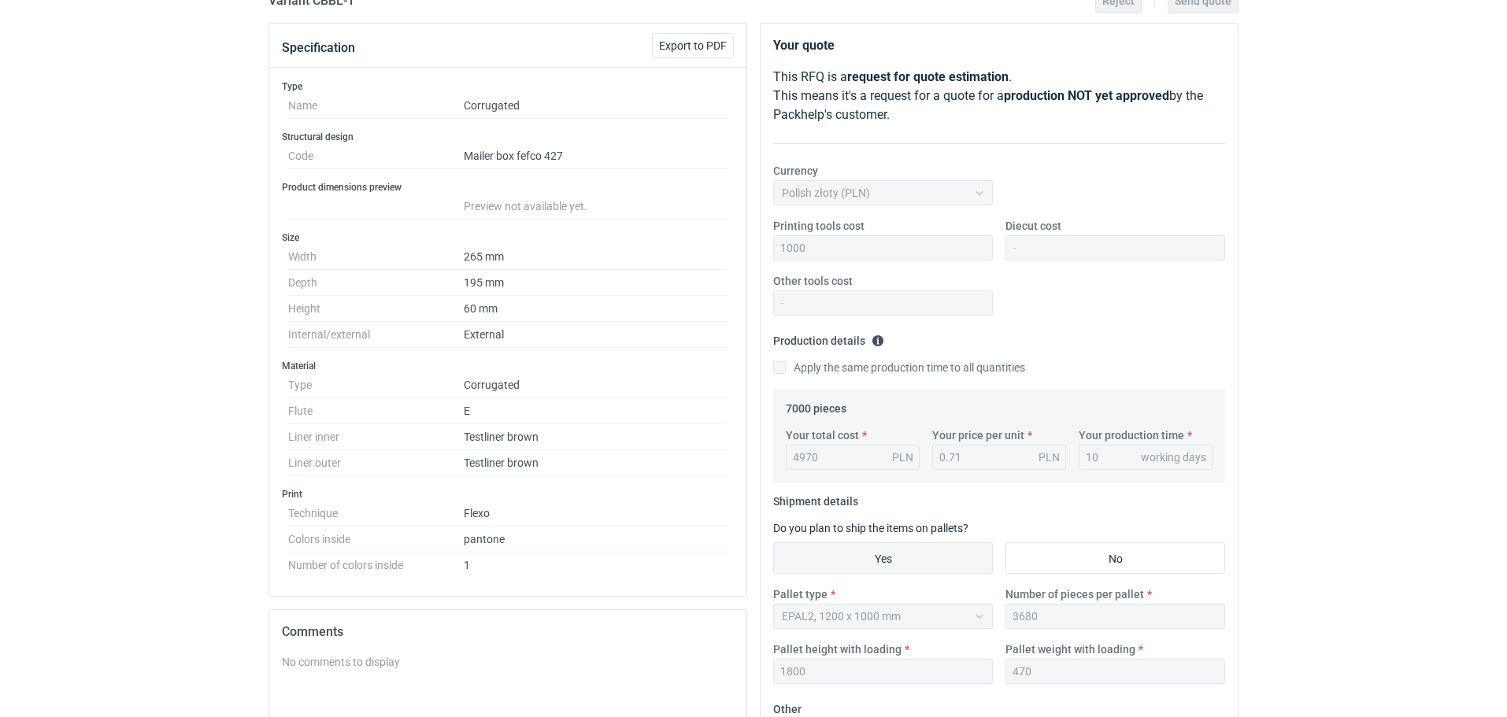
scroll to position [428, 0]
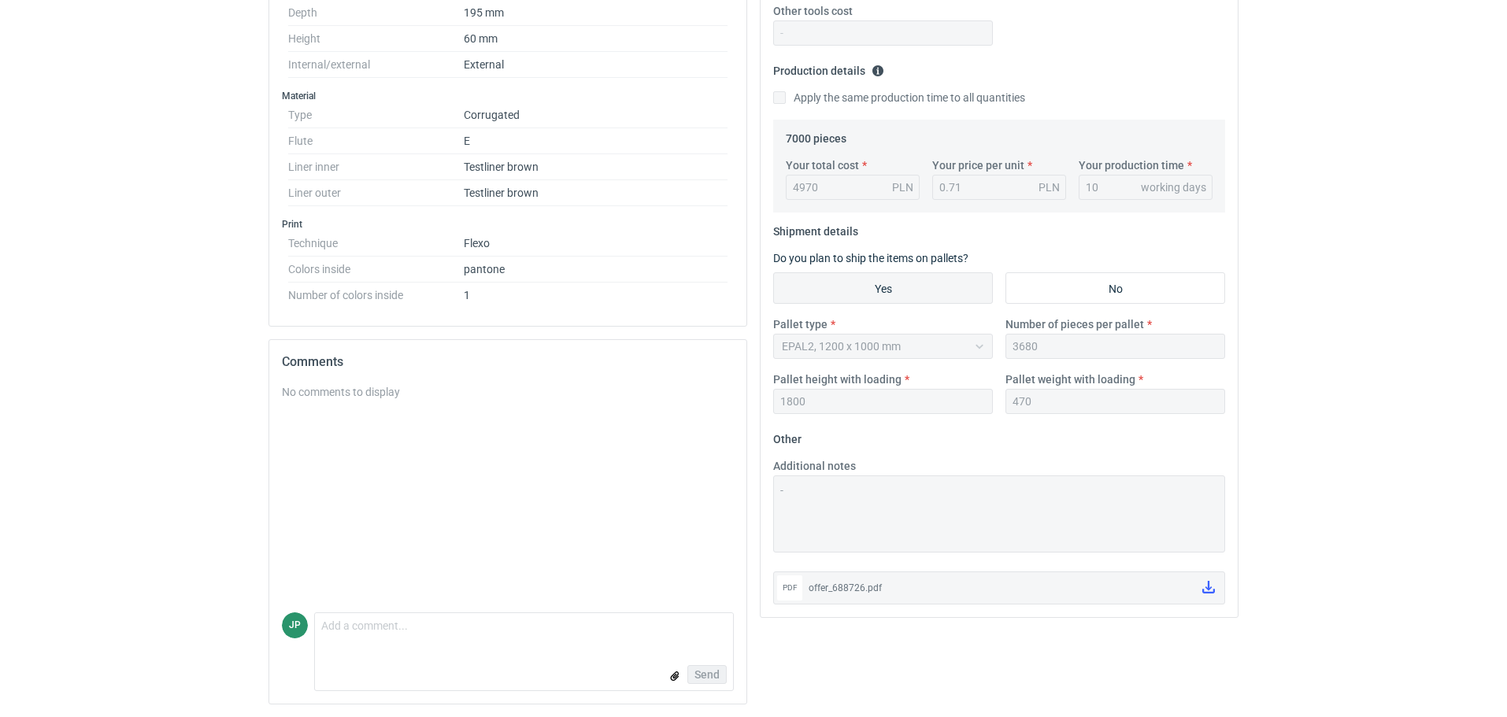
drag, startPoint x: 114, startPoint y: 280, endPoint x: 88, endPoint y: 141, distance: 141.0
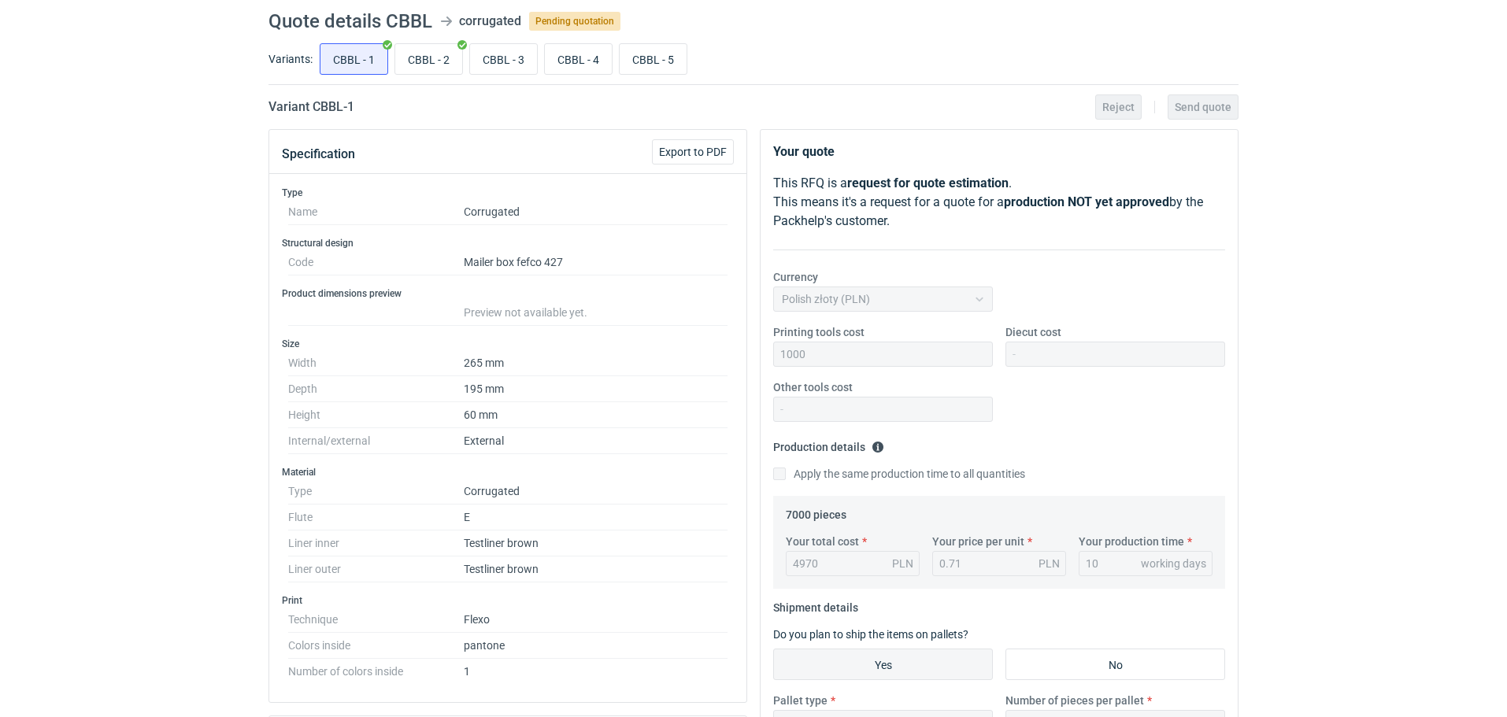
scroll to position [0, 0]
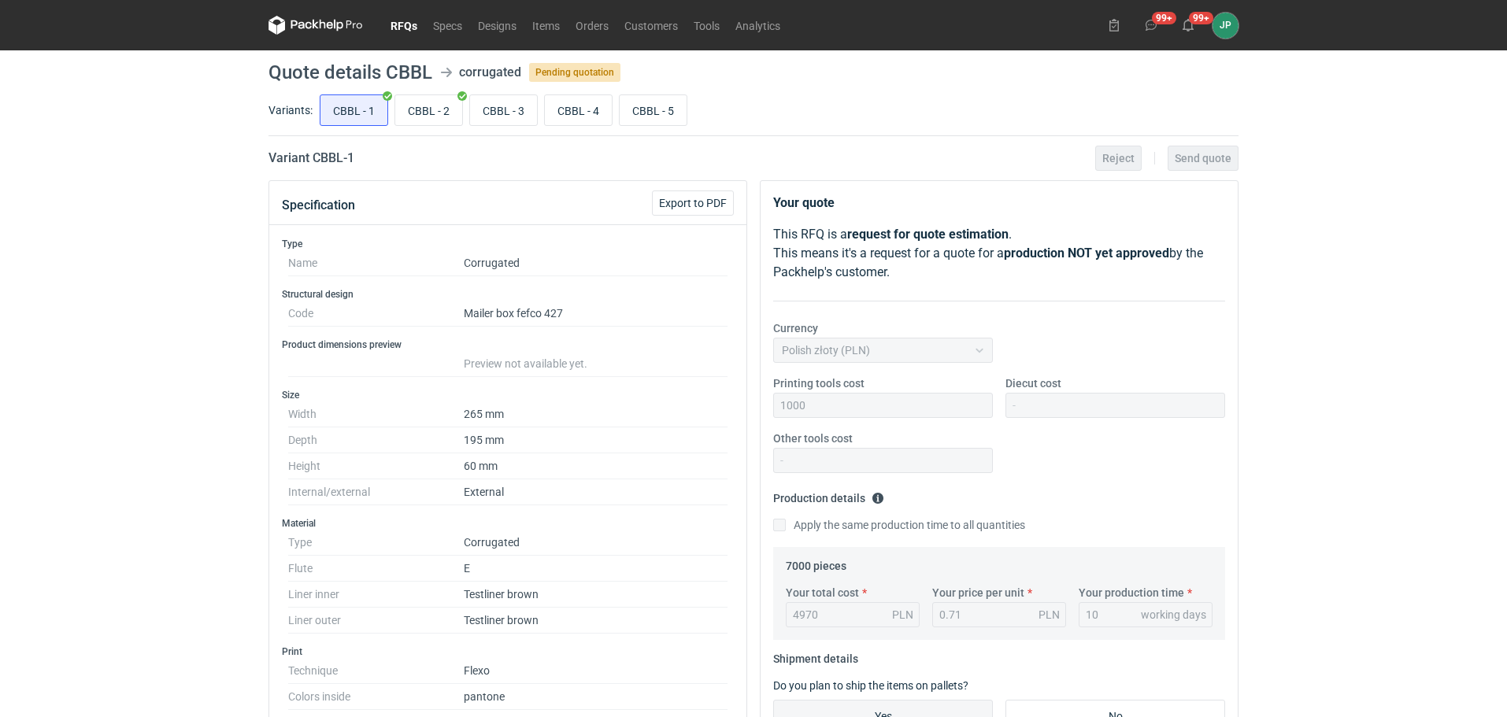
drag, startPoint x: 323, startPoint y: 154, endPoint x: 357, endPoint y: 151, distance: 34.0
click at [354, 151] on h2 "Variant CBBL - 1" at bounding box center [312, 158] width 86 height 19
click at [373, 160] on div "Variant CBBL - 1 Reject Send quote" at bounding box center [754, 158] width 970 height 19
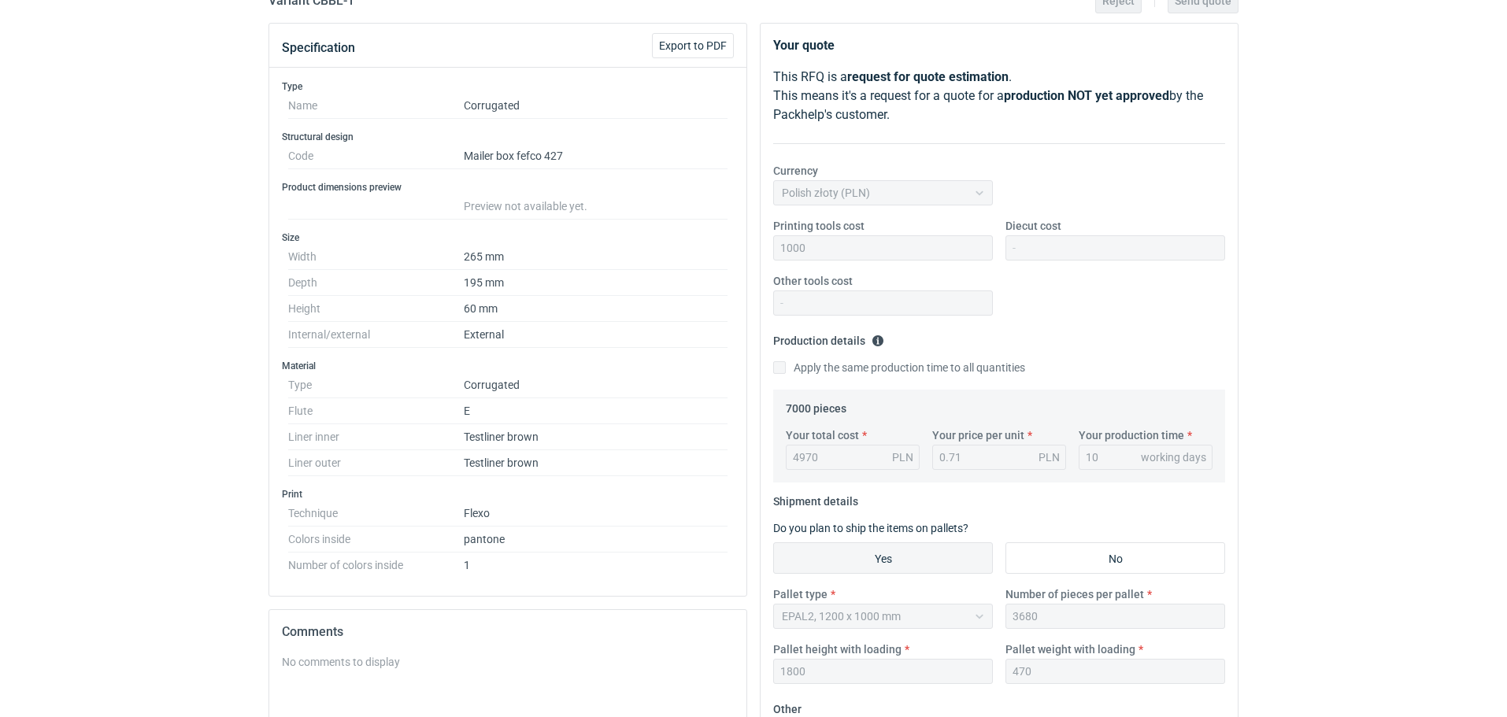
scroll to position [79, 0]
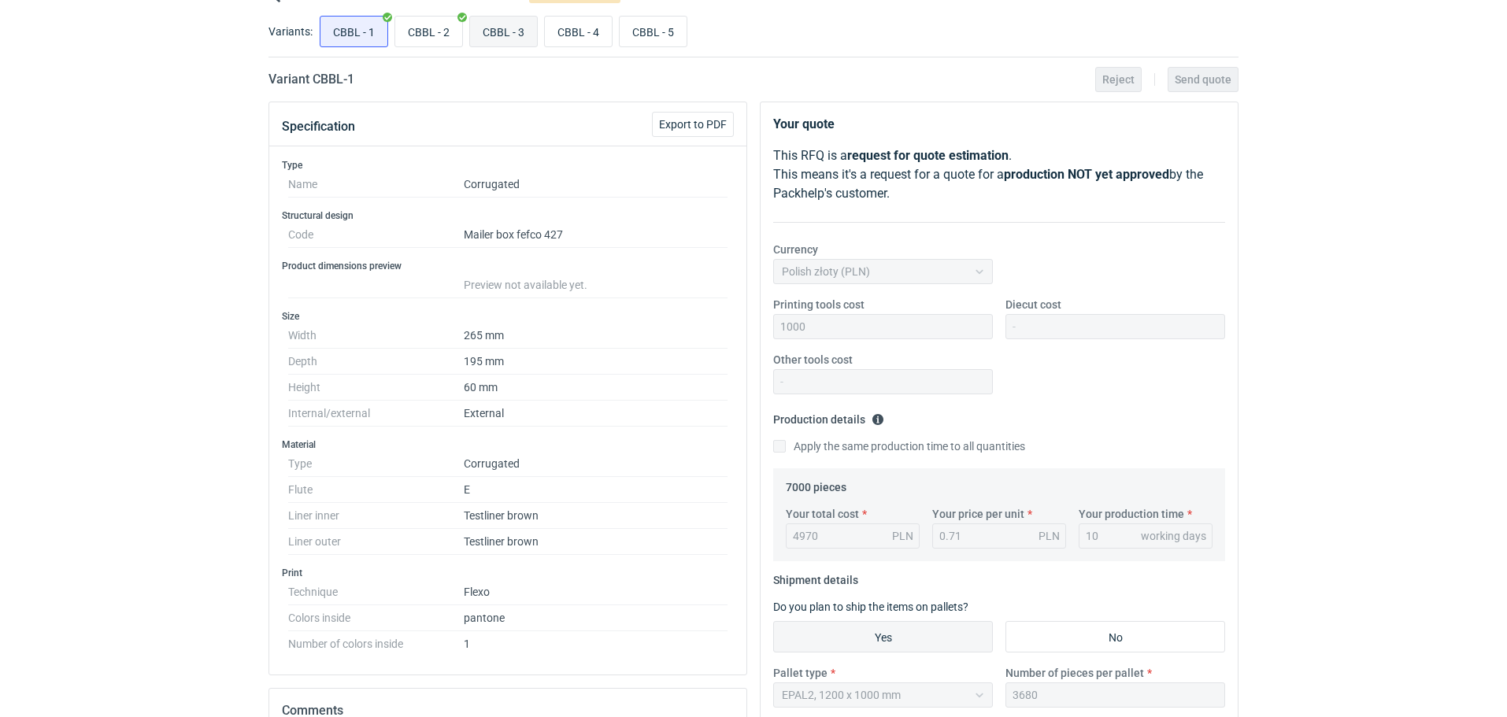
click at [523, 36] on input "CBBL - 3" at bounding box center [503, 32] width 67 height 30
radio input "true"
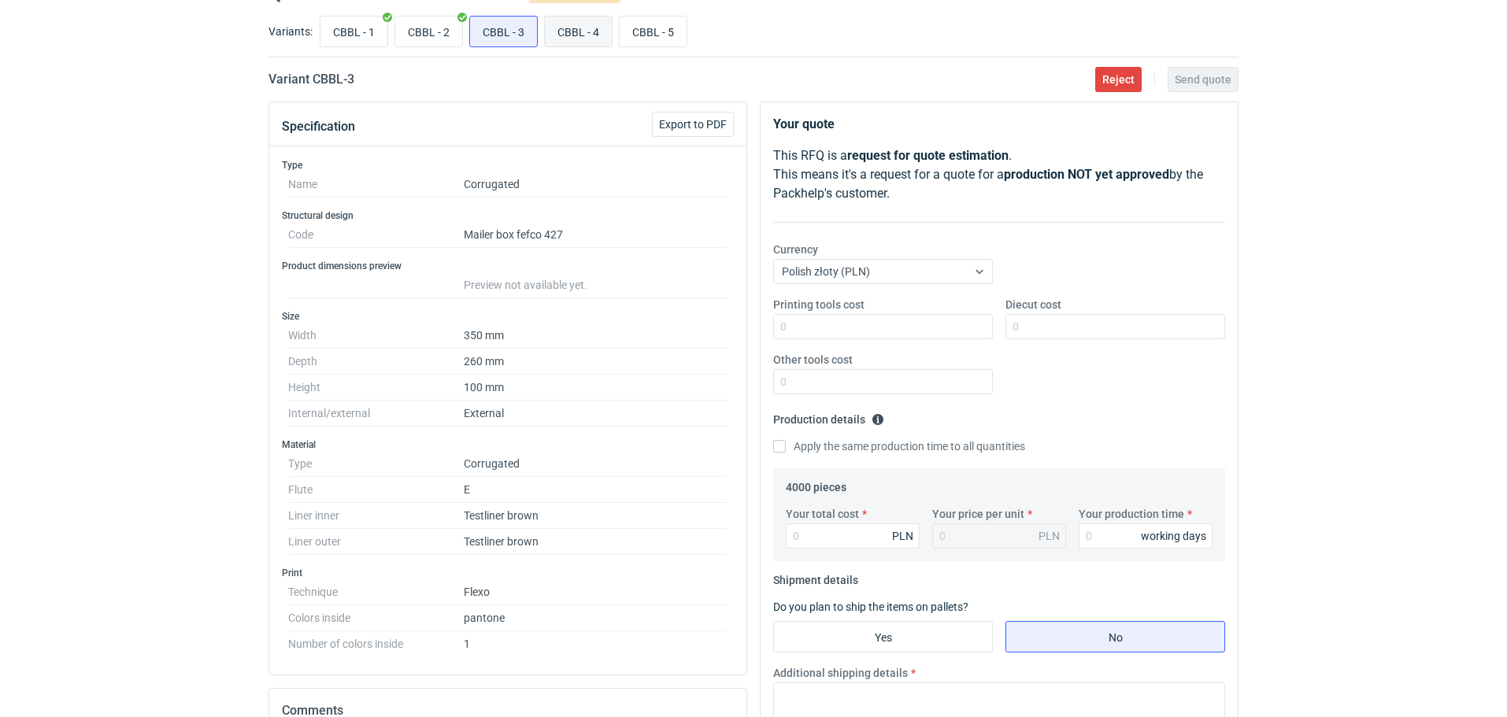
drag, startPoint x: 560, startPoint y: 31, endPoint x: 577, endPoint y: 28, distance: 17.5
click at [561, 31] on input "CBBL - 4" at bounding box center [578, 32] width 67 height 30
radio input "true"
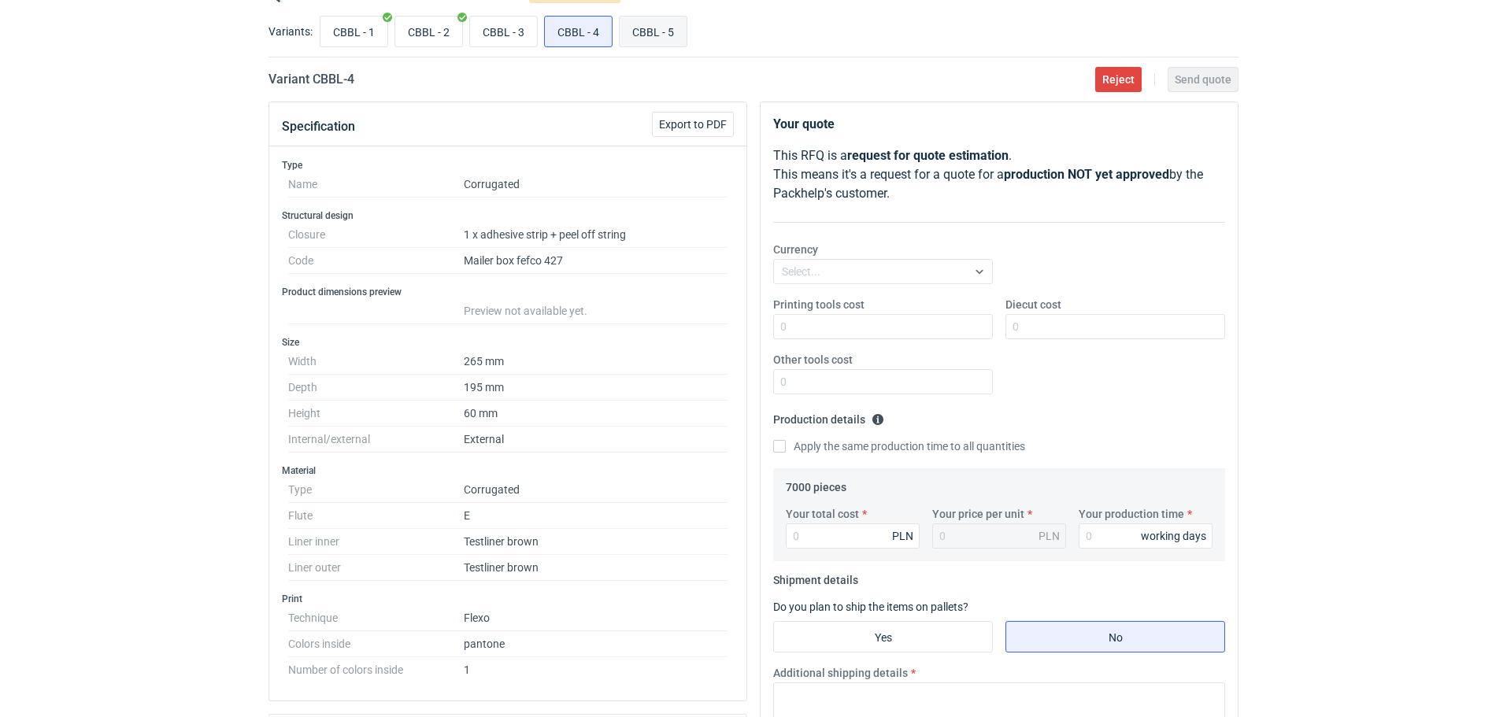
click at [644, 29] on input "CBBL - 5" at bounding box center [653, 32] width 67 height 30
radio input "true"
click at [523, 32] on input "CBBL - 3" at bounding box center [503, 32] width 67 height 30
radio input "true"
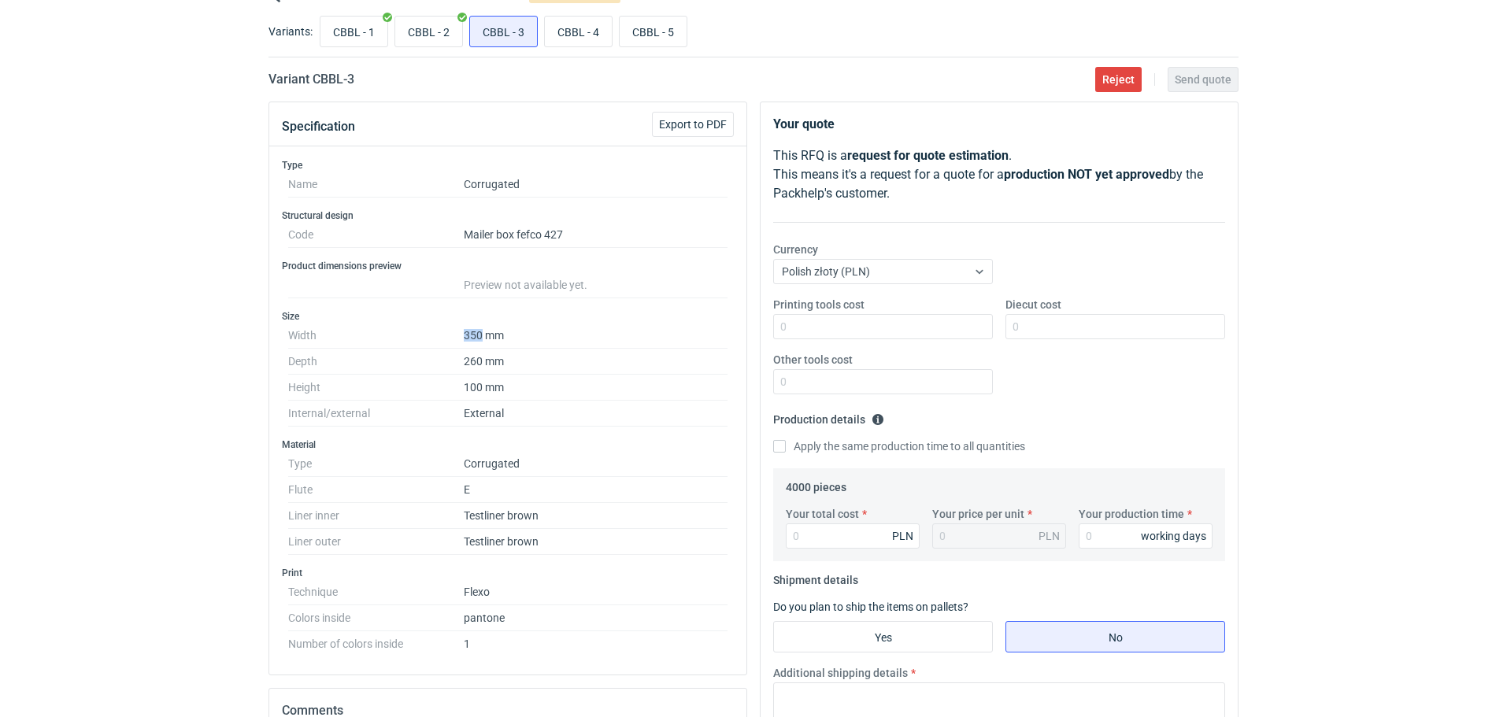
drag, startPoint x: 465, startPoint y: 337, endPoint x: 482, endPoint y: 340, distance: 17.6
click at [482, 340] on dd "350 mm" at bounding box center [596, 336] width 264 height 26
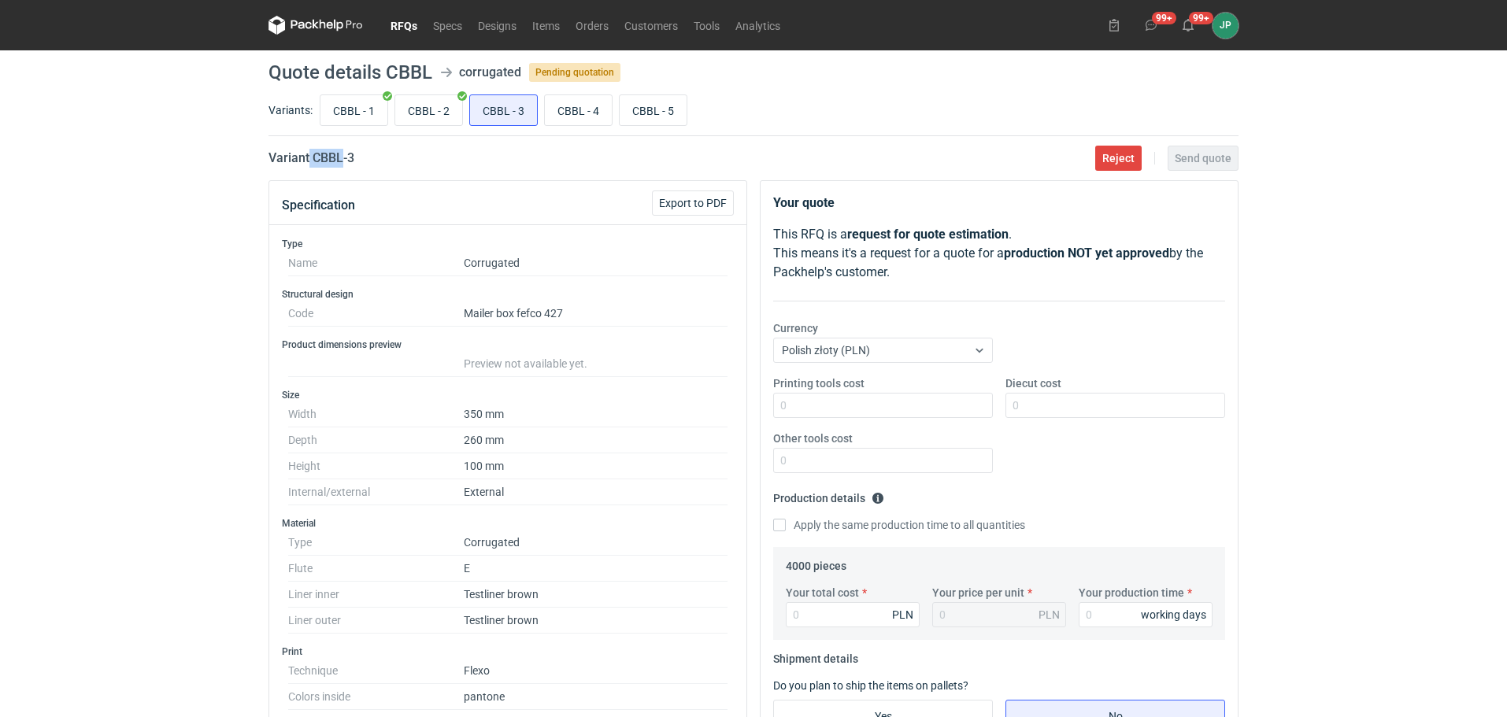
drag, startPoint x: 310, startPoint y: 156, endPoint x: 343, endPoint y: 156, distance: 33.9
click at [343, 156] on h2 "Variant CBBL - 3" at bounding box center [312, 158] width 86 height 19
copy h2 "CBBL"
click at [350, 110] on input "CBBL - 1" at bounding box center [354, 110] width 67 height 30
radio input "true"
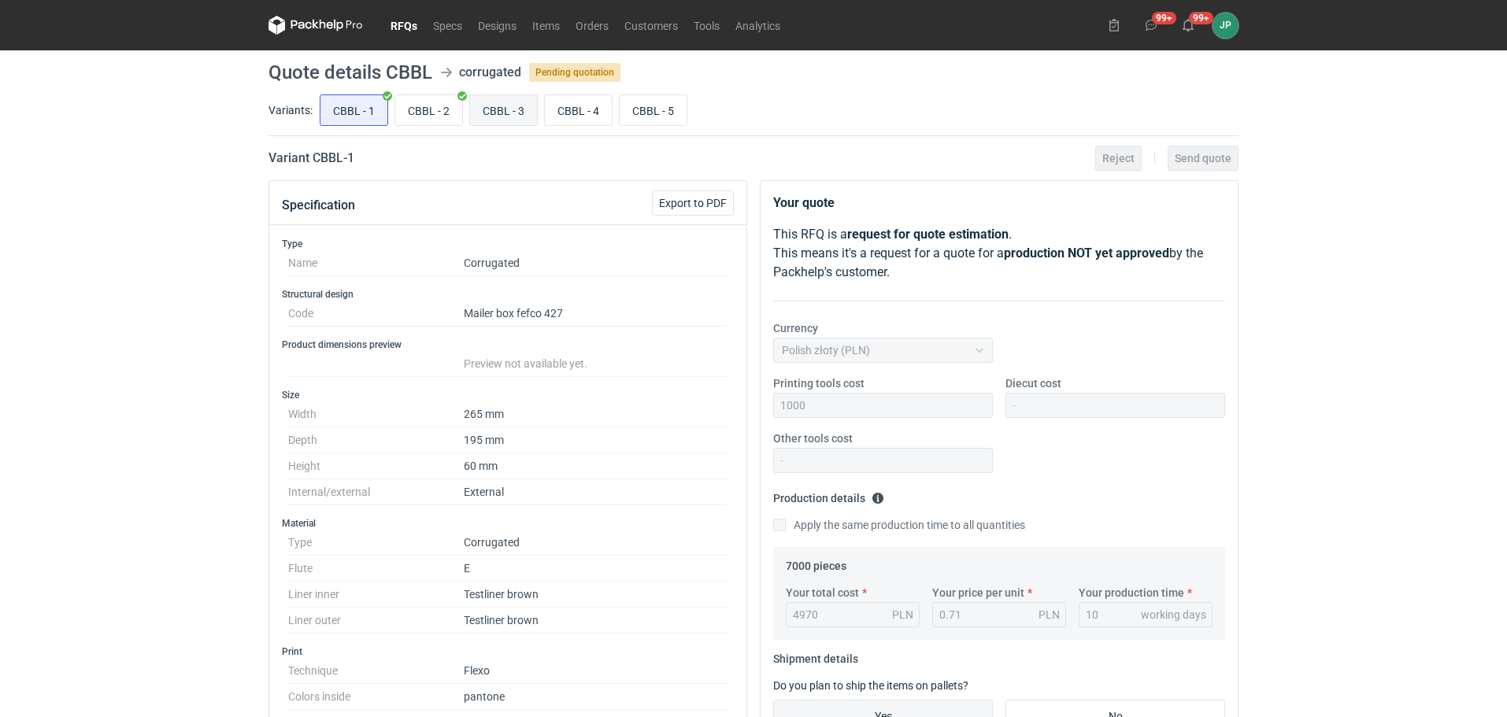
click at [516, 98] on input "CBBL - 3" at bounding box center [503, 110] width 67 height 30
radio input "true"
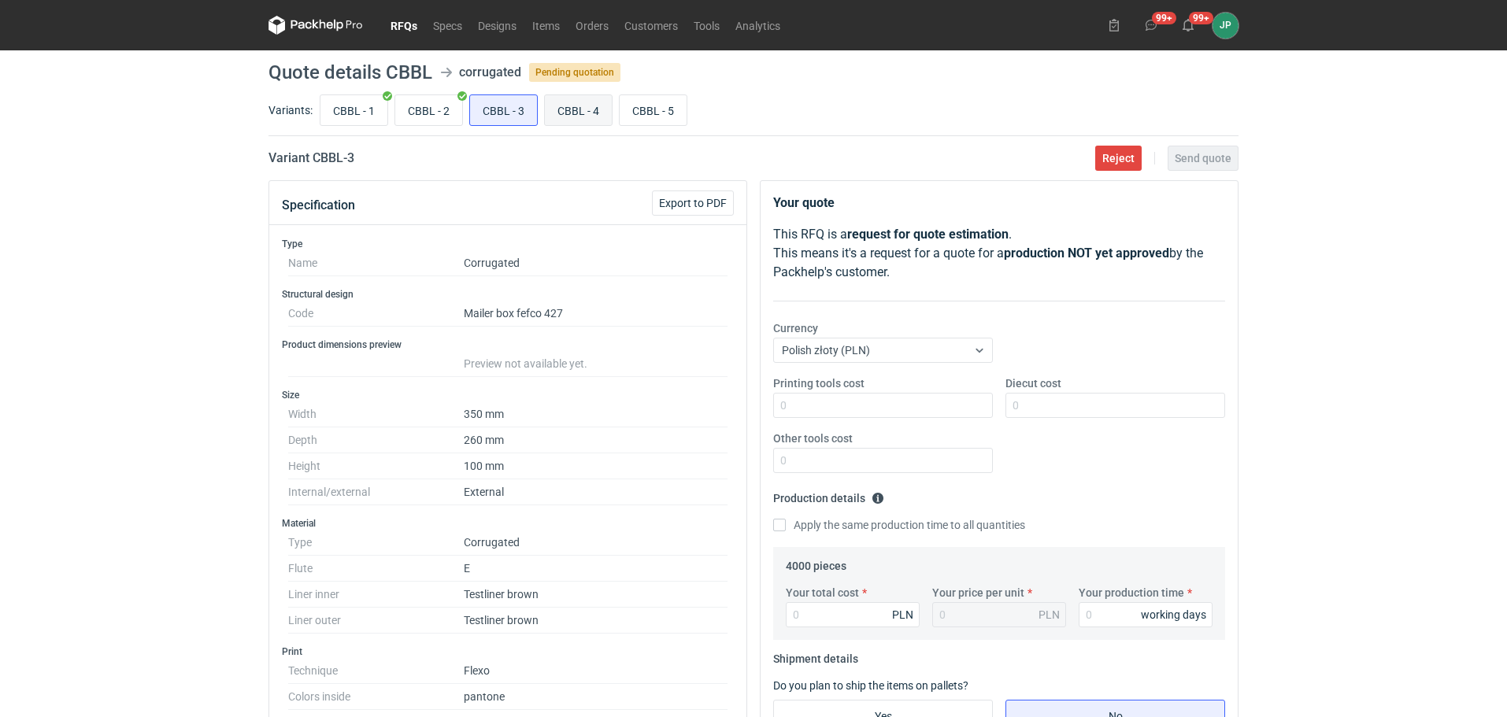
click at [601, 114] on input "CBBL - 4" at bounding box center [578, 110] width 67 height 30
radio input "true"
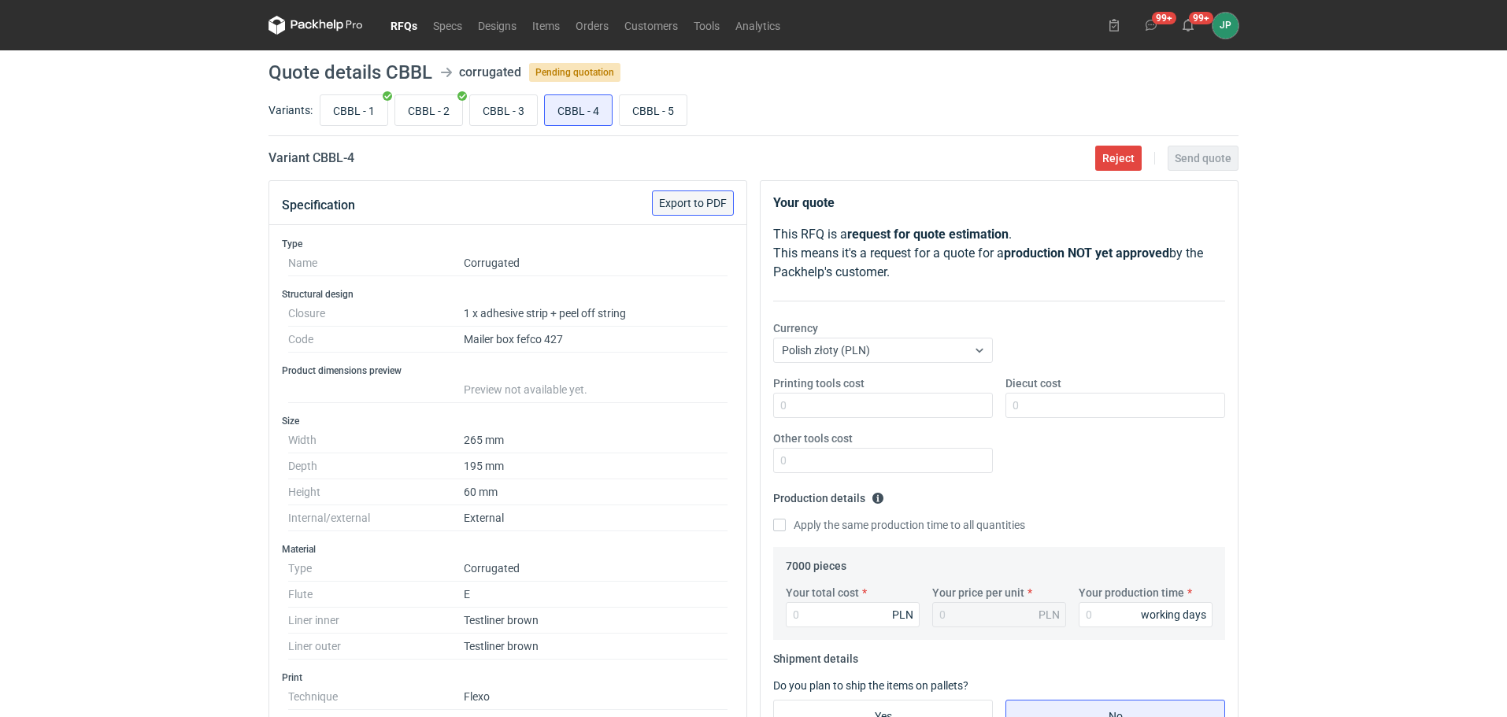
click at [684, 195] on button "Export to PDF" at bounding box center [693, 203] width 82 height 25
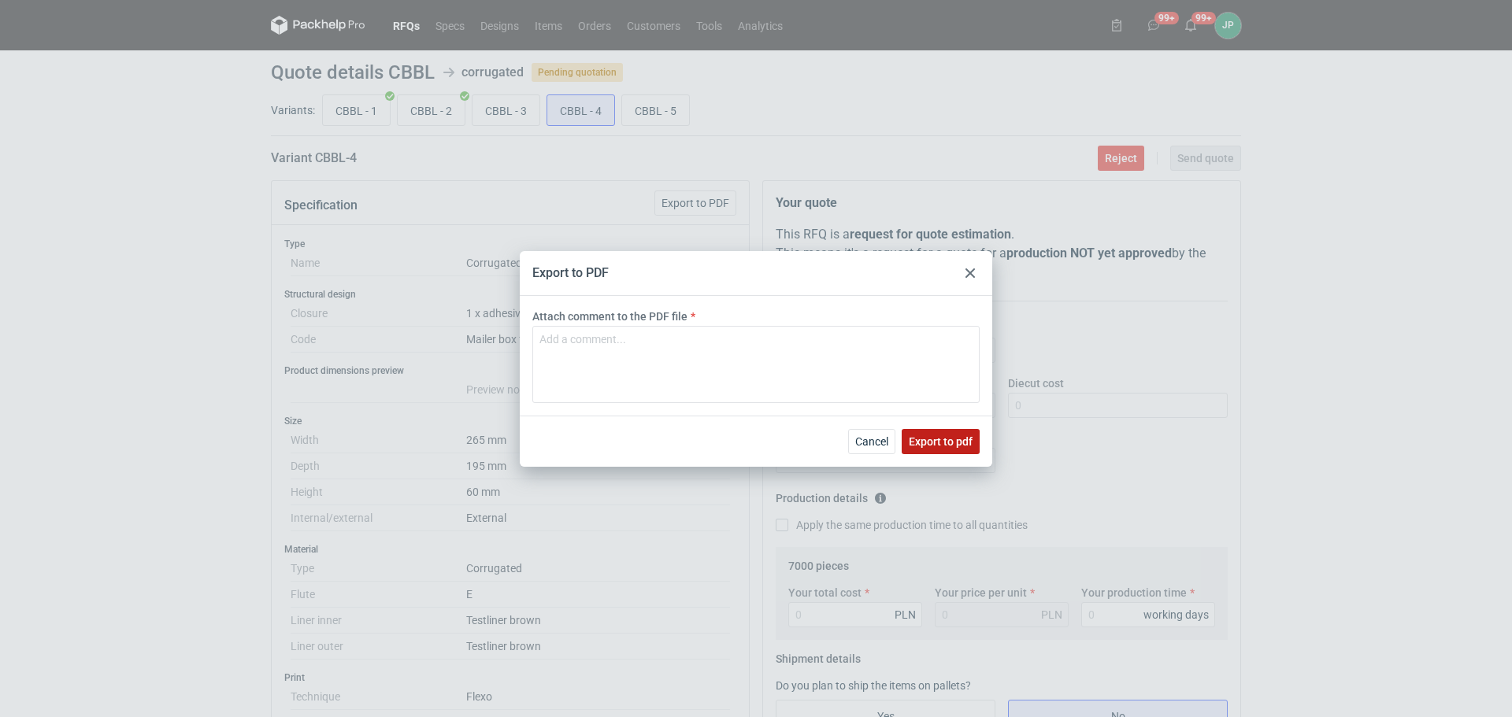
click at [920, 439] on span "Export to pdf" at bounding box center [941, 441] width 64 height 11
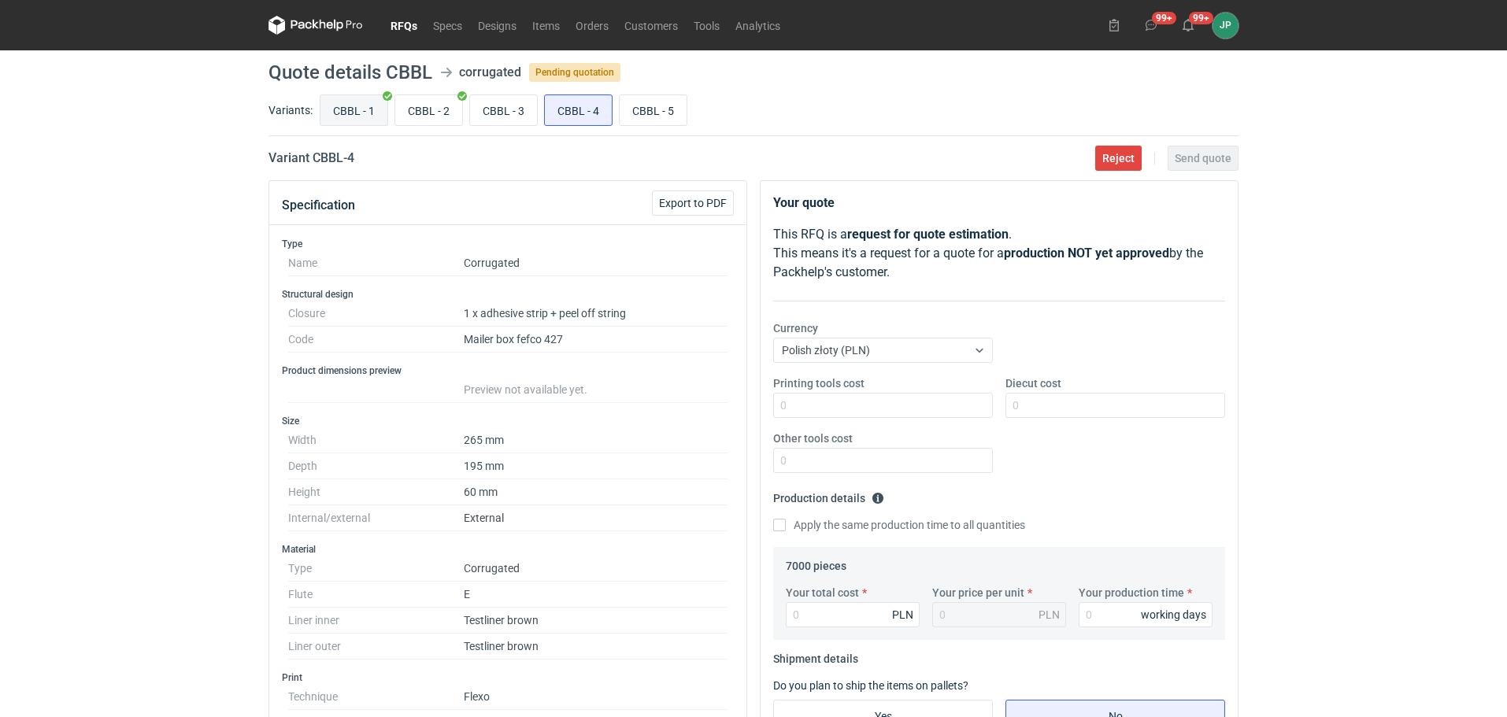
click at [337, 113] on input "CBBL - 1" at bounding box center [354, 110] width 67 height 30
radio input "true"
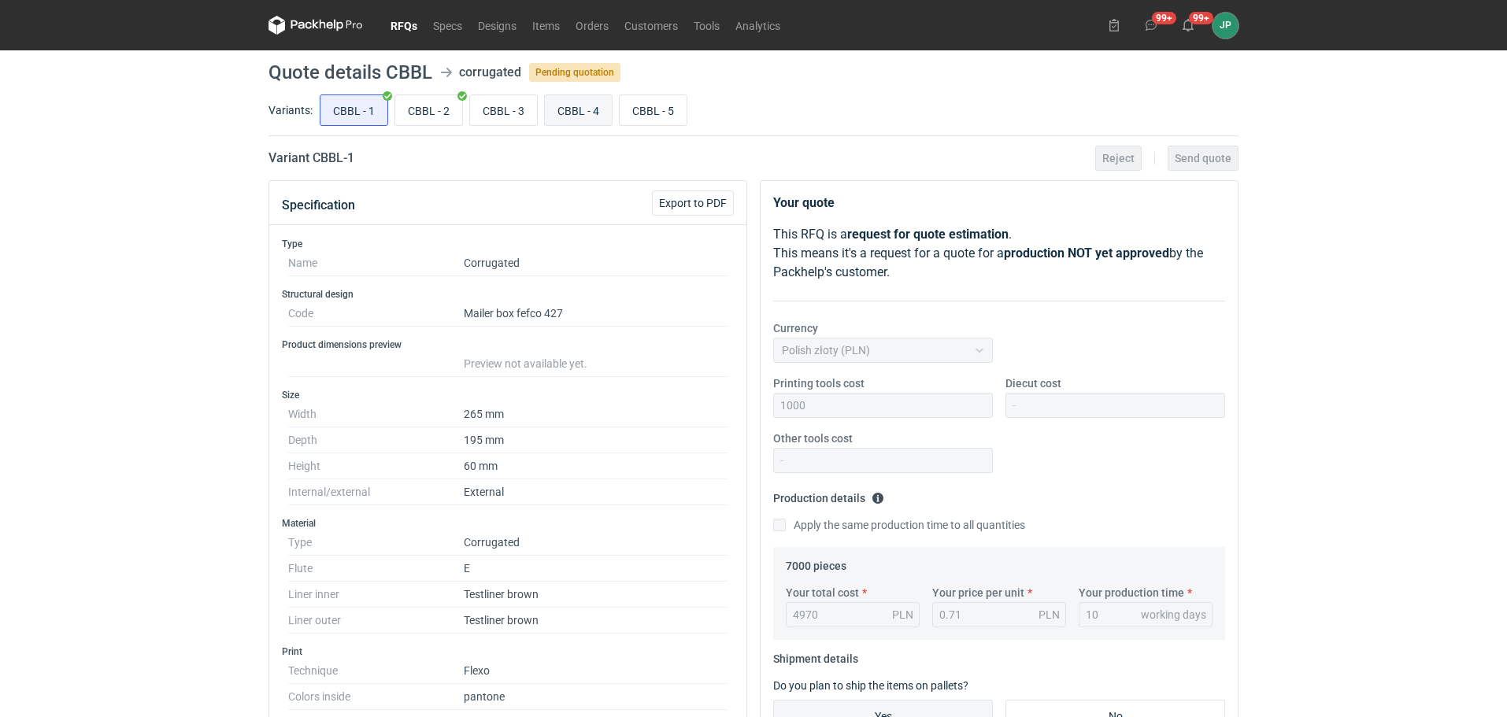
click at [555, 109] on input "CBBL - 4" at bounding box center [578, 110] width 67 height 30
radio input "true"
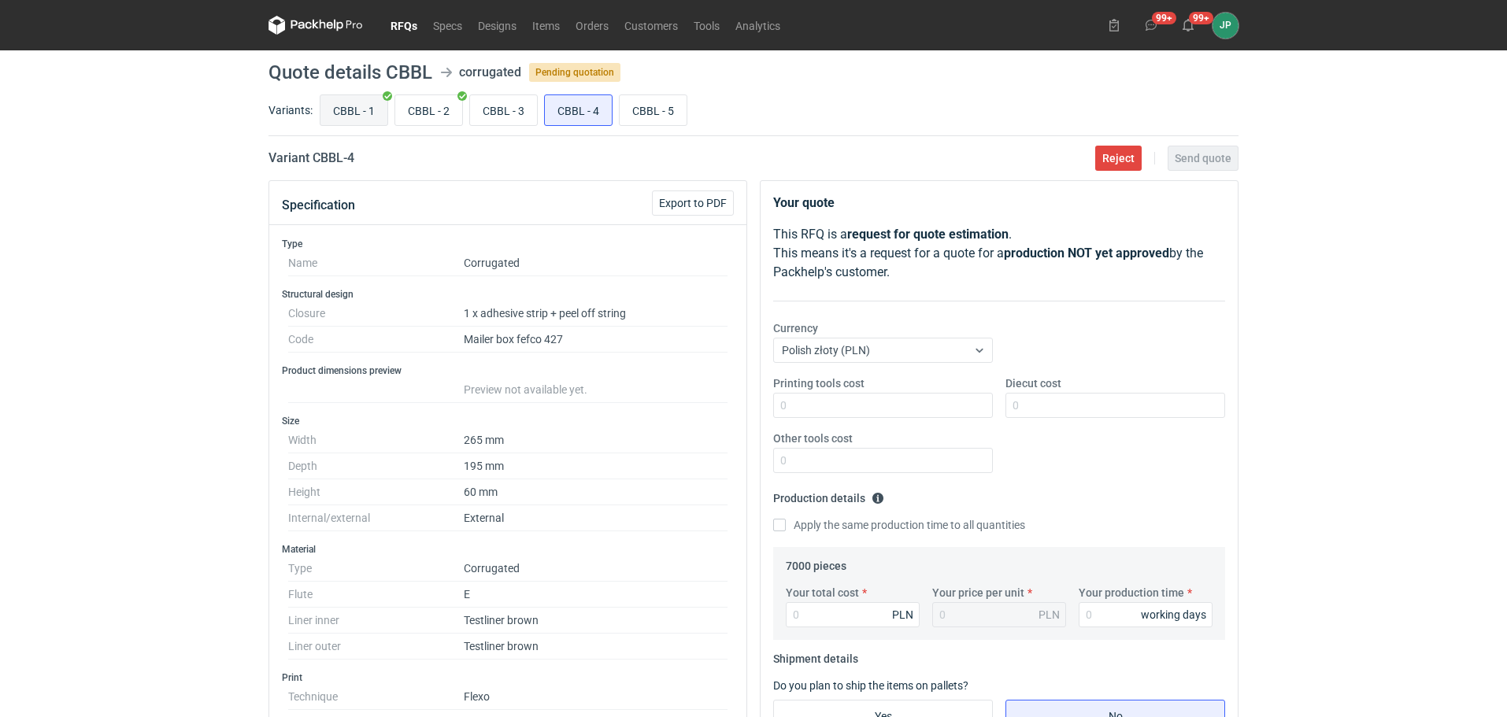
click at [344, 109] on input "CBBL - 1" at bounding box center [354, 110] width 67 height 30
radio input "true"
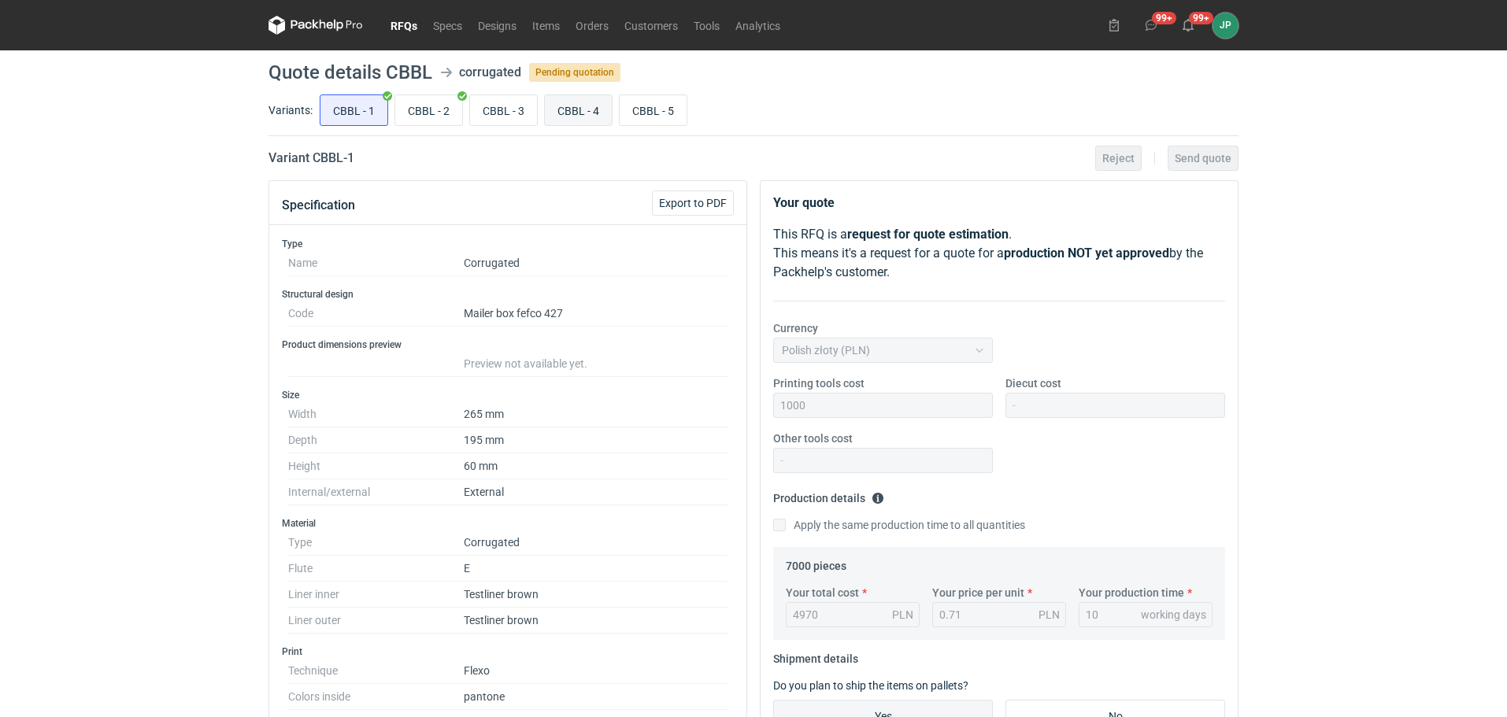
click at [577, 107] on input "CBBL - 4" at bounding box center [578, 110] width 67 height 30
radio input "true"
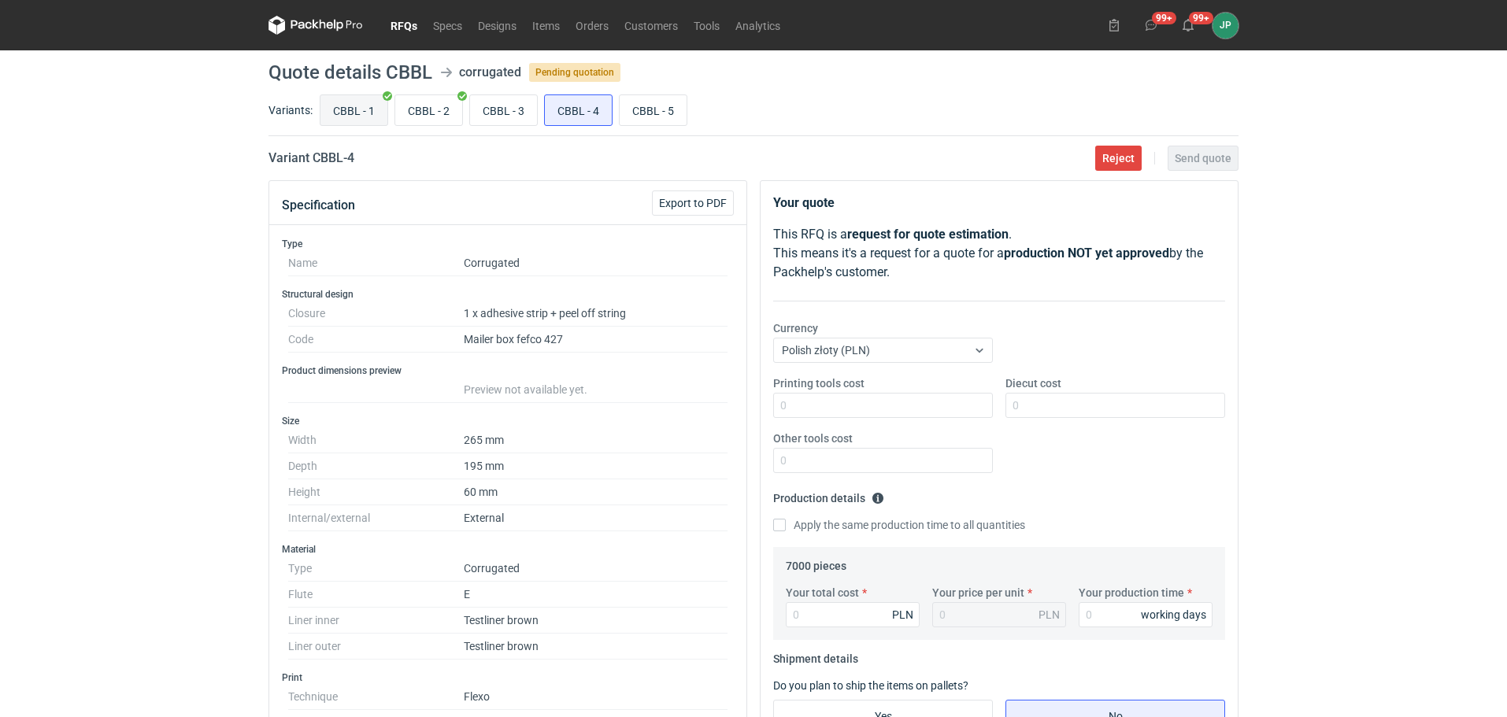
click at [337, 106] on input "CBBL - 1" at bounding box center [354, 110] width 67 height 30
radio input "true"
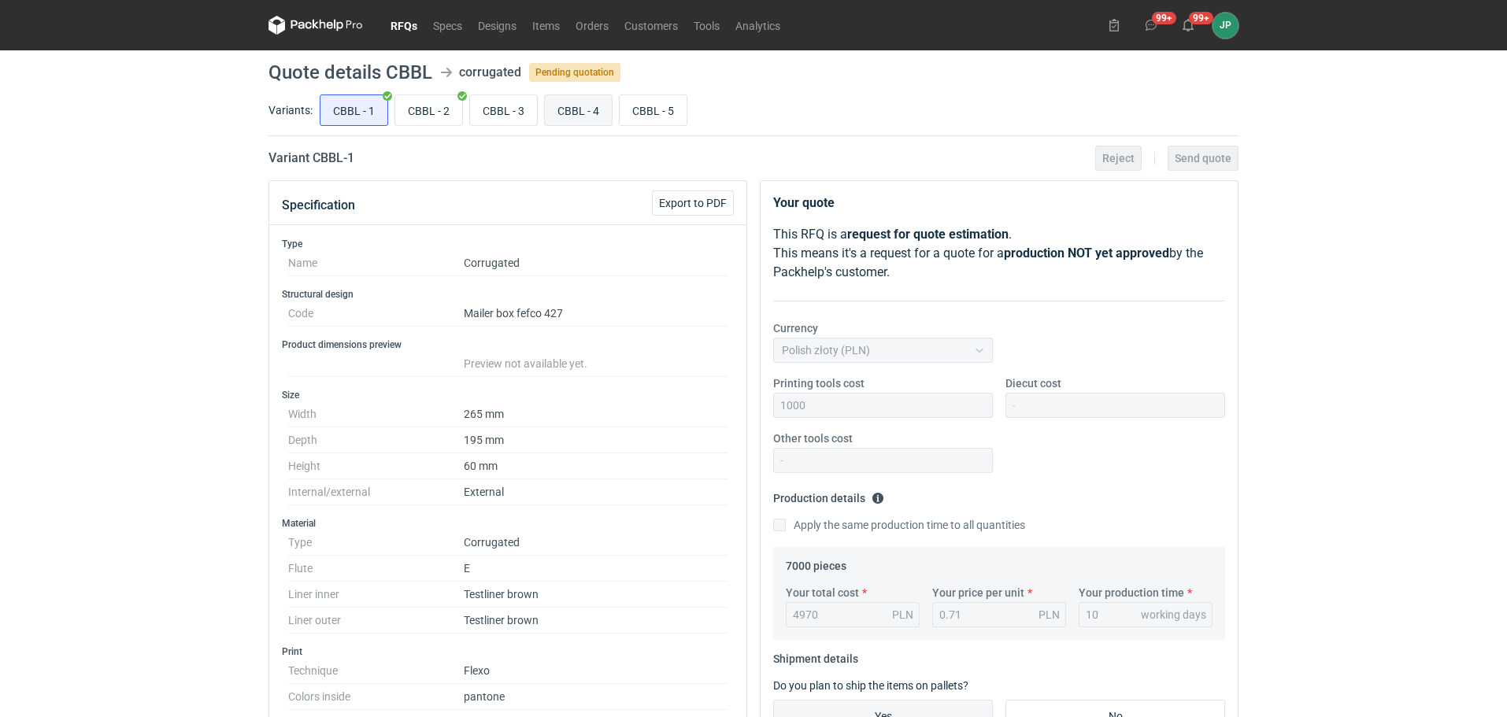
click at [583, 99] on input "CBBL - 4" at bounding box center [578, 110] width 67 height 30
radio input "true"
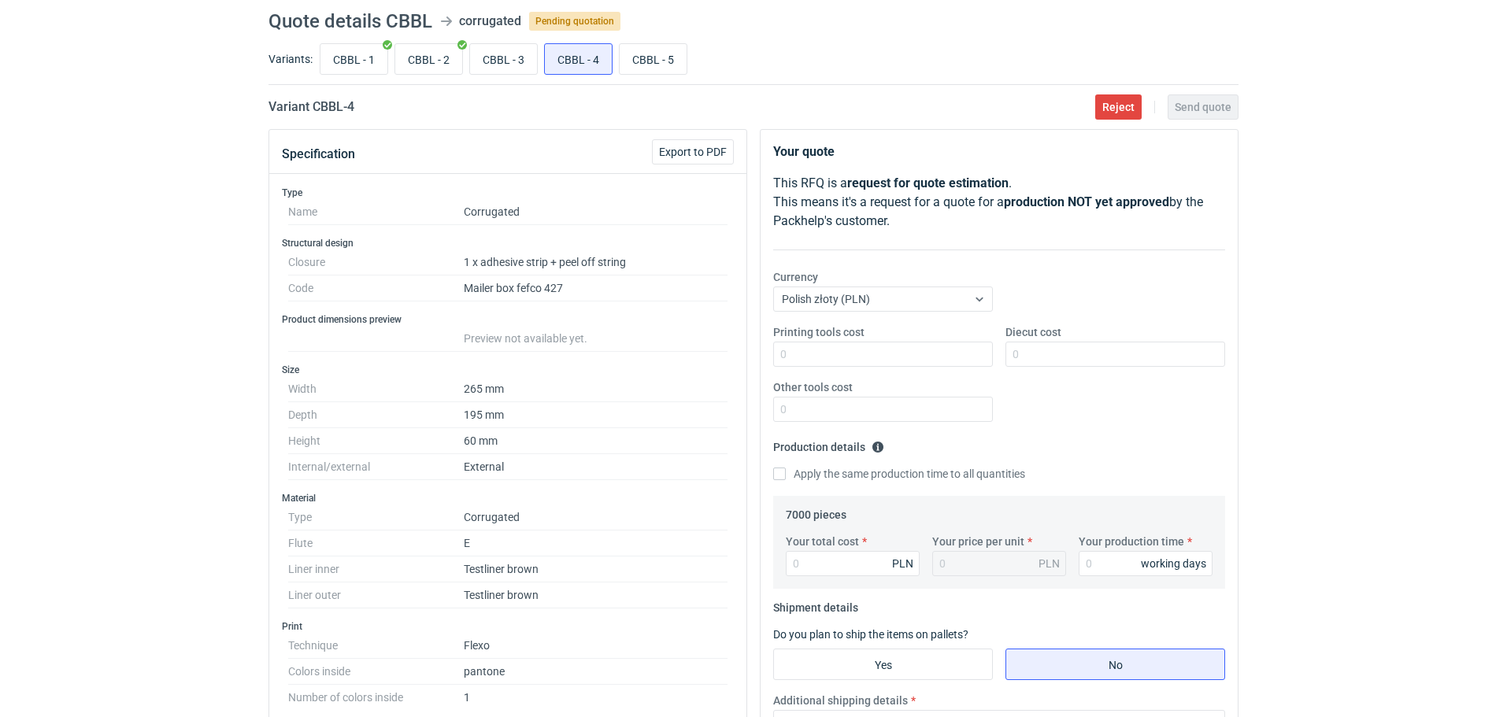
scroll to position [79, 0]
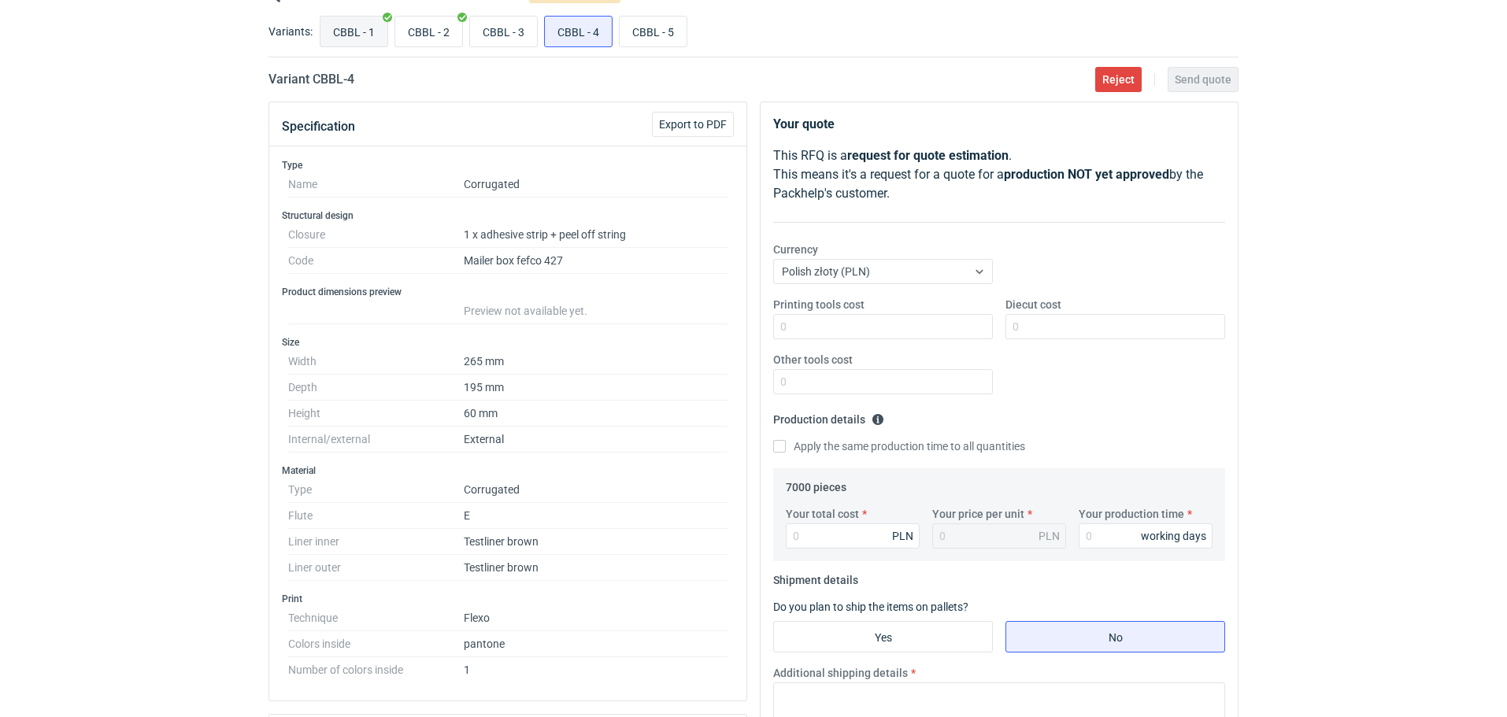
click at [360, 28] on input "CBBL - 1" at bounding box center [354, 32] width 67 height 30
radio input "true"
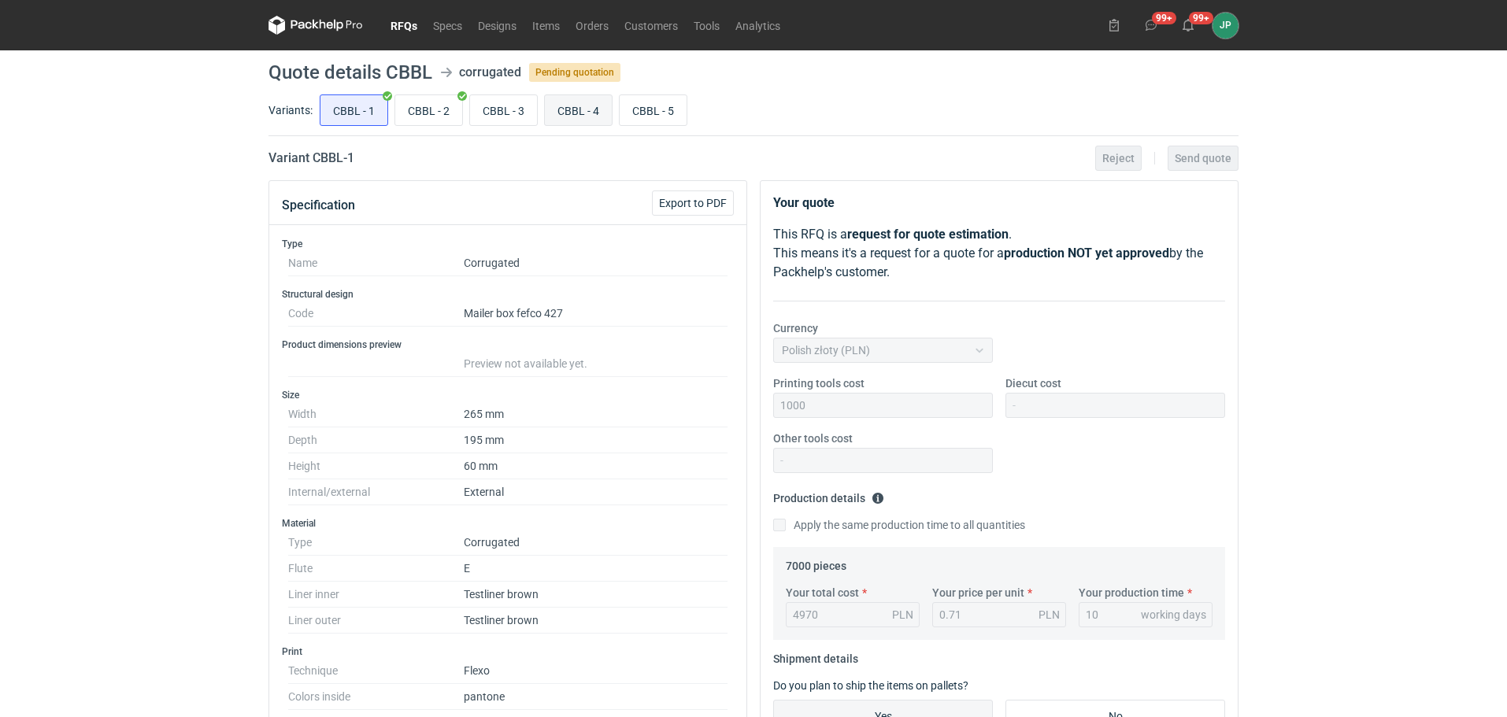
click at [557, 113] on input "CBBL - 4" at bounding box center [578, 110] width 67 height 30
radio input "true"
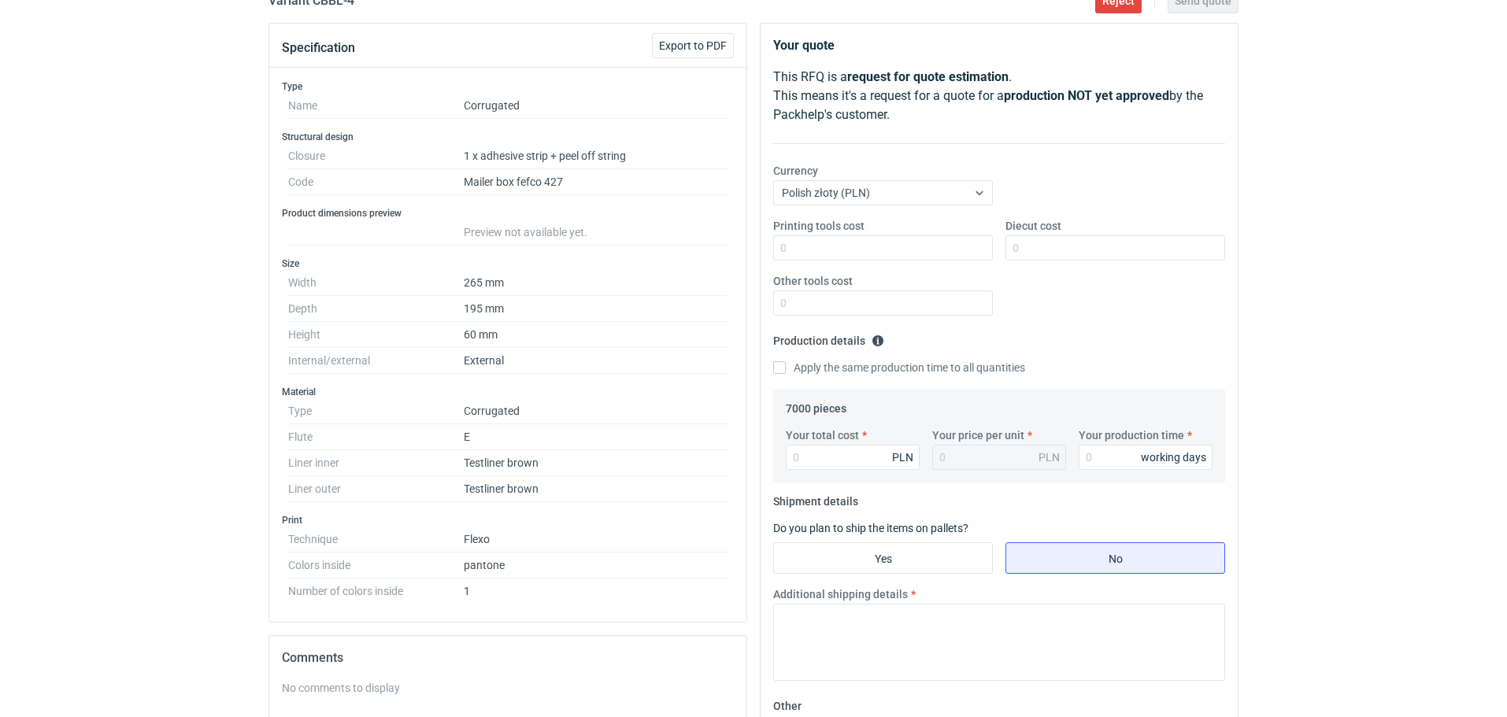
scroll to position [79, 0]
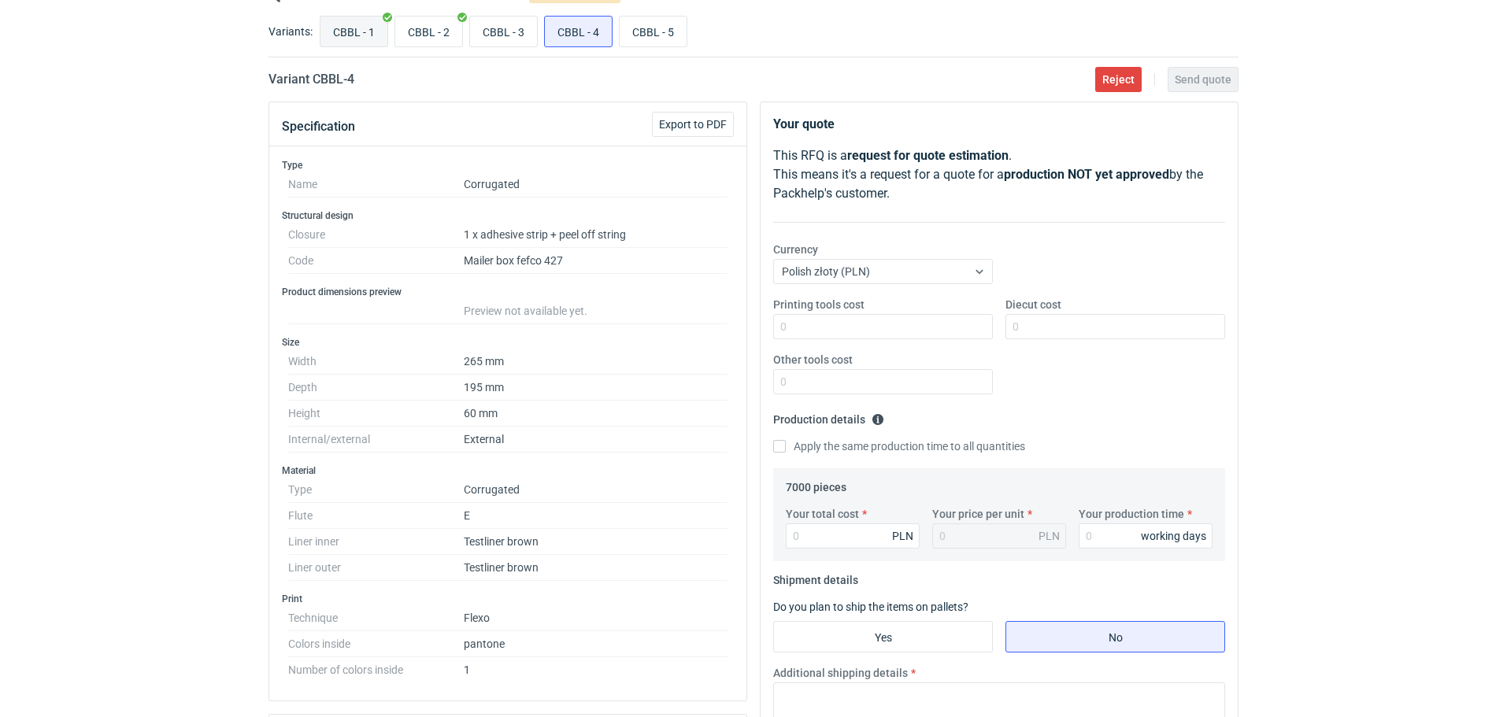
click at [333, 28] on input "CBBL - 1" at bounding box center [354, 32] width 67 height 30
radio input "true"
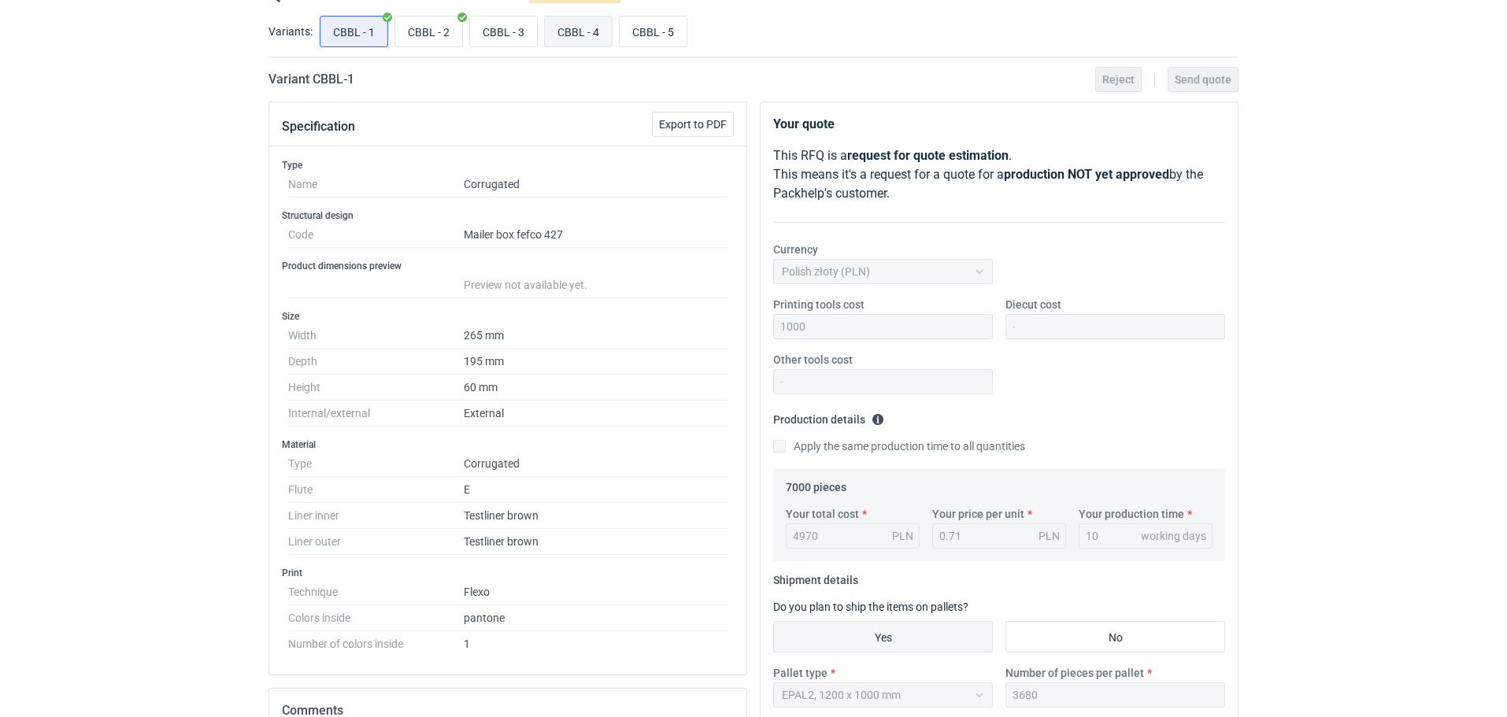
click at [593, 31] on input "CBBL - 4" at bounding box center [578, 32] width 67 height 30
radio input "true"
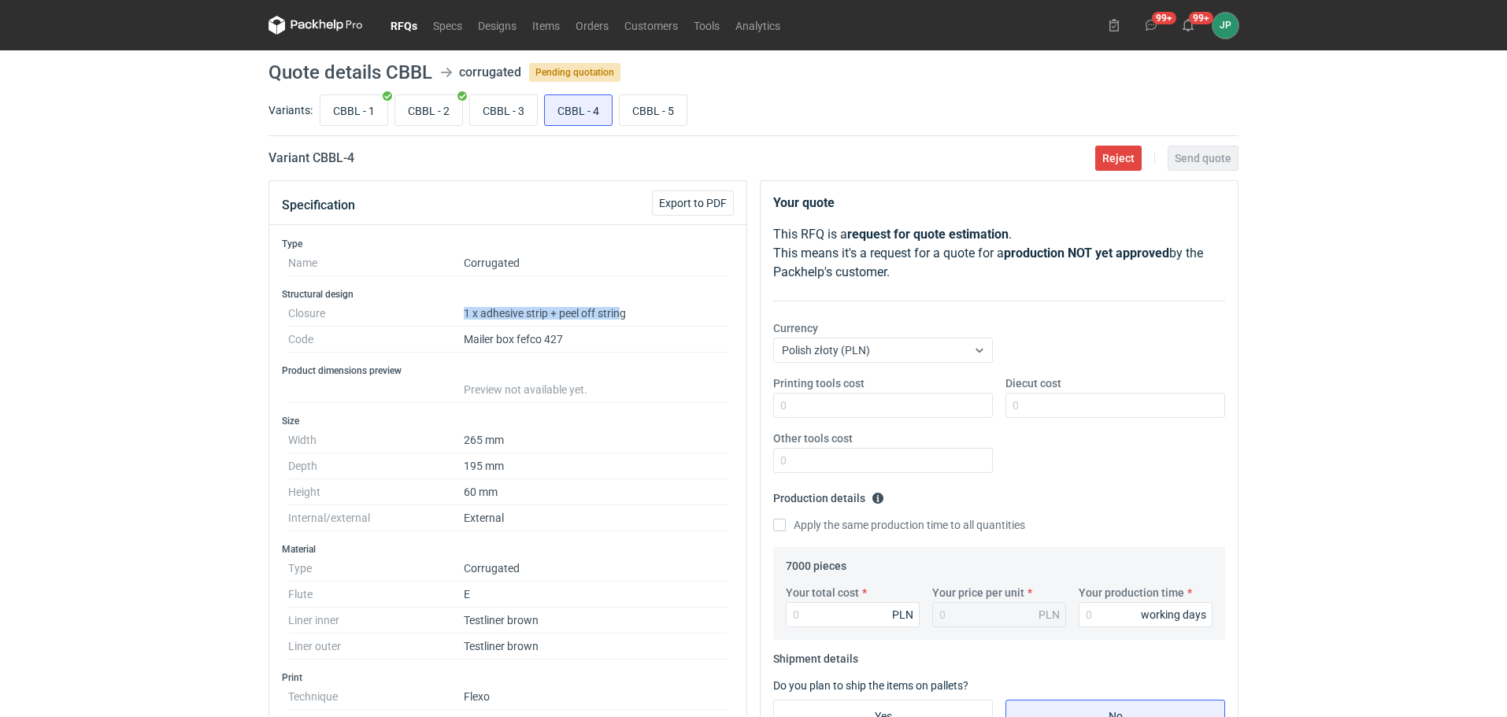
drag, startPoint x: 495, startPoint y: 316, endPoint x: 623, endPoint y: 324, distance: 128.7
click at [623, 324] on dl "Closure 1 x adhesive strip + peel off string Code Mailer box fefco 427" at bounding box center [507, 327] width 439 height 52
drag, startPoint x: 654, startPoint y: 318, endPoint x: 598, endPoint y: 324, distance: 57.0
click at [657, 318] on dd "1 x adhesive strip + peel off string" at bounding box center [596, 314] width 264 height 26
click at [647, 108] on input "CBBL - 5" at bounding box center [653, 110] width 67 height 30
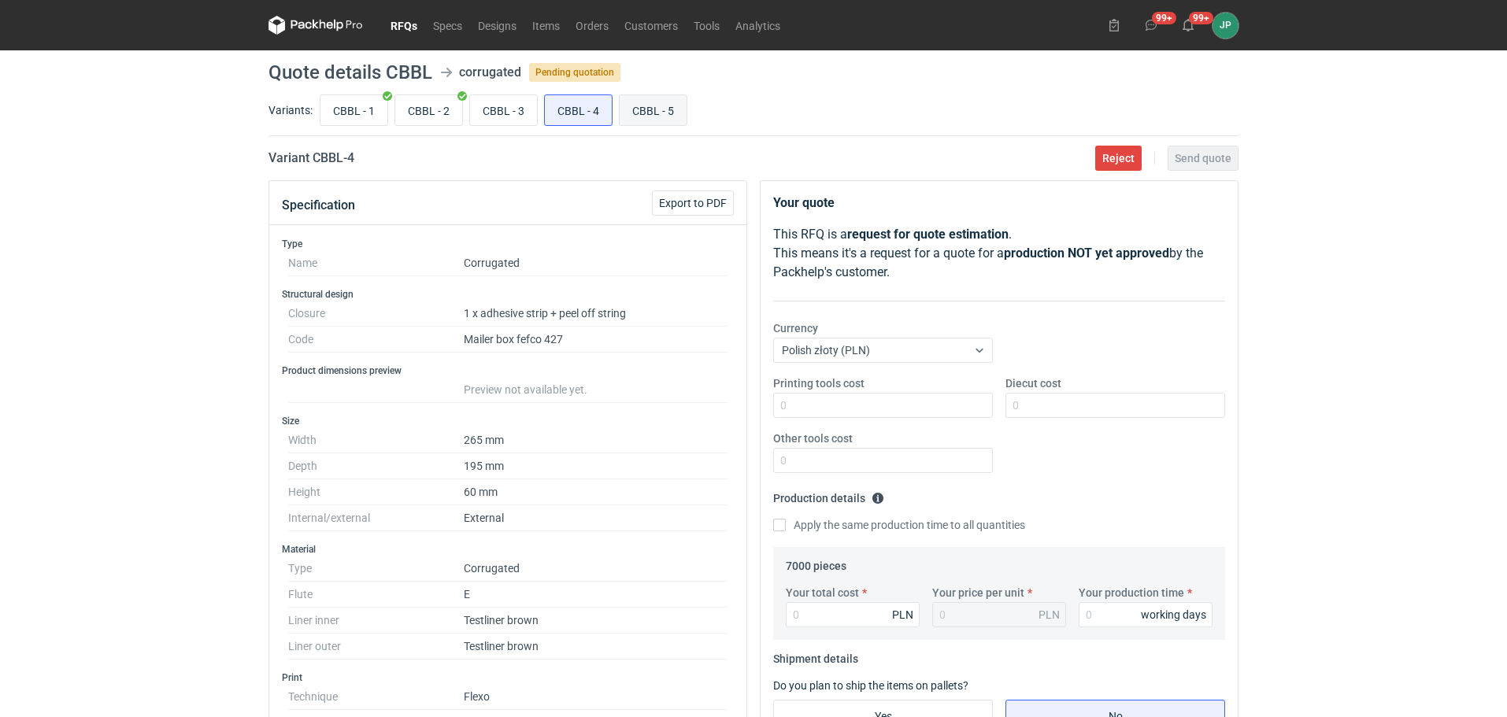
radio input "true"
click at [427, 109] on input "CBBL - 2" at bounding box center [428, 110] width 67 height 30
radio input "true"
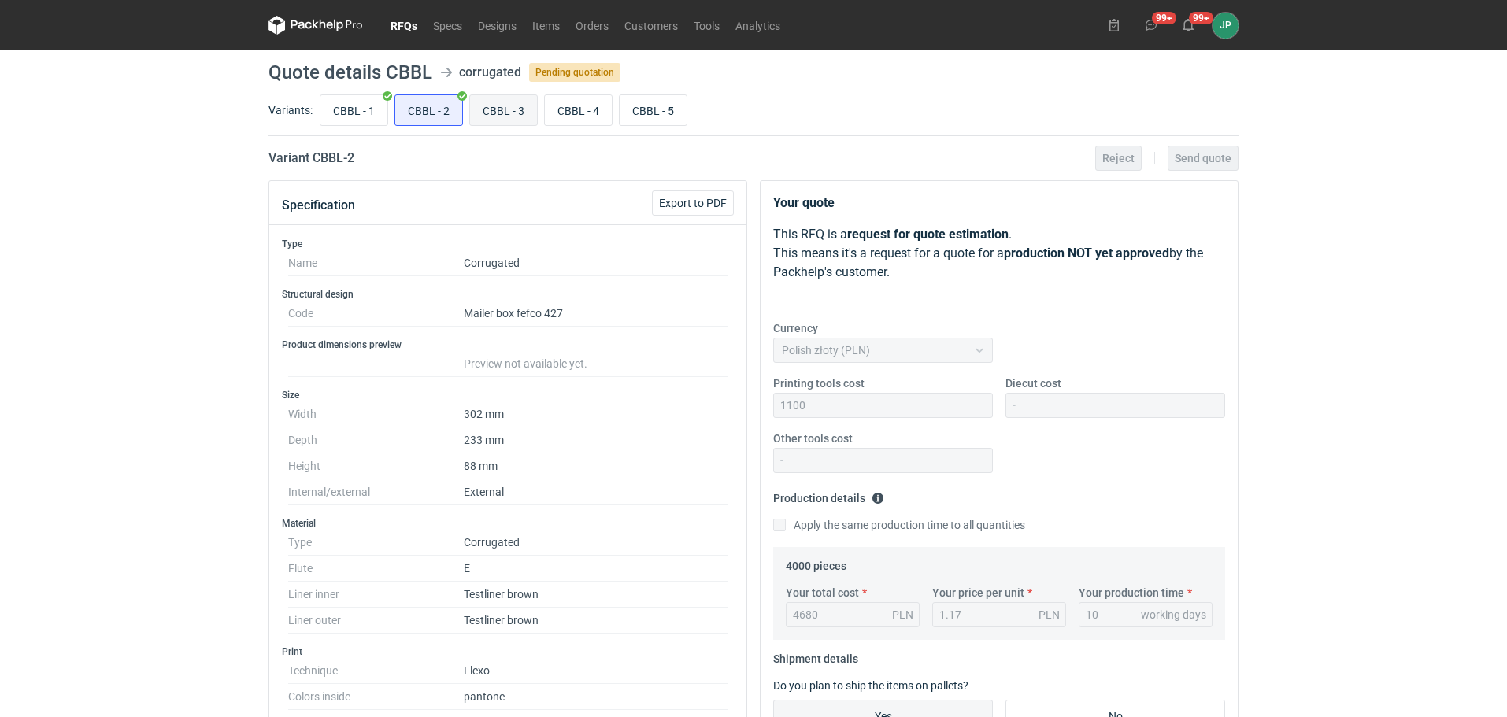
click at [499, 107] on input "CBBL - 3" at bounding box center [503, 110] width 67 height 30
radio input "true"
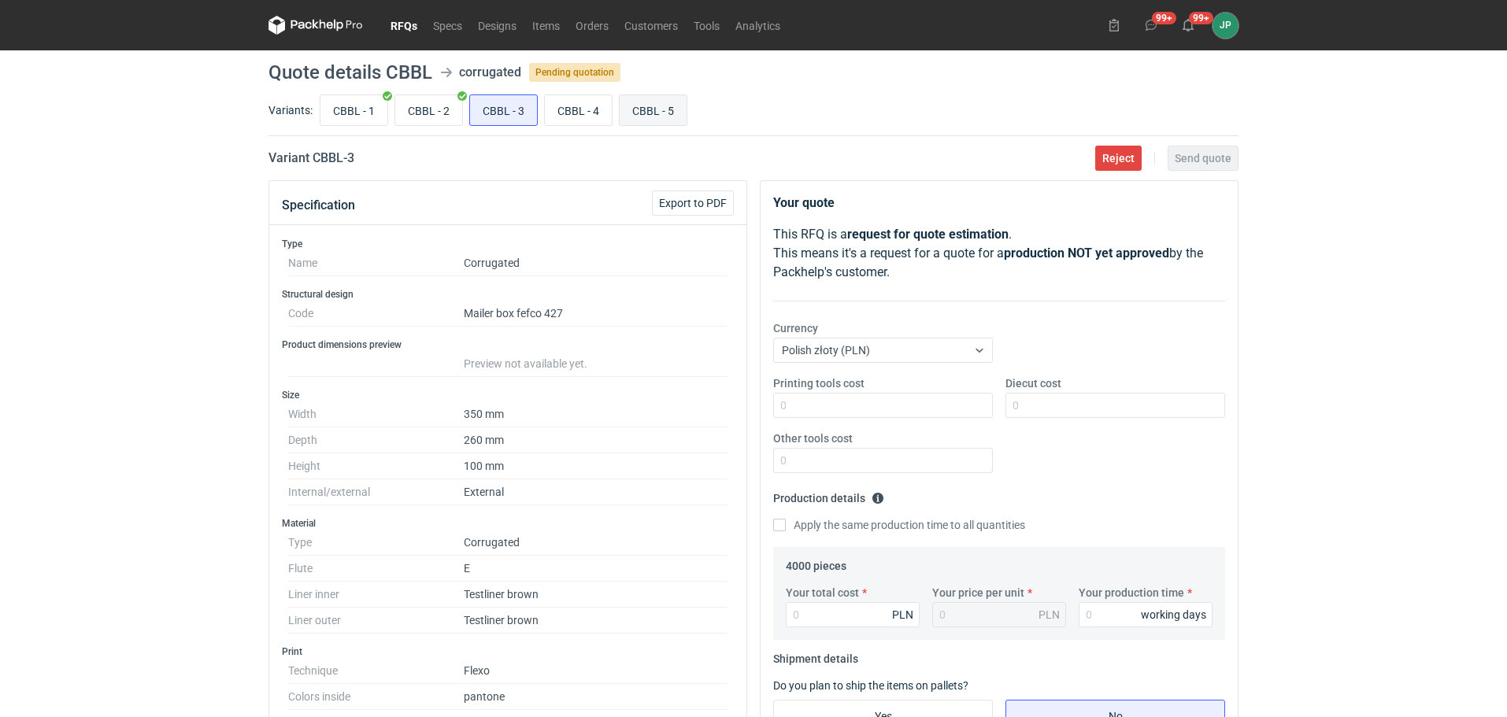
click at [658, 106] on input "CBBL - 5" at bounding box center [653, 110] width 67 height 30
radio input "true"
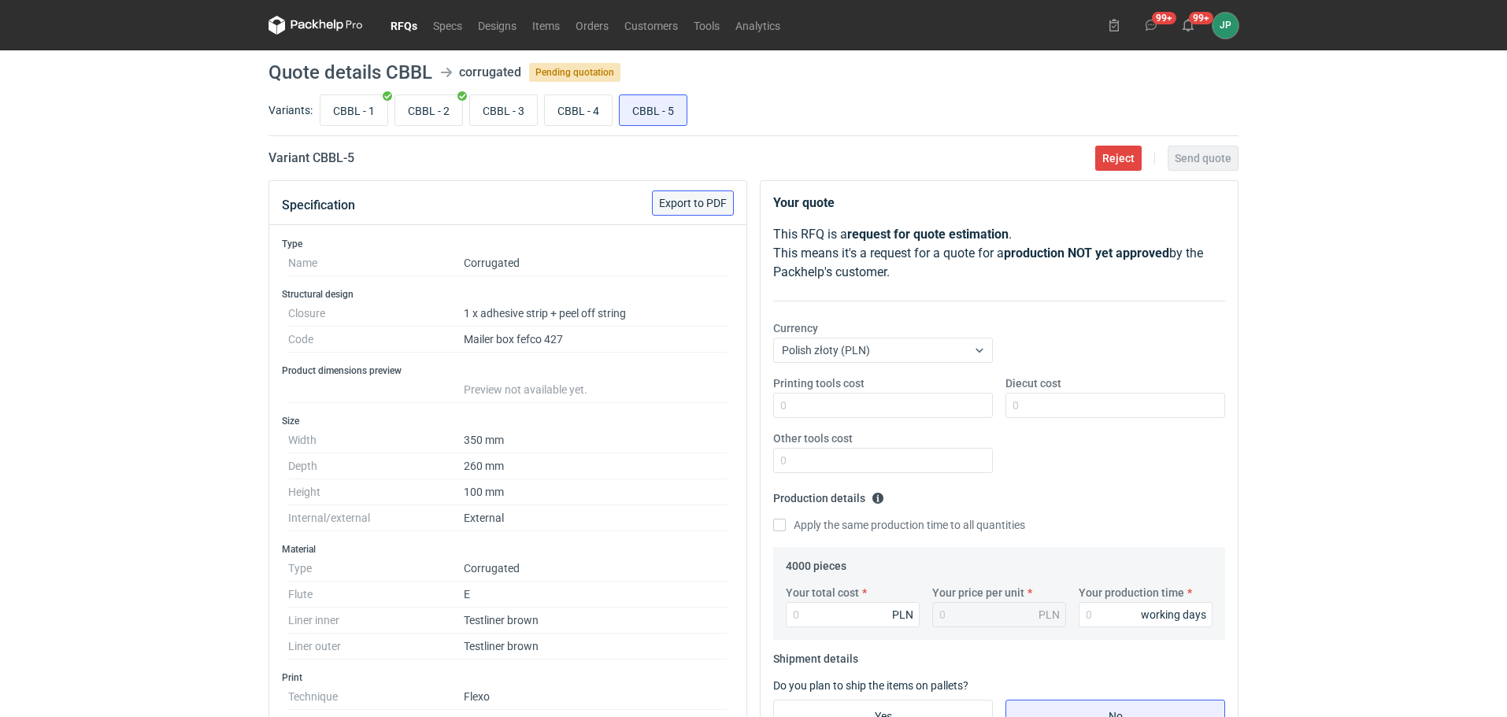
click at [701, 199] on span "Export to PDF" at bounding box center [693, 203] width 68 height 11
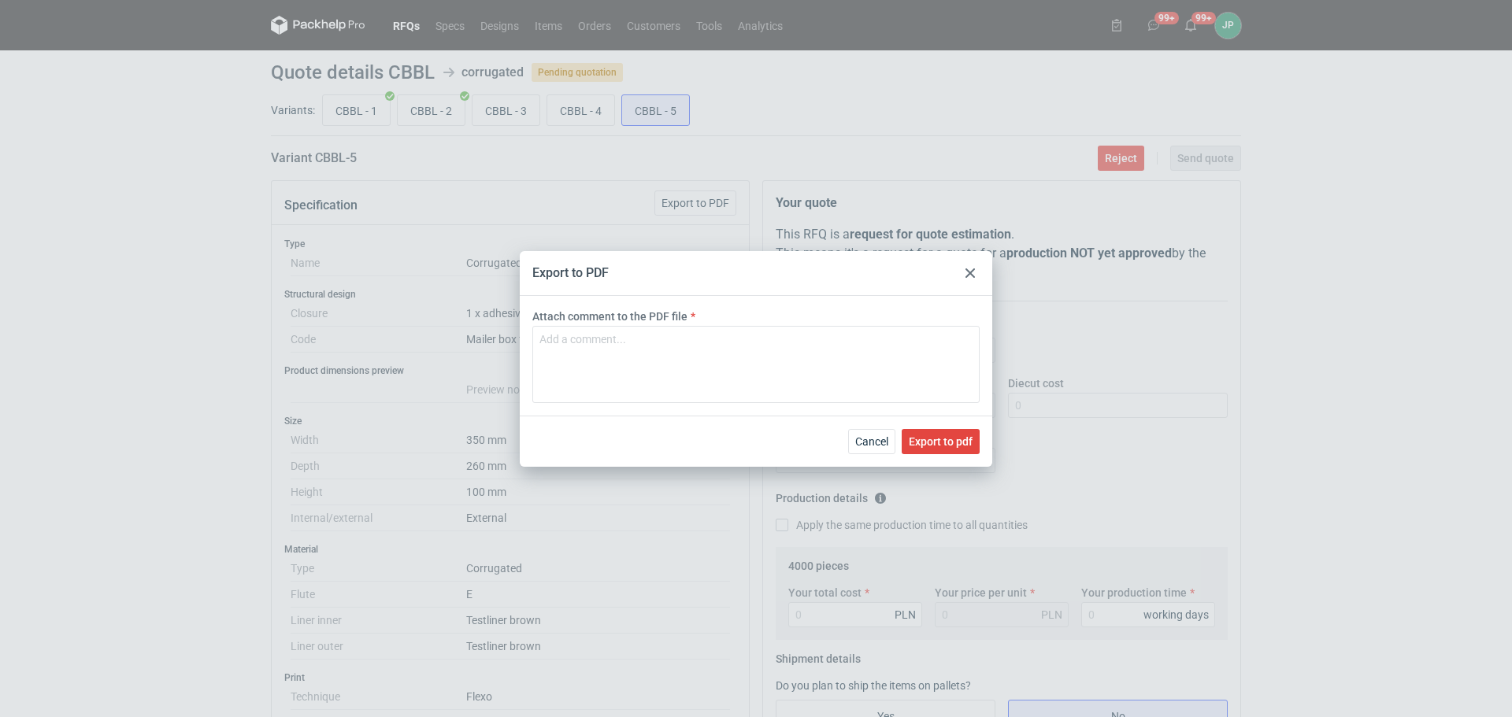
click at [934, 454] on div "Cancel Export to pdf" at bounding box center [756, 441] width 473 height 51
click at [942, 436] on span "Export to pdf" at bounding box center [941, 441] width 64 height 11
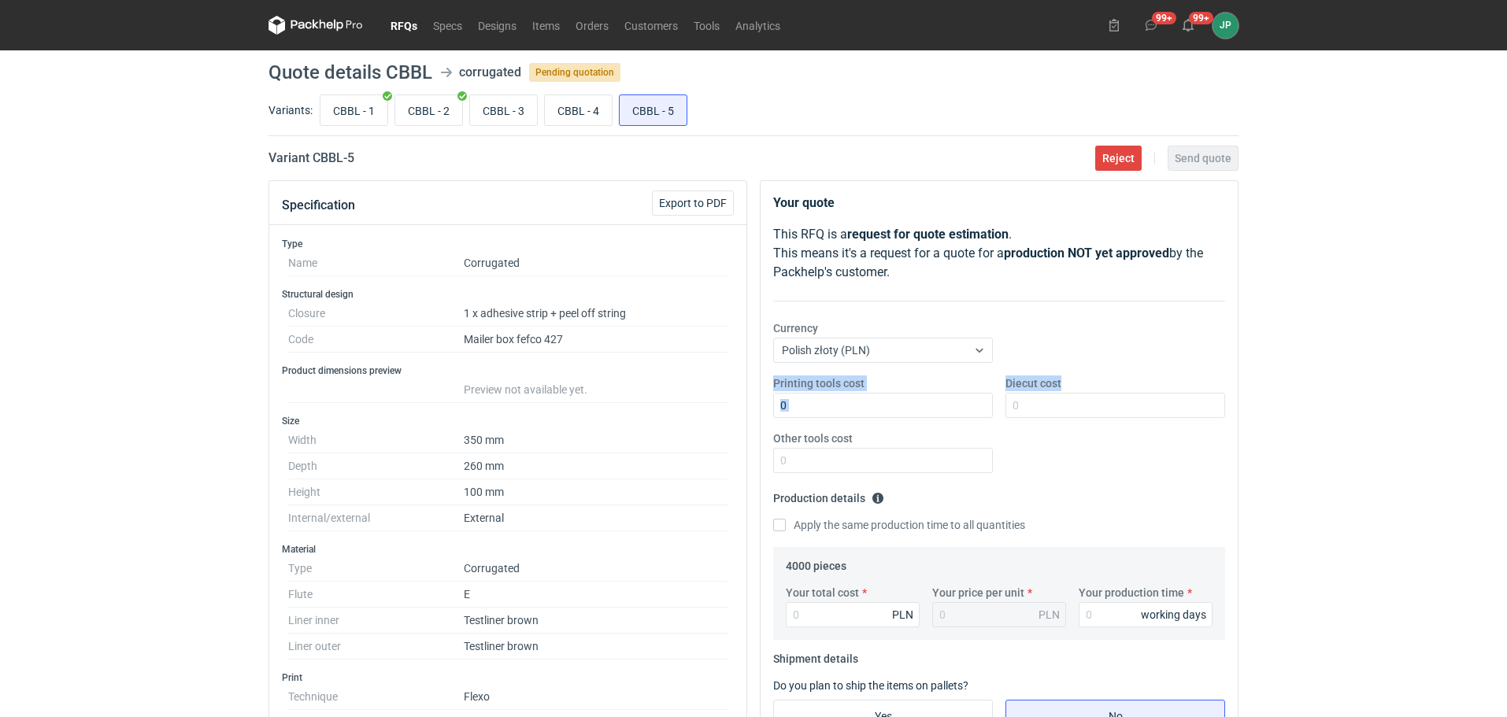
drag, startPoint x: 1499, startPoint y: 439, endPoint x: 1511, endPoint y: 319, distance: 120.4
click at [1507, 316] on html "RFQs Specs Designs Items Orders Customers Tools Analytics 99+ 99+ JP [PERSON_NA…" at bounding box center [753, 358] width 1507 height 717
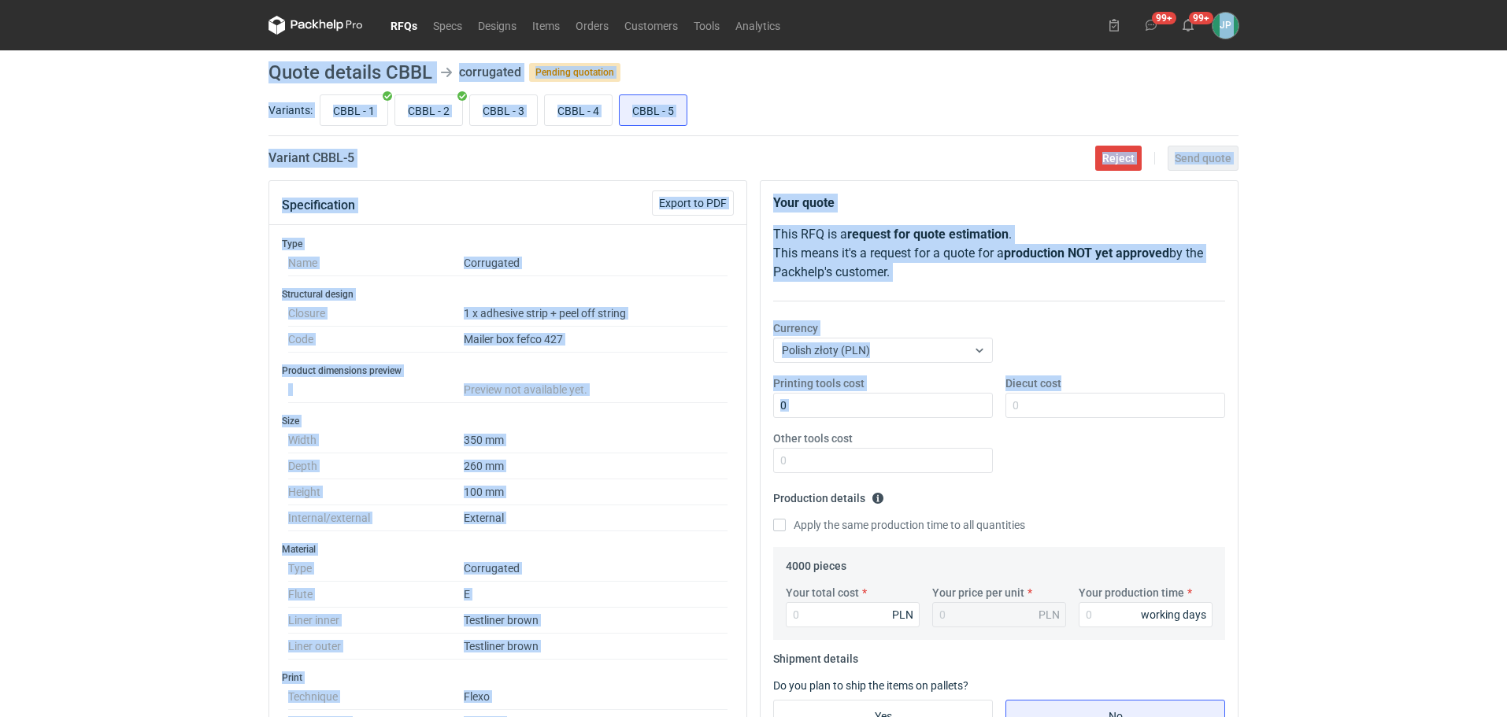
click at [1346, 332] on div "RFQs Specs Designs Items Orders Customers Tools Analytics 99+ 99+ JP [PERSON_NA…" at bounding box center [753, 358] width 1507 height 717
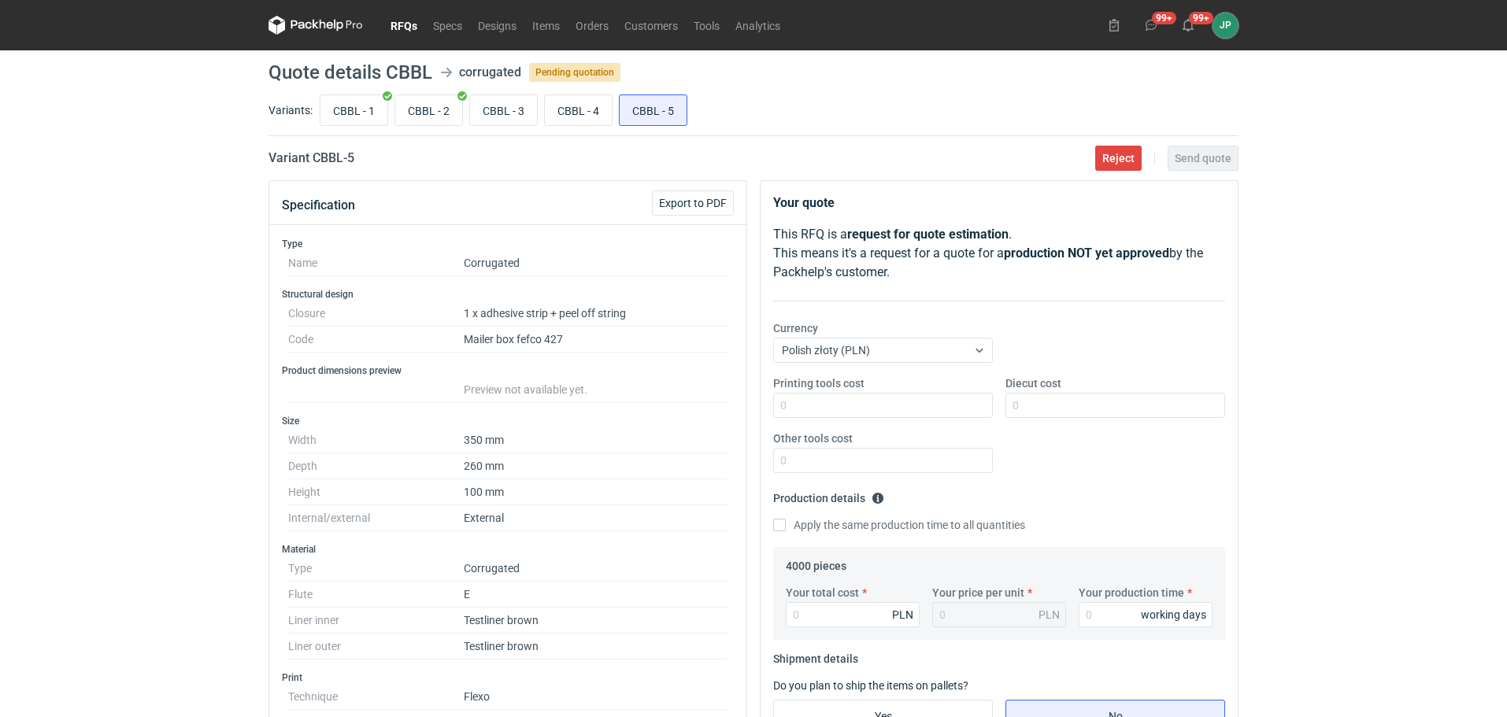
click at [1348, 330] on div "RFQs Specs Designs Items Orders Customers Tools Analytics 99+ 99+ JP [PERSON_NA…" at bounding box center [753, 358] width 1507 height 717
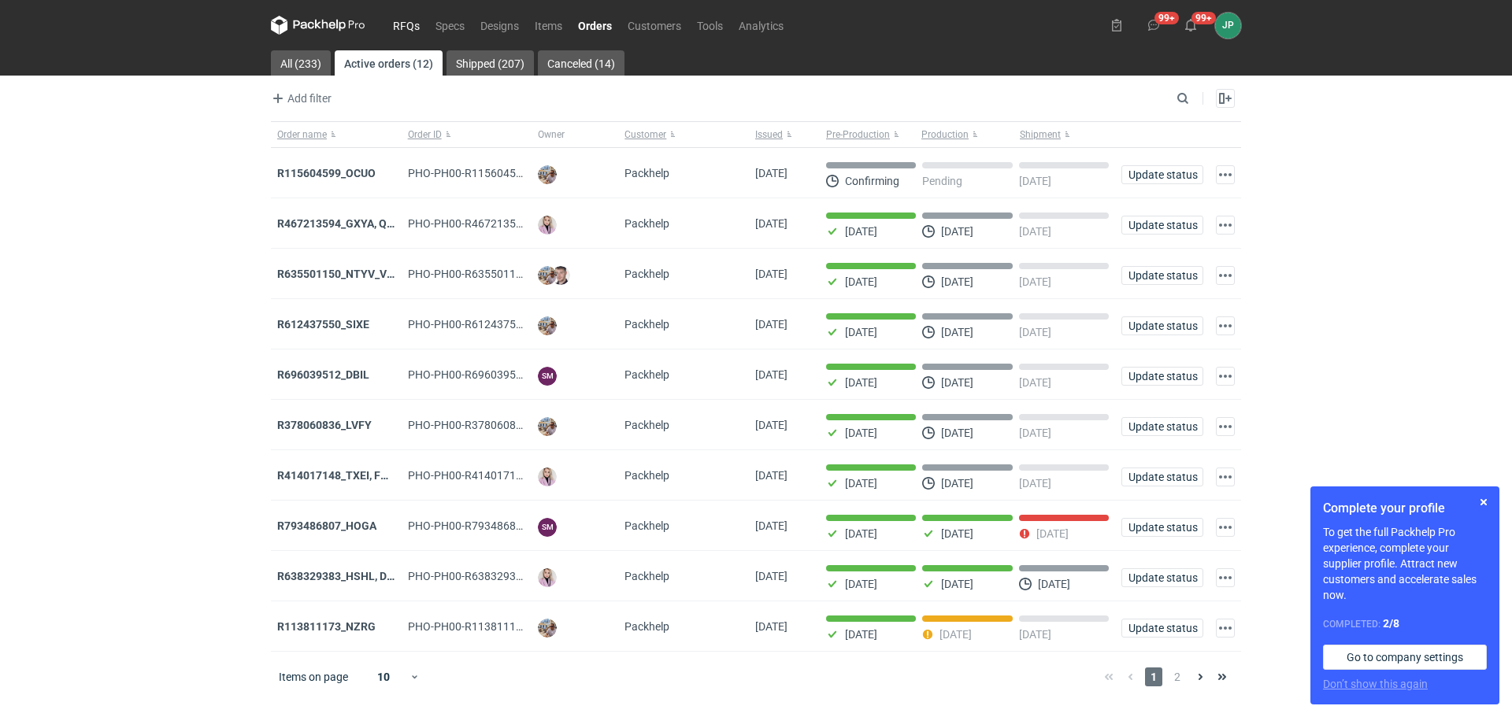
click at [405, 24] on link "RFQs" at bounding box center [406, 25] width 43 height 19
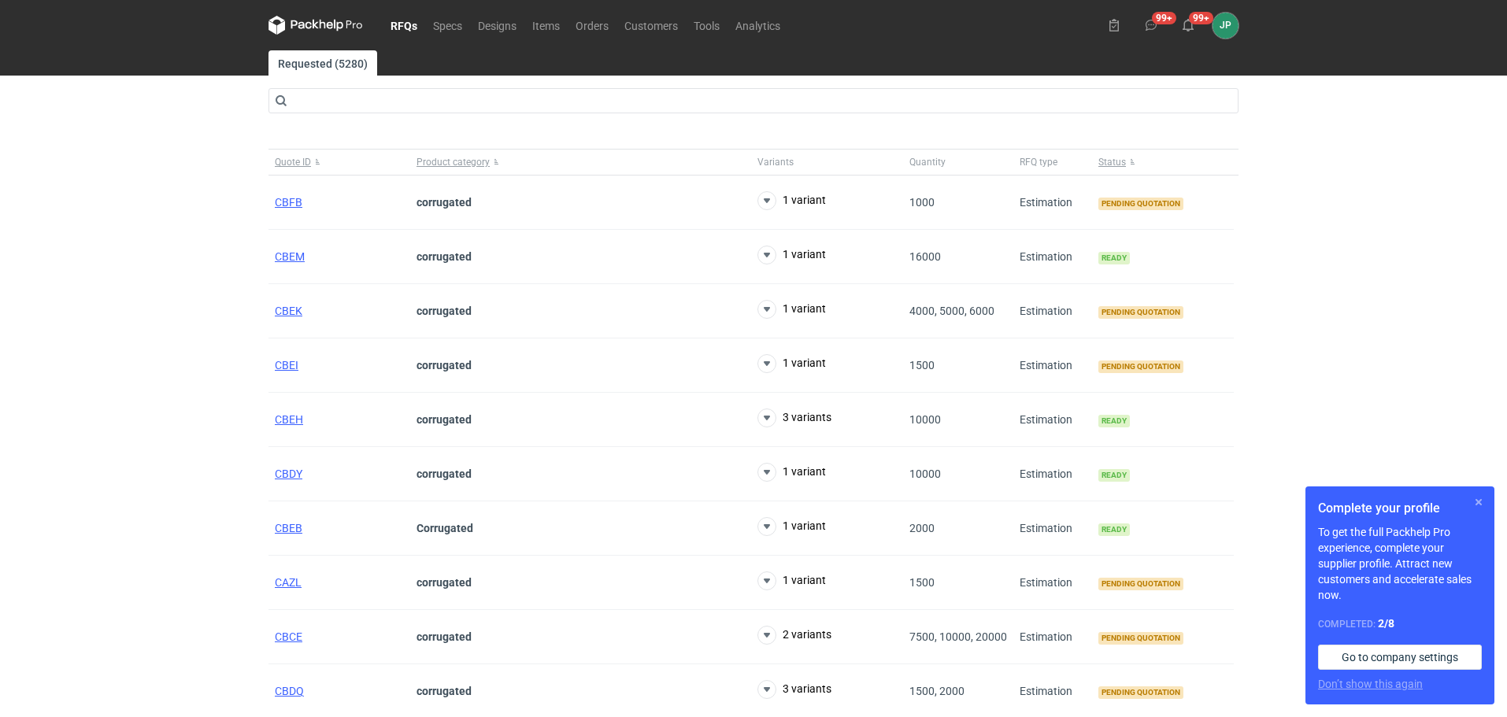
click at [1478, 502] on button "button" at bounding box center [1479, 502] width 19 height 19
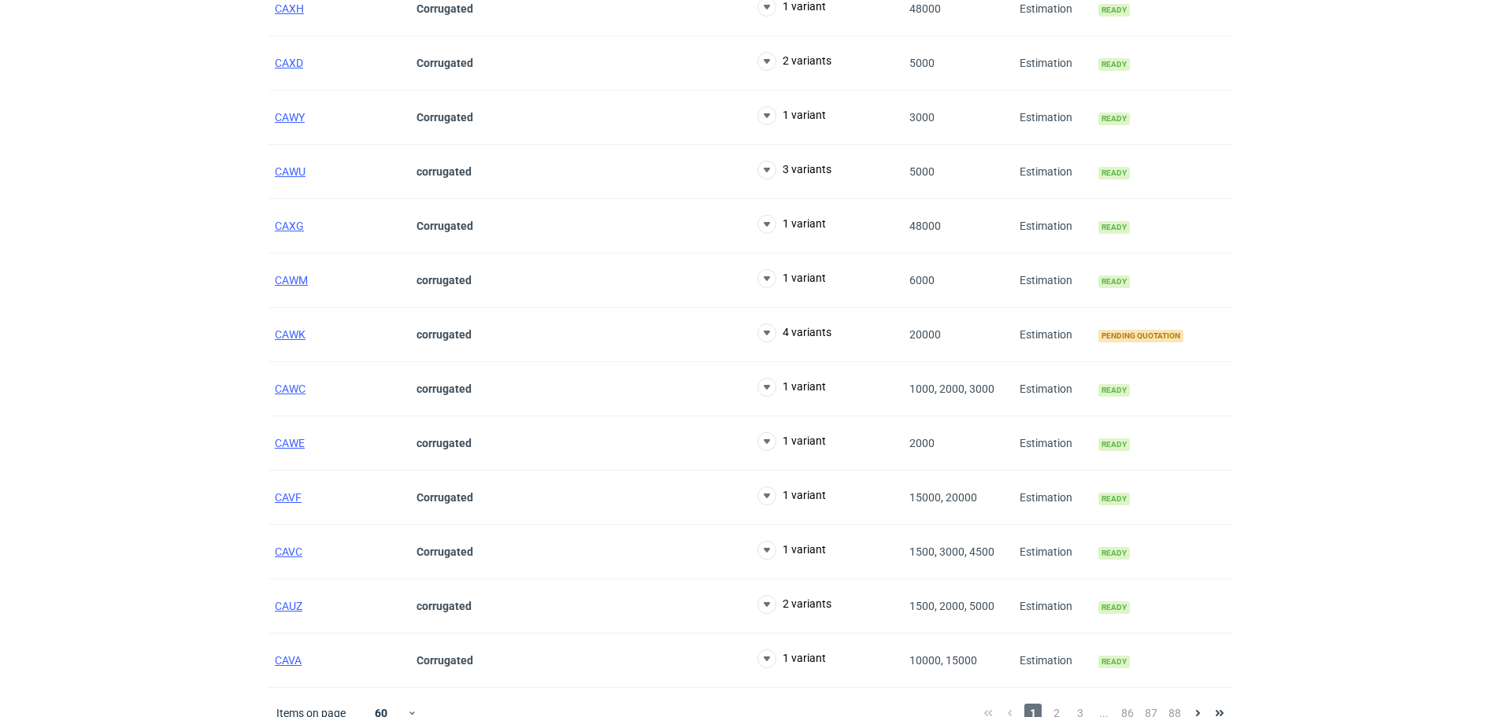
scroll to position [2816, 0]
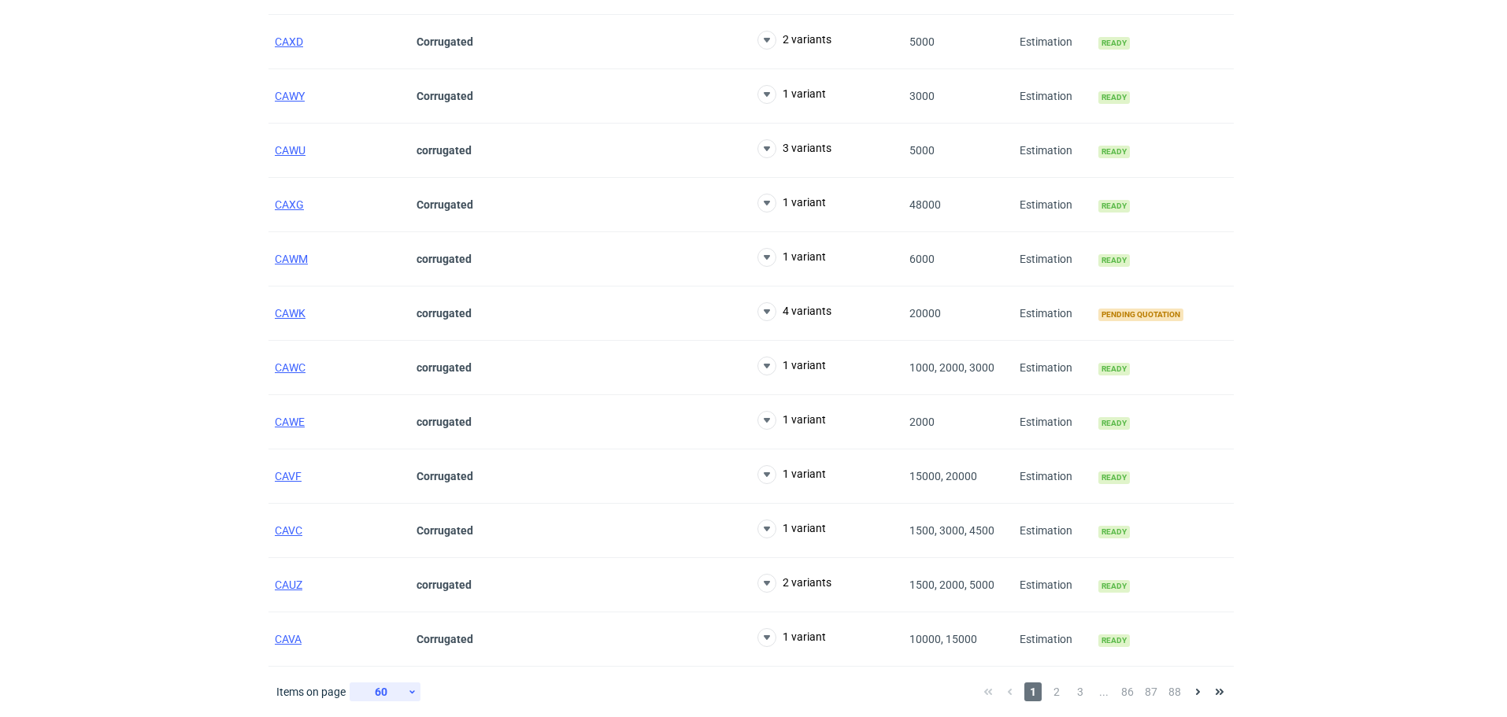
click at [411, 690] on icon at bounding box center [412, 692] width 10 height 13
click at [386, 636] on div "120" at bounding box center [386, 632] width 52 height 22
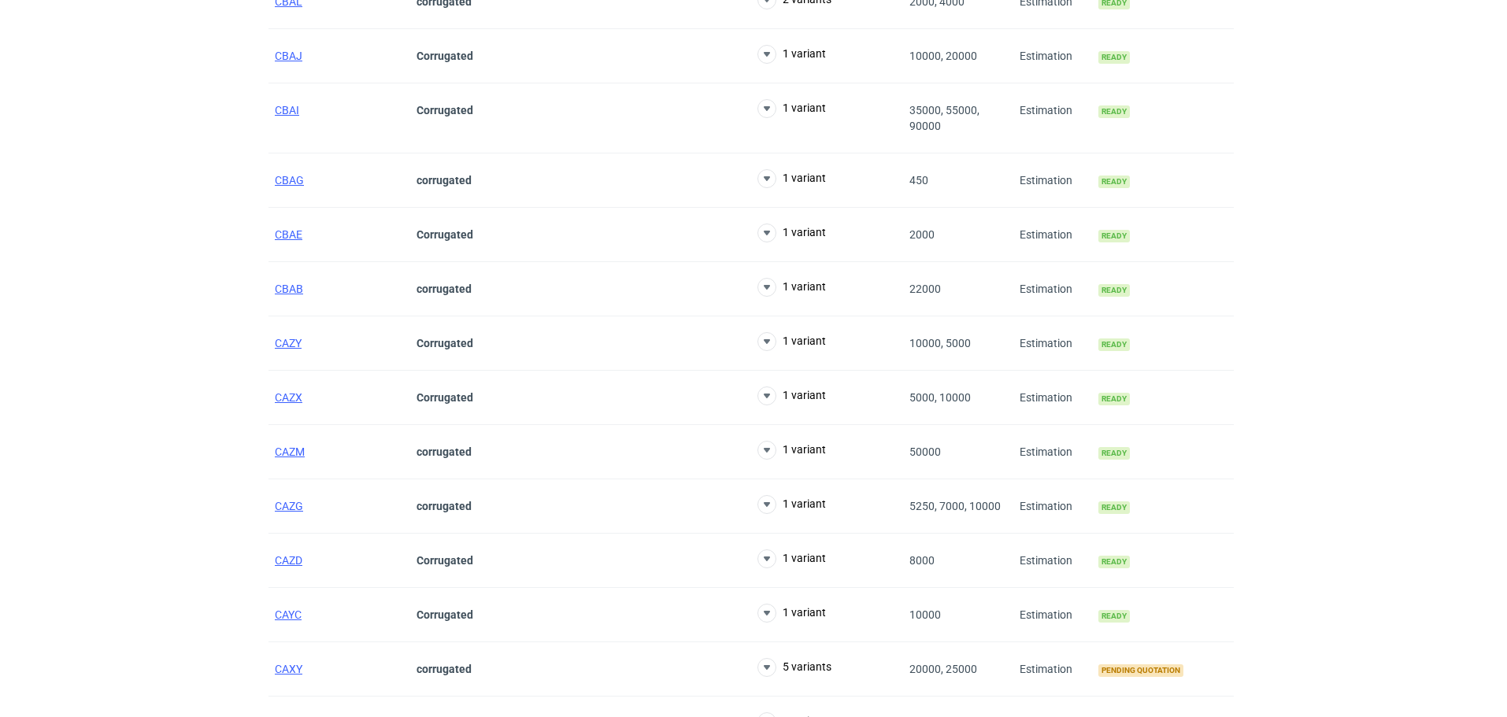
scroll to position [1890, 0]
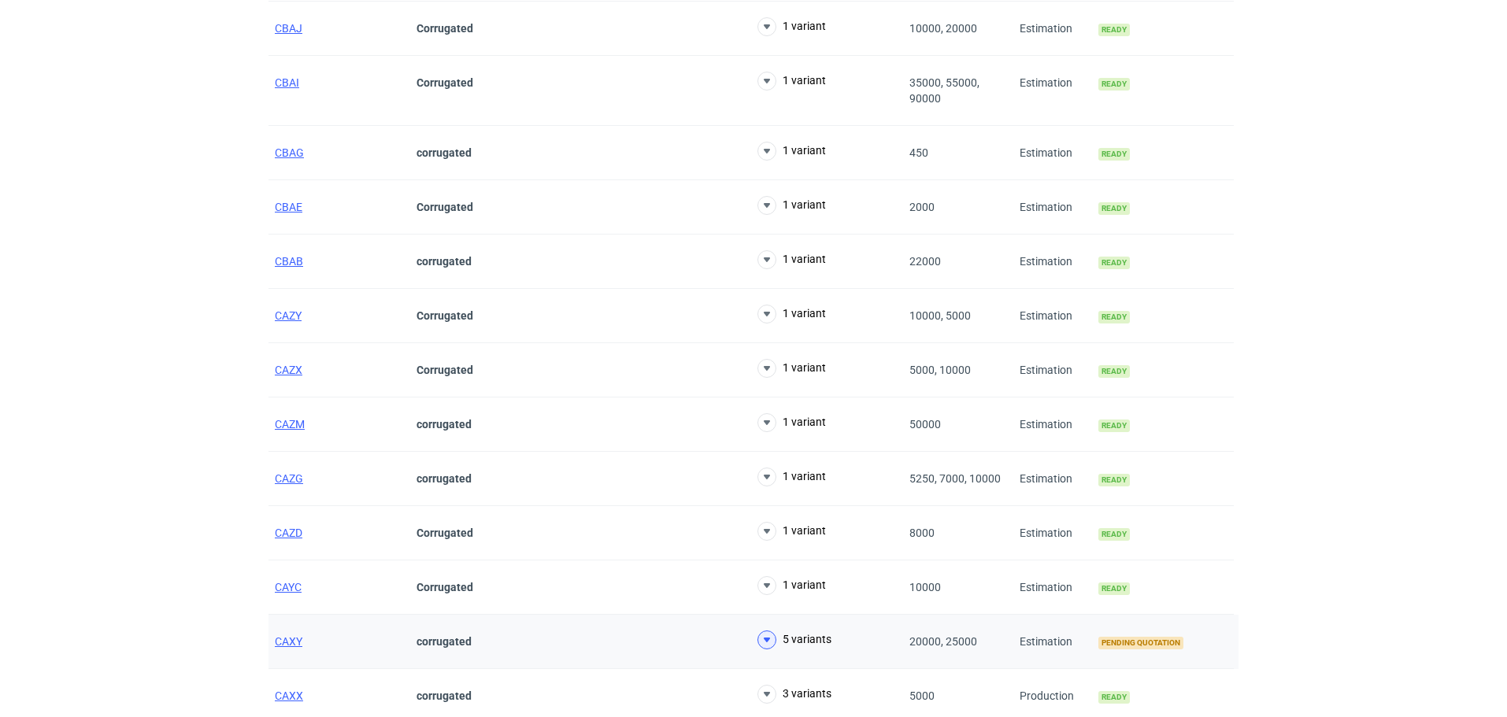
click at [759, 641] on icon at bounding box center [767, 640] width 19 height 19
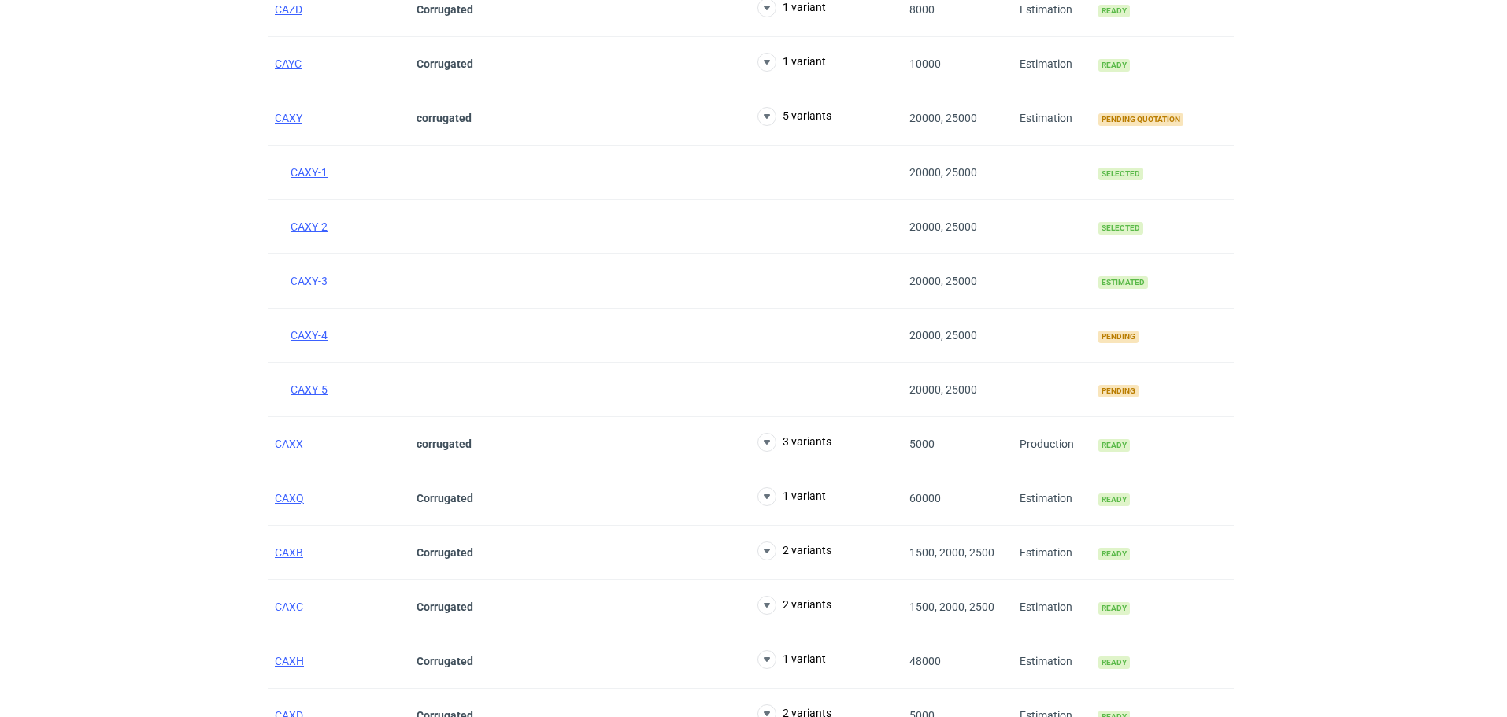
scroll to position [2441, 0]
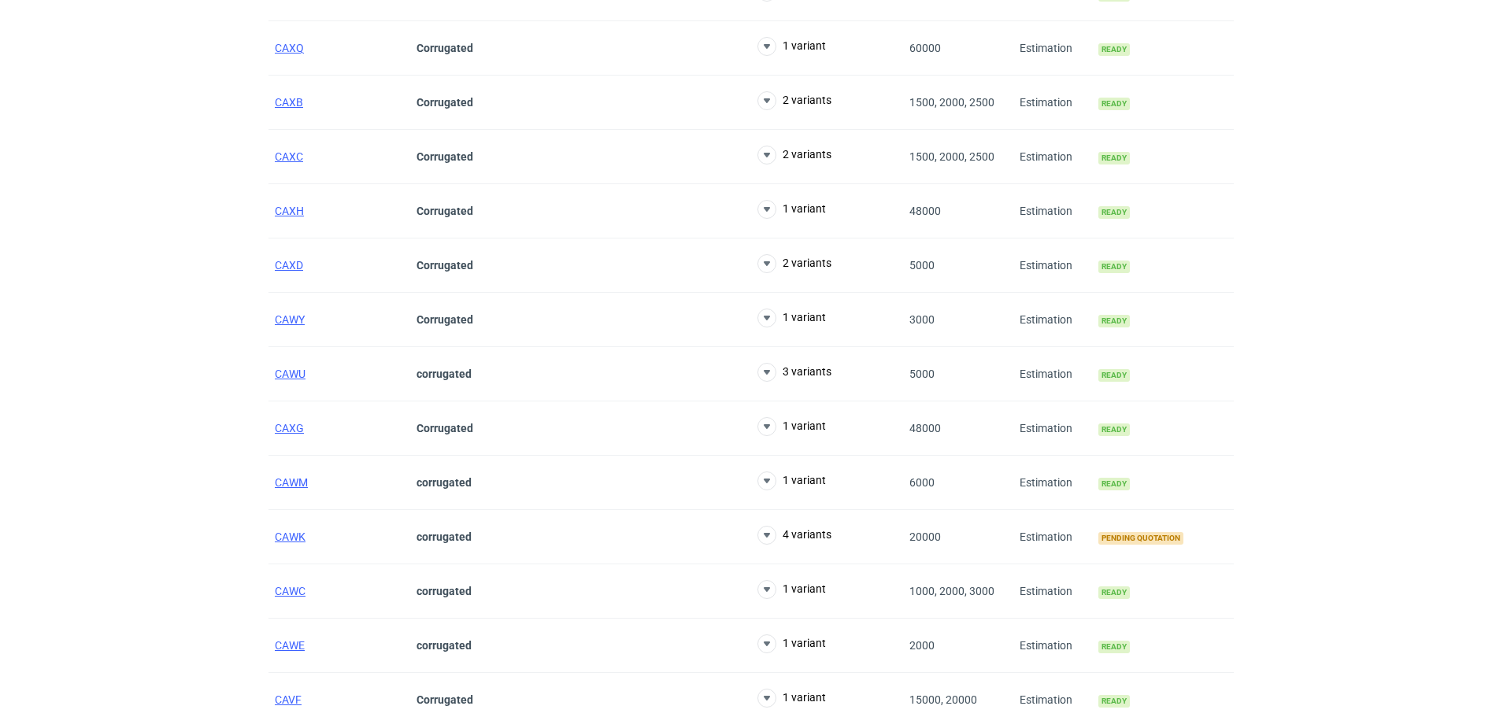
scroll to position [2914, 0]
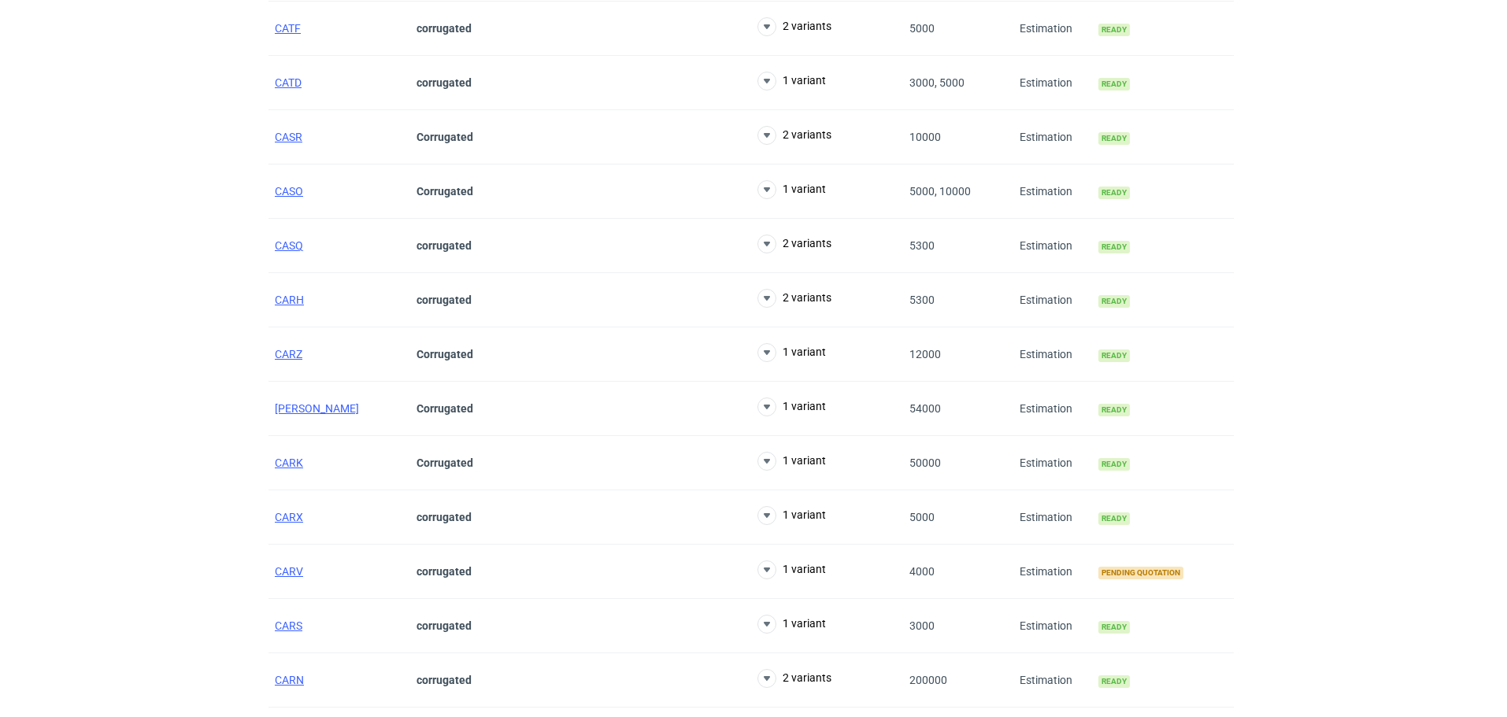
click at [284, 573] on span "CARV" at bounding box center [289, 571] width 28 height 13
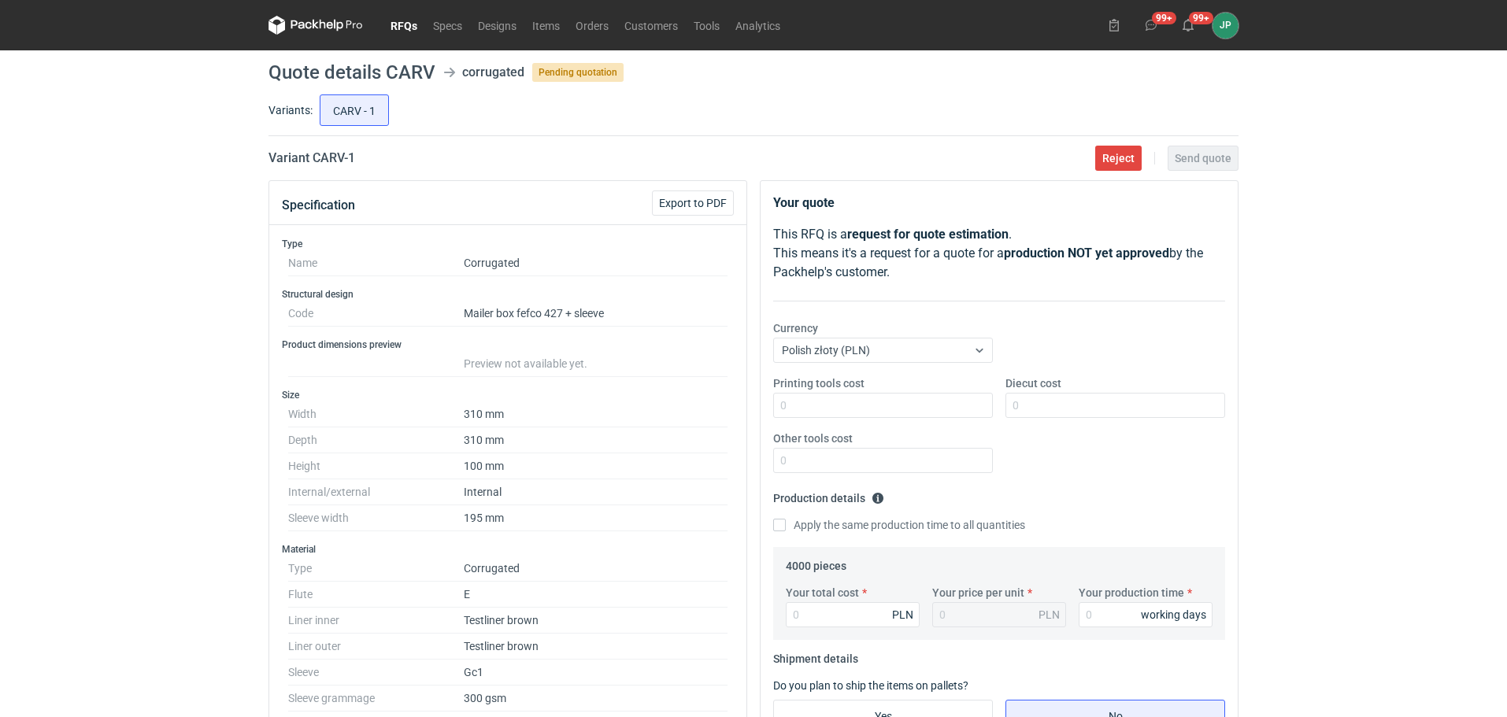
scroll to position [239, 0]
click at [25, 250] on div "RFQs Specs Designs Items Orders Customers Tools Analytics 99+ 99+ JP Justyna Po…" at bounding box center [753, 358] width 1507 height 717
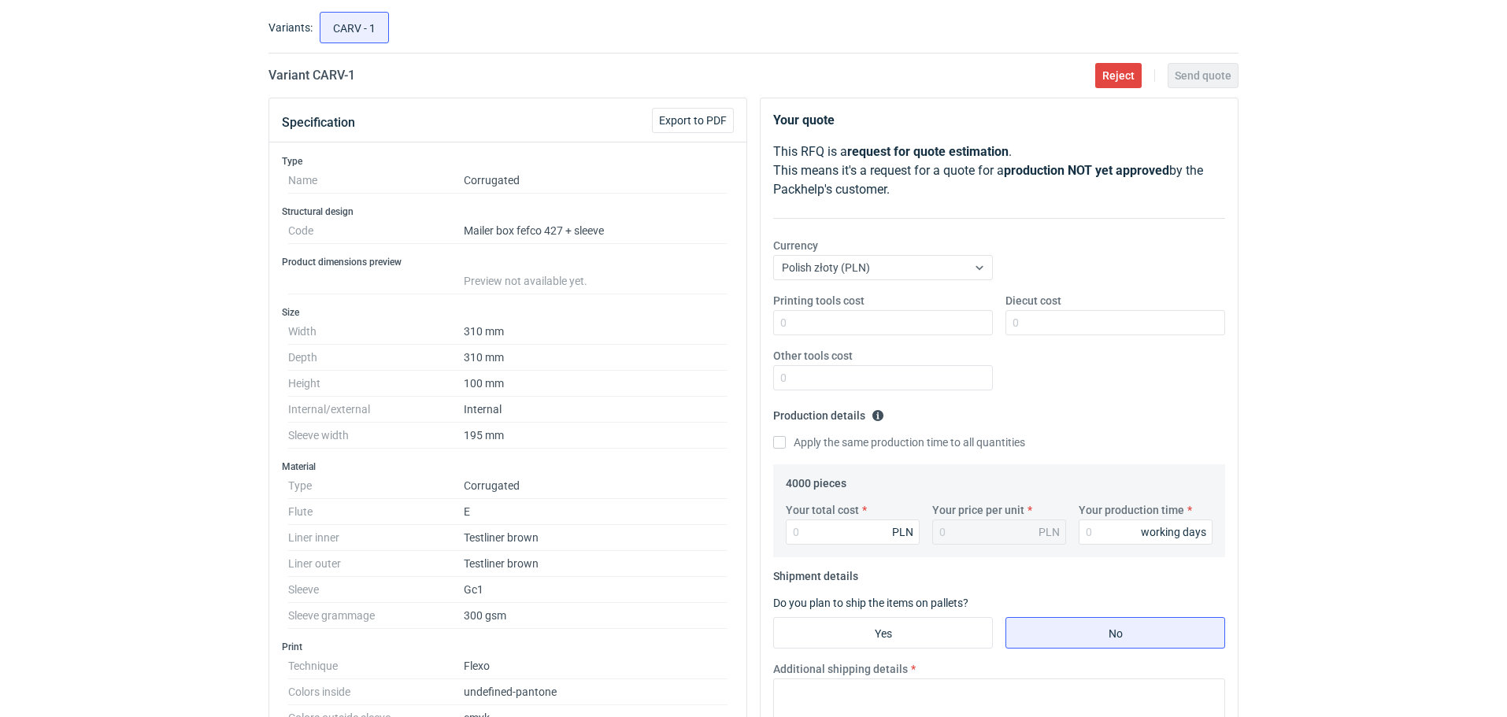
scroll to position [0, 0]
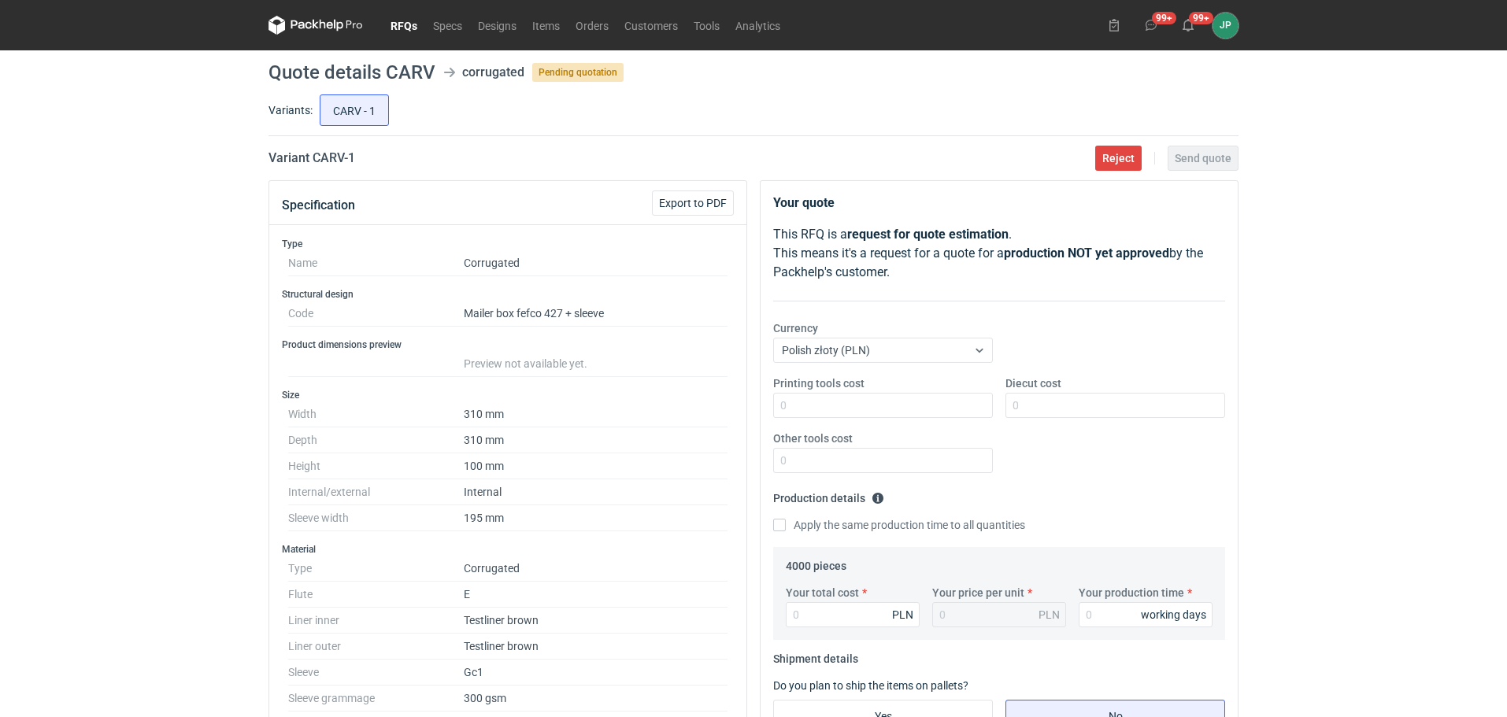
click at [406, 28] on link "RFQs" at bounding box center [404, 25] width 43 height 19
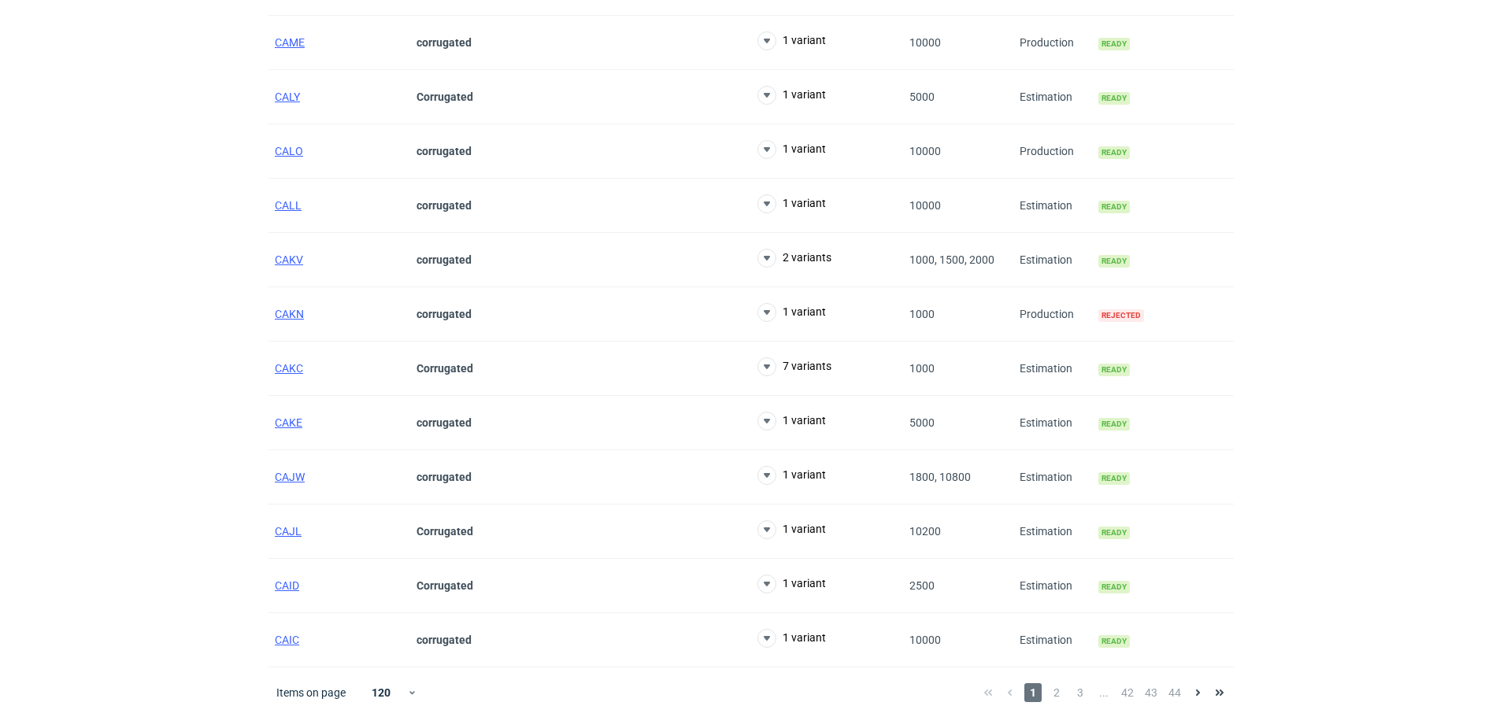
scroll to position [6171, 0]
click at [1056, 692] on span "2" at bounding box center [1056, 692] width 17 height 19
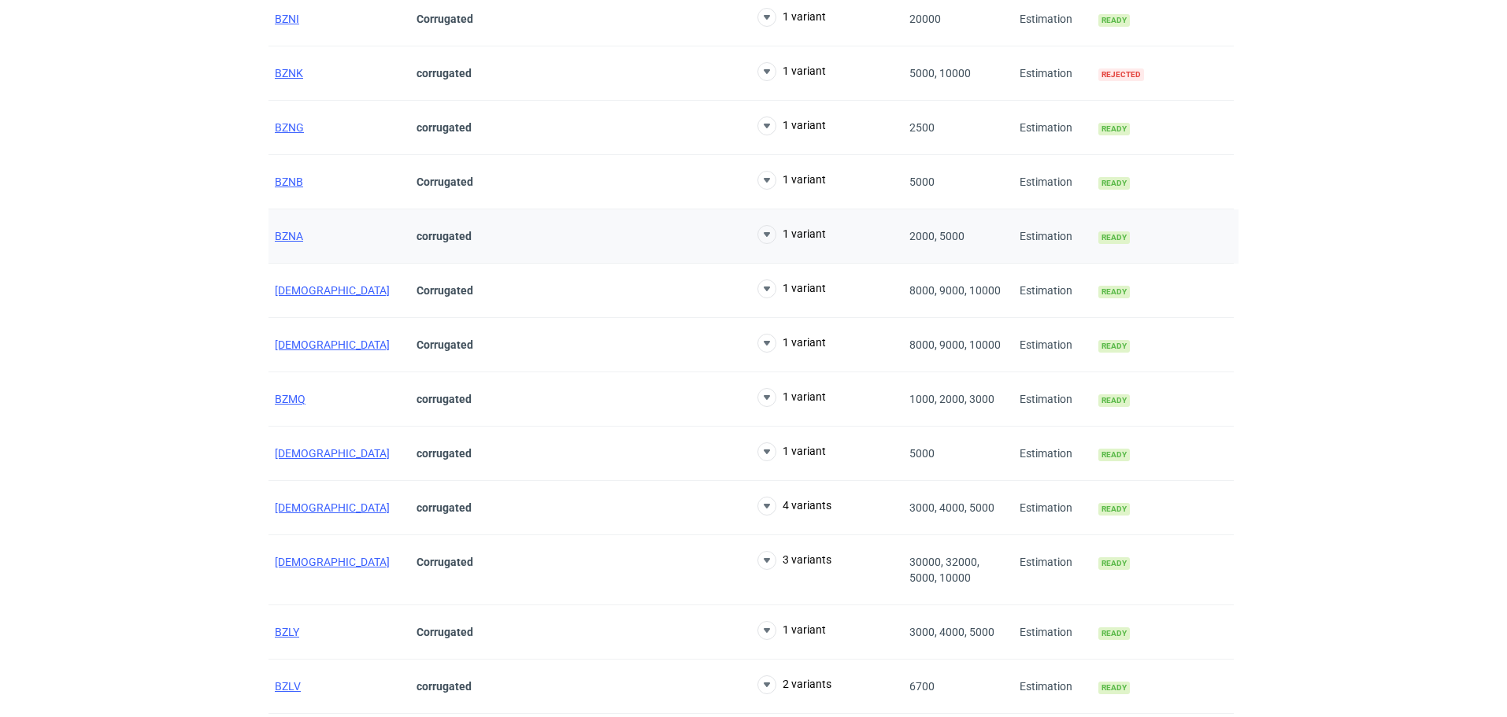
scroll to position [6187, 0]
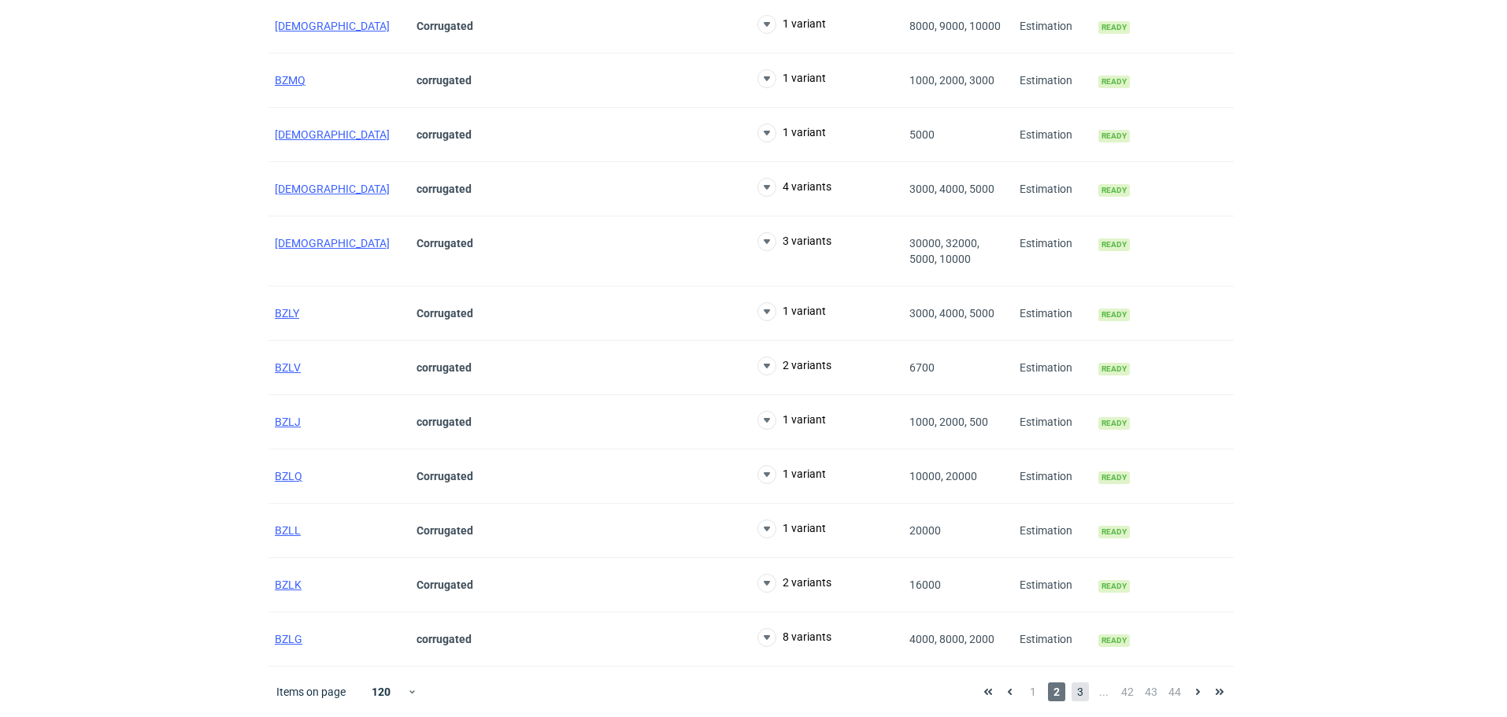
click at [1077, 697] on span "3" at bounding box center [1080, 692] width 17 height 19
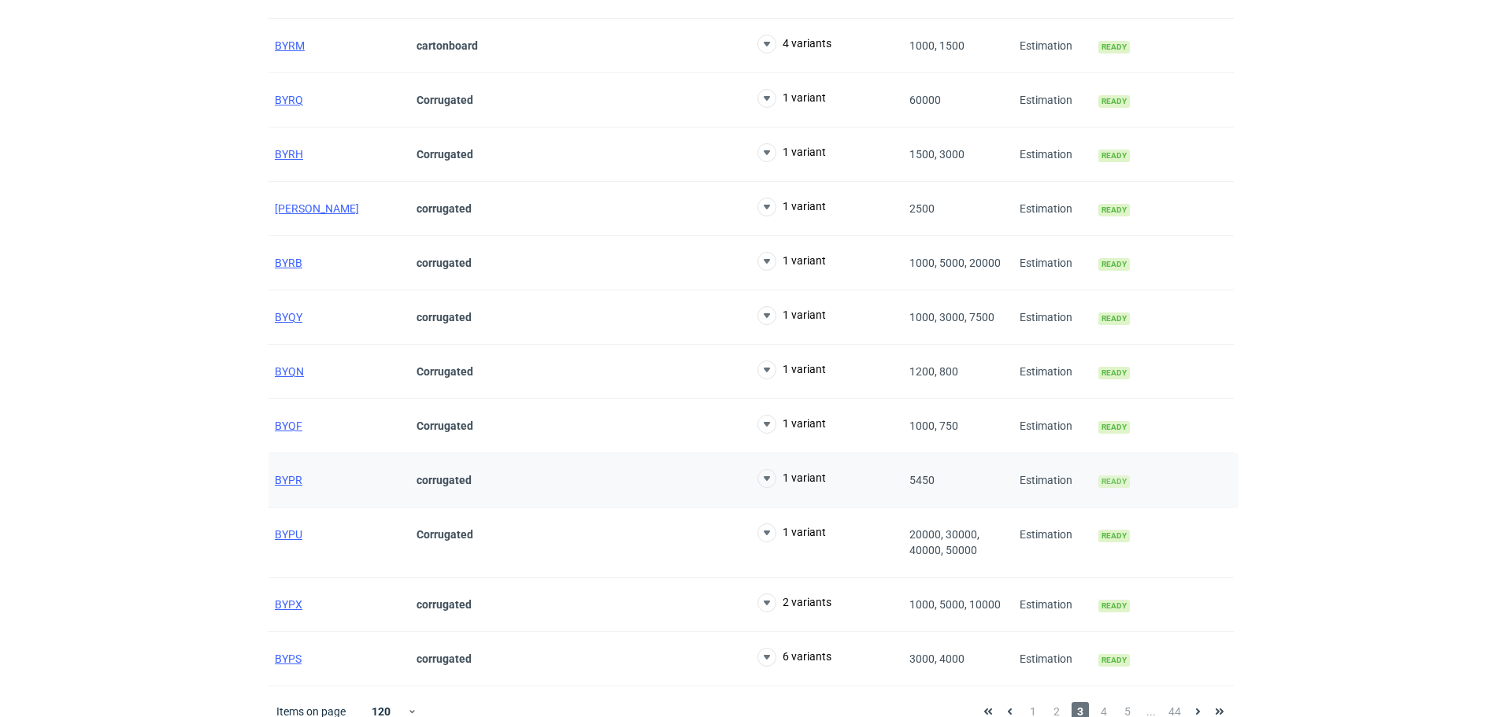
scroll to position [6203, 0]
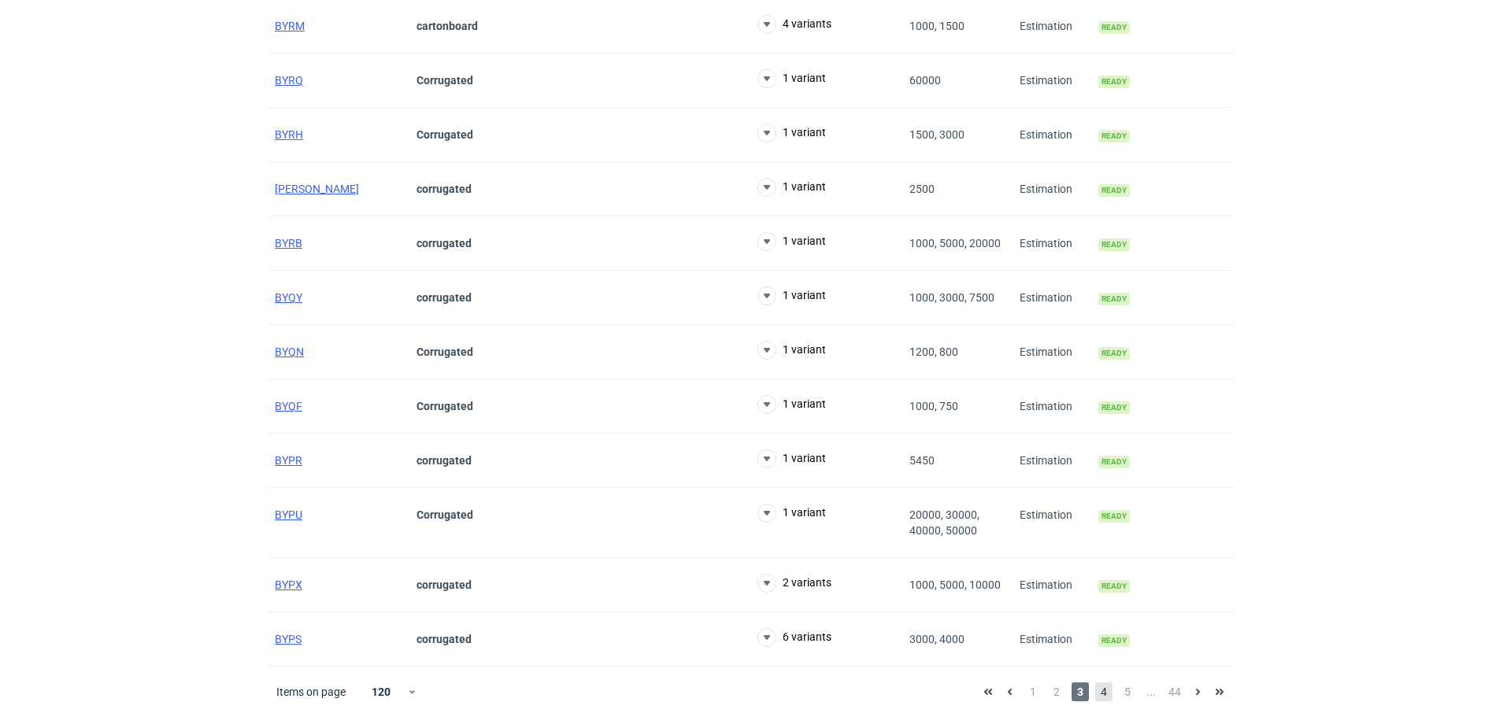
click at [1103, 702] on span "4" at bounding box center [1104, 692] width 17 height 19
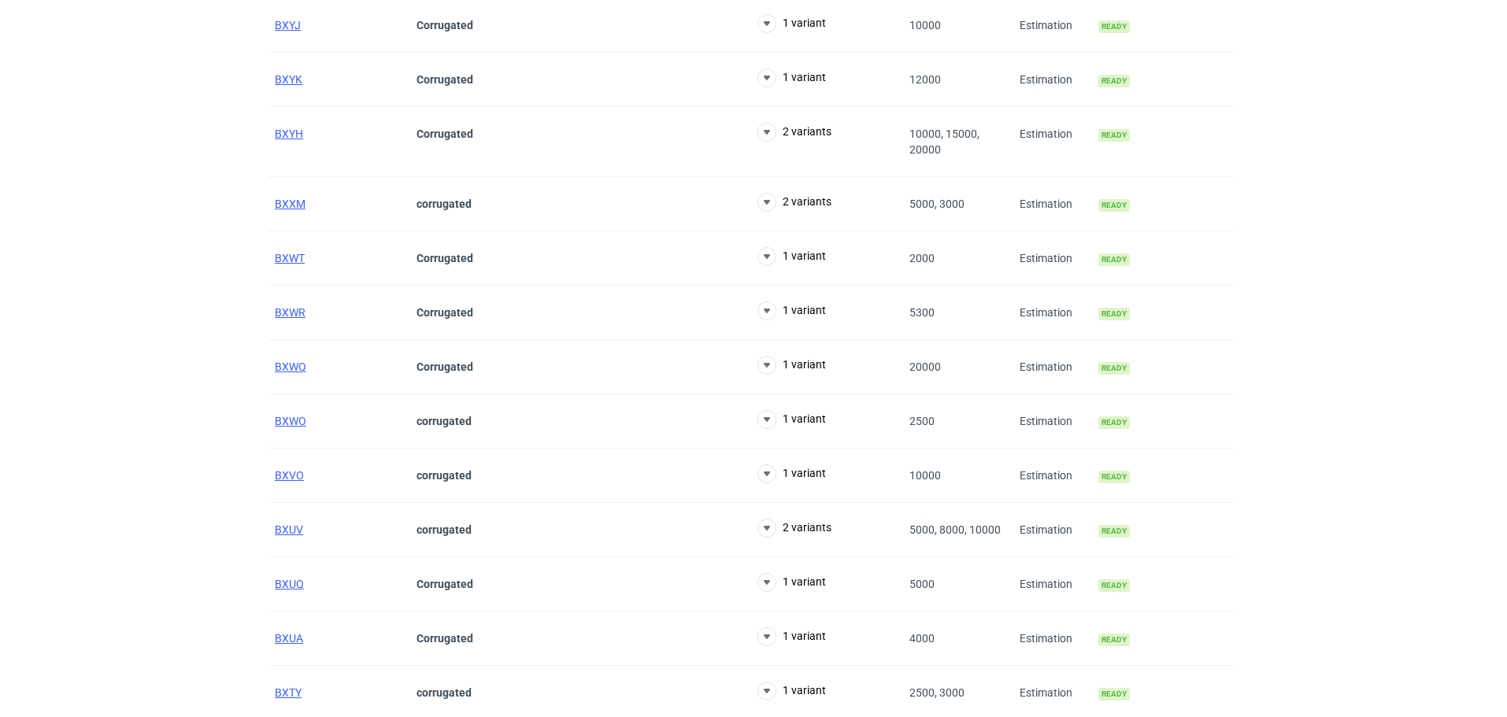
scroll to position [6250, 0]
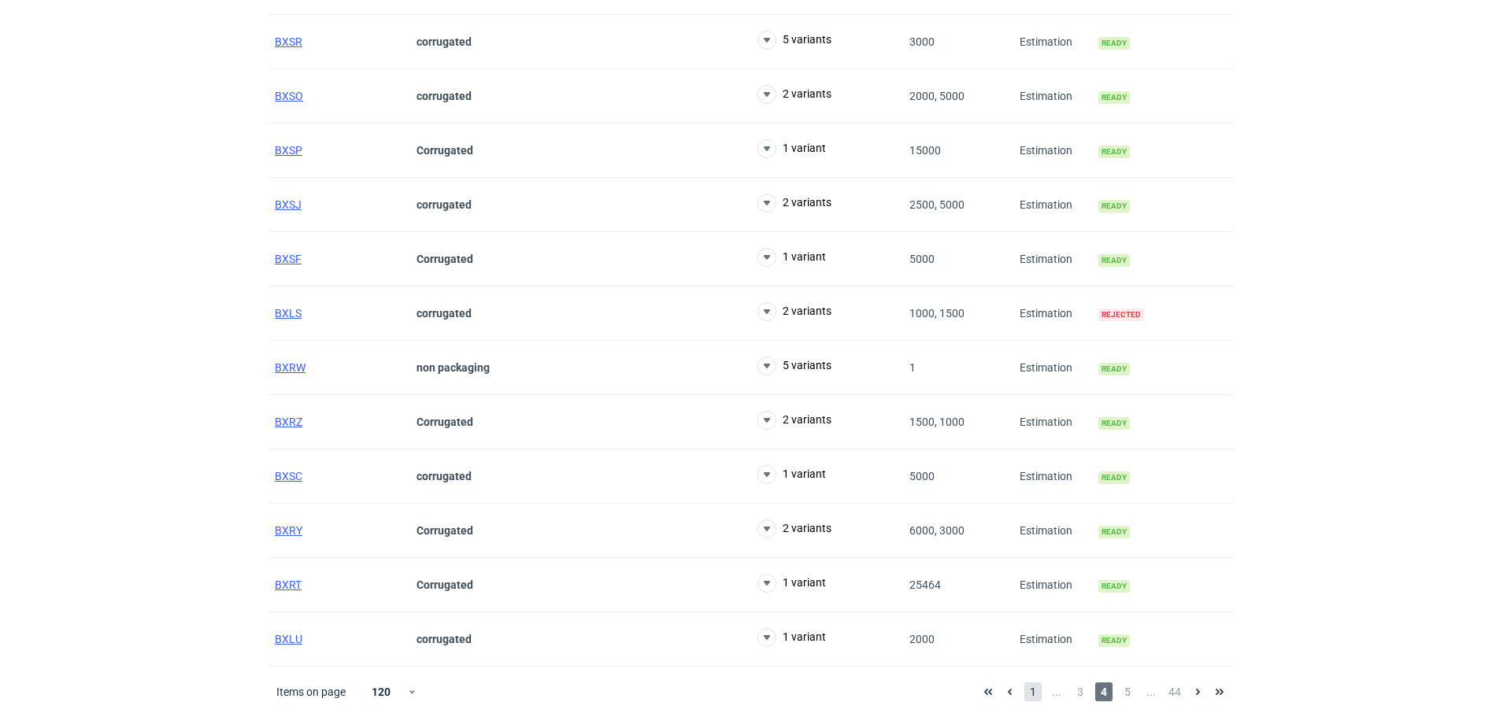
click at [1032, 686] on span "1" at bounding box center [1033, 692] width 17 height 19
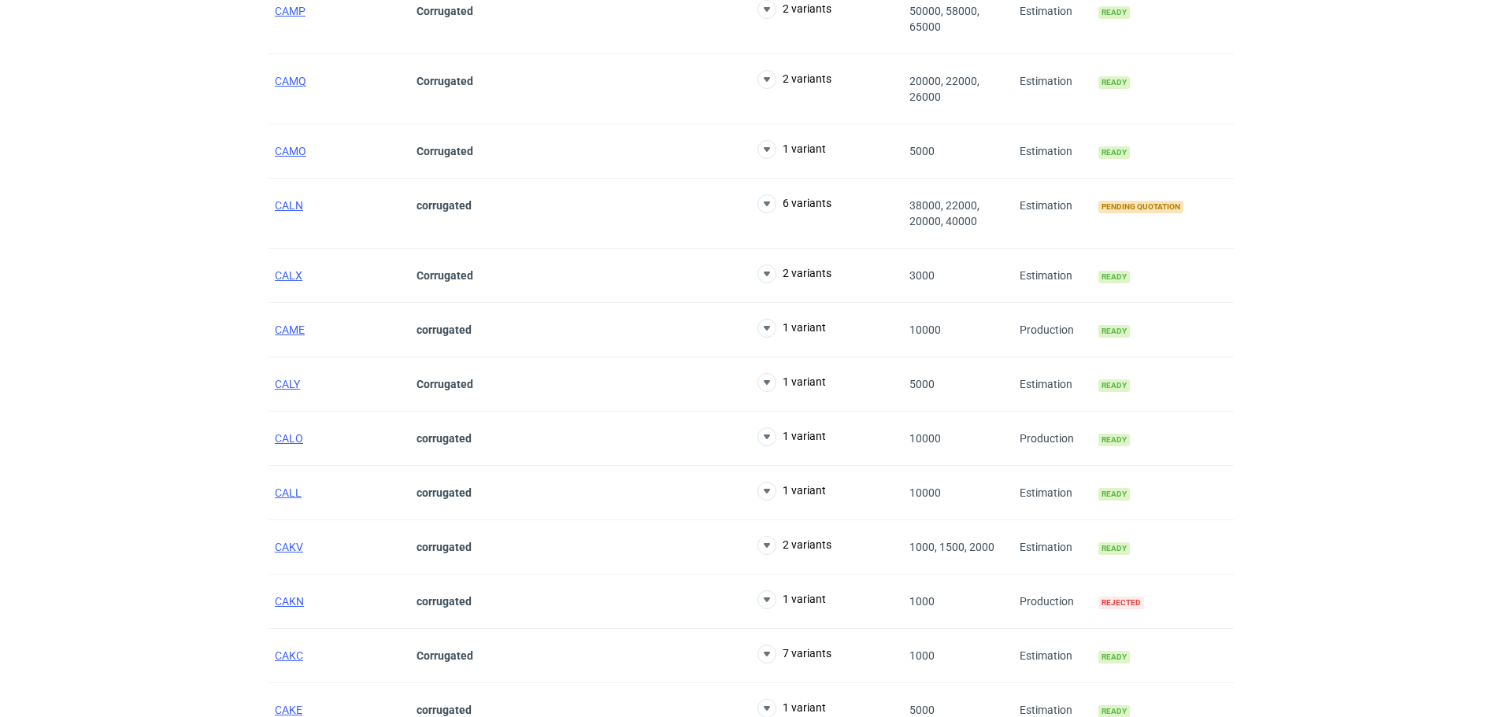
scroll to position [5574, 0]
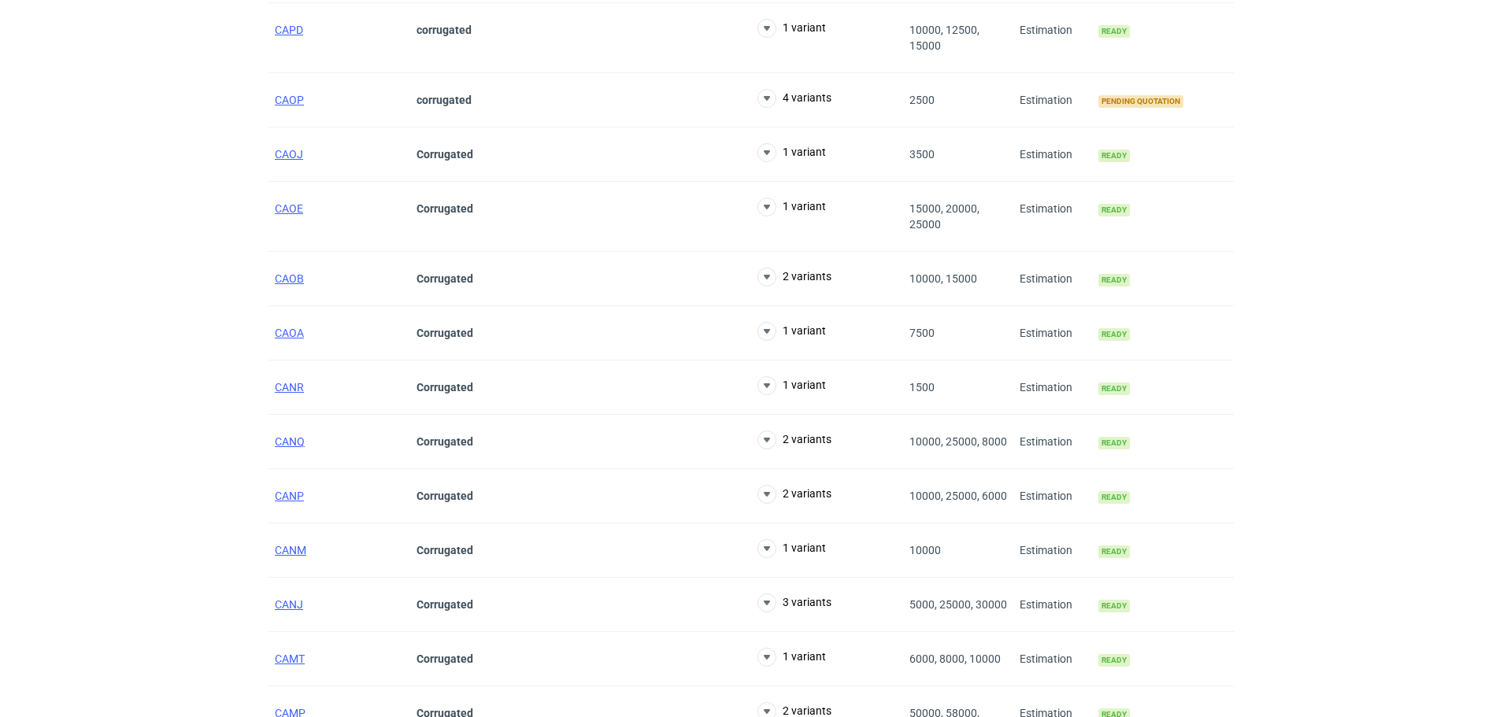
scroll to position [5102, 0]
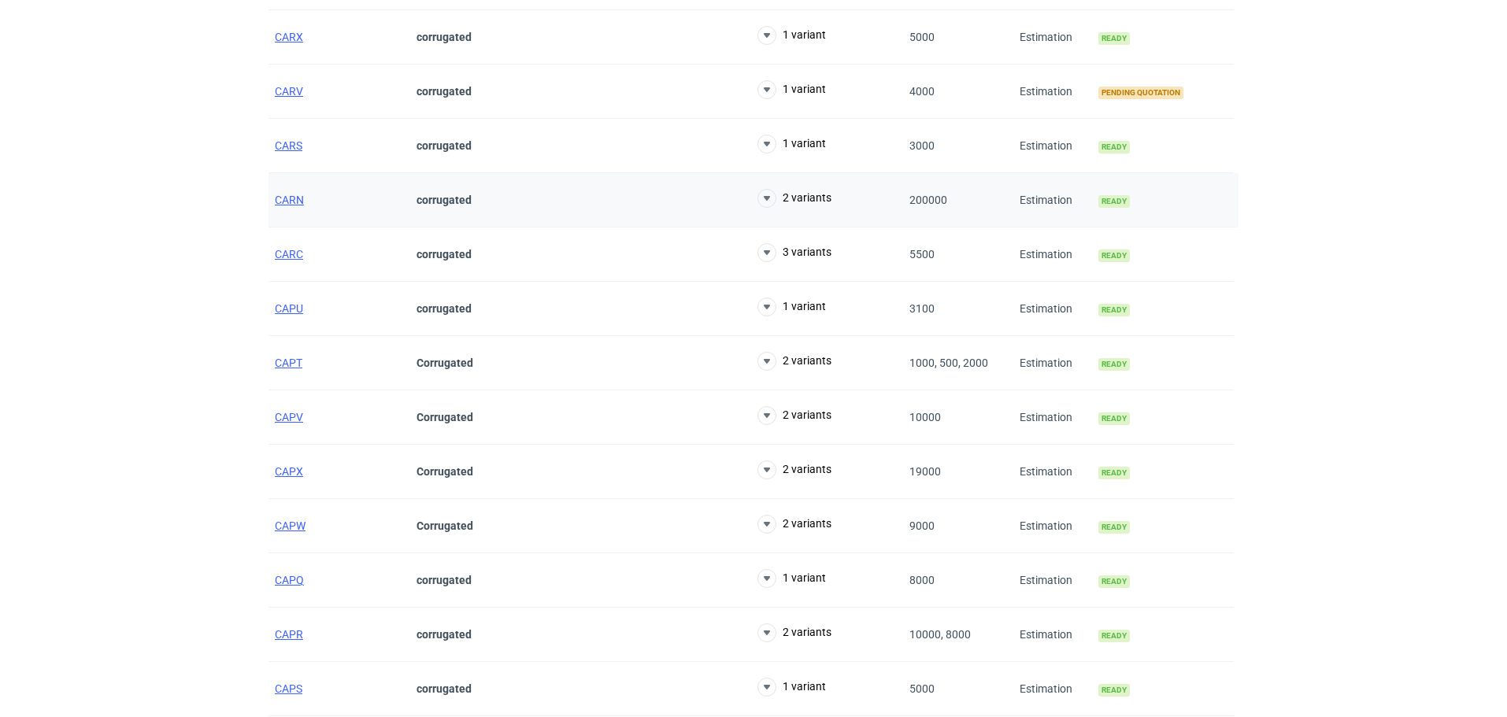
scroll to position [4078, 0]
